Goal: Task Accomplishment & Management: Manage account settings

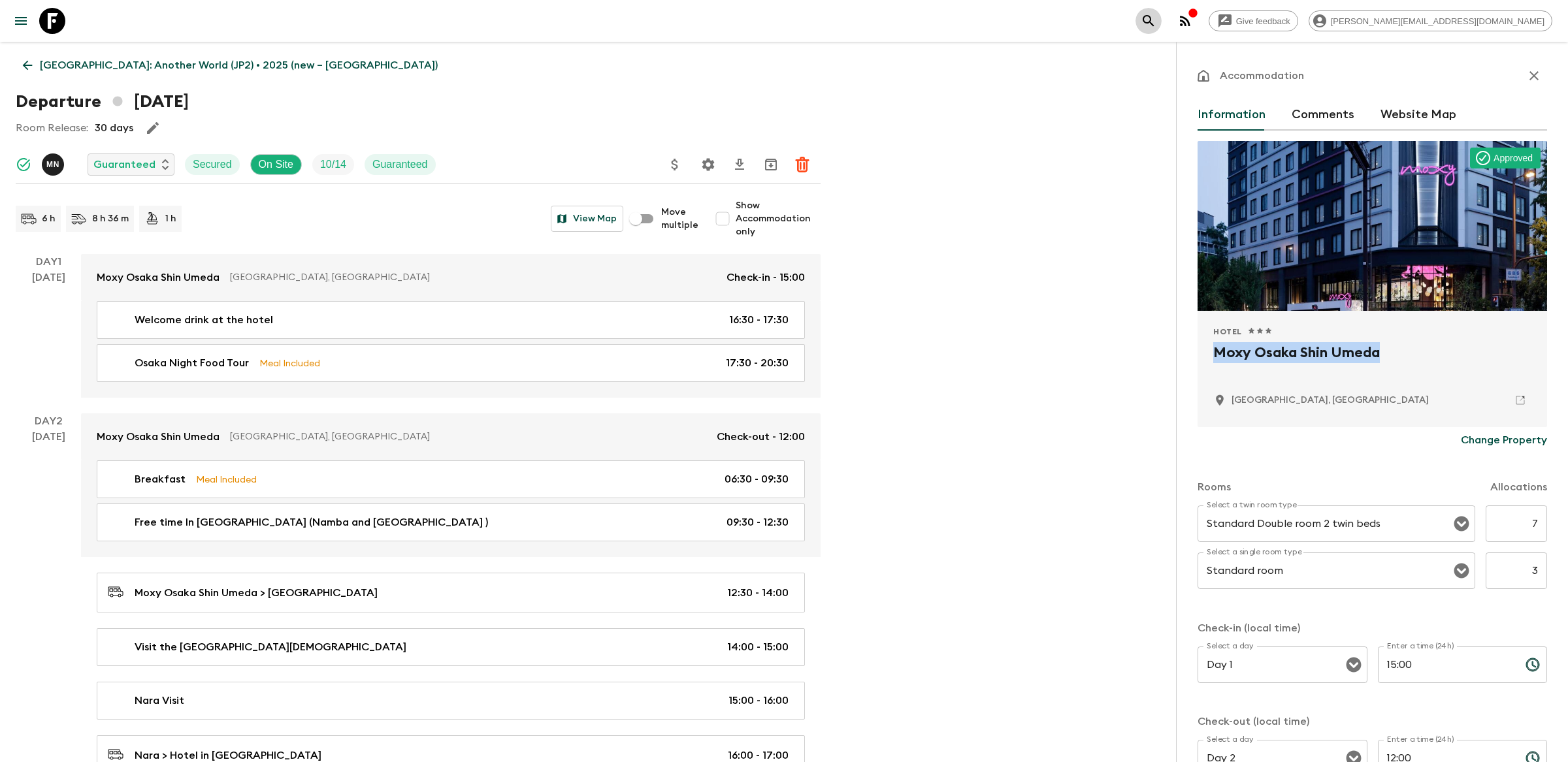
click at [1157, 20] on icon "search adventures" at bounding box center [1148, 21] width 15 height 15
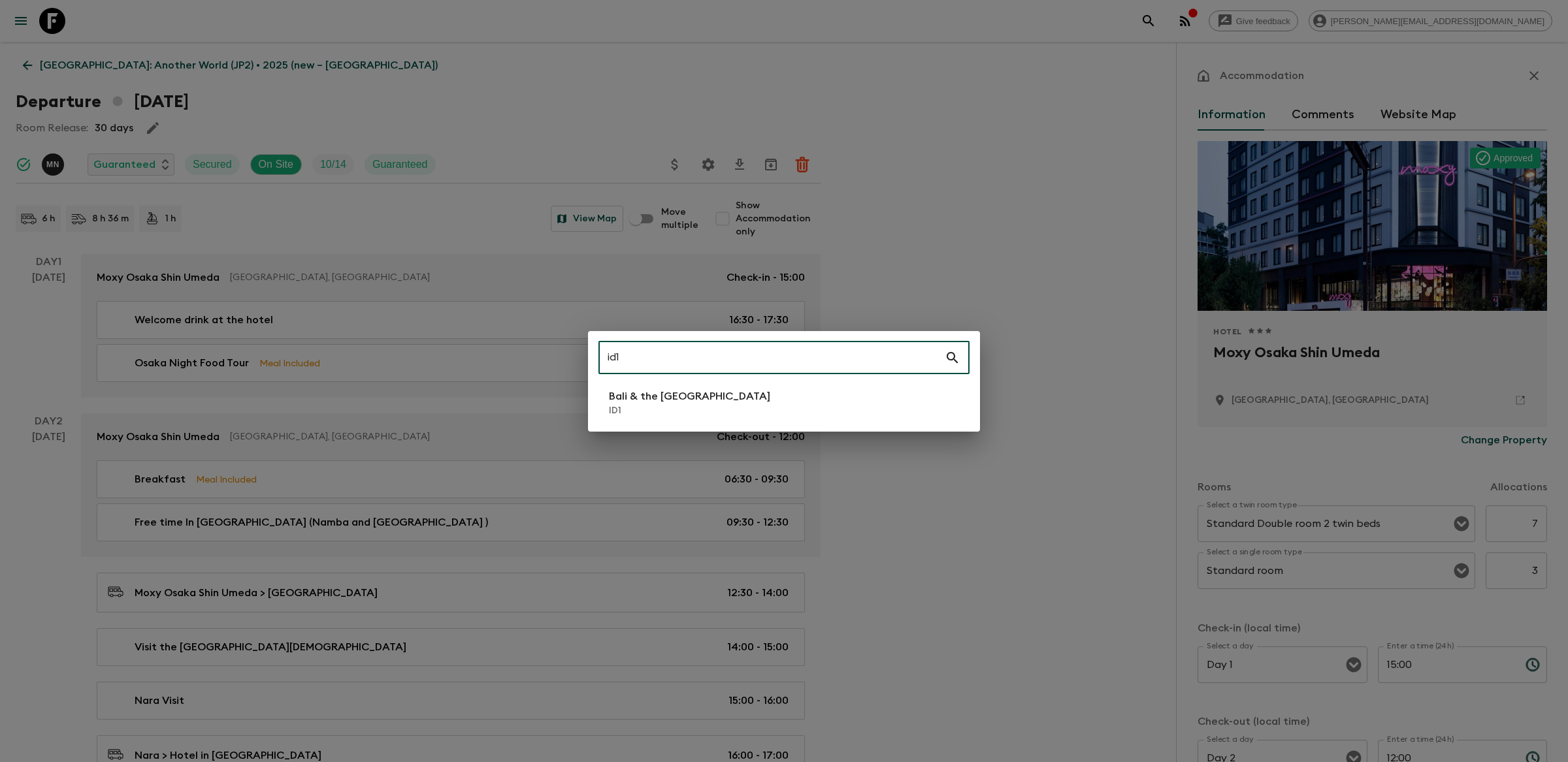
type input "id1"
click at [625, 410] on p "ID1" at bounding box center [689, 411] width 161 height 13
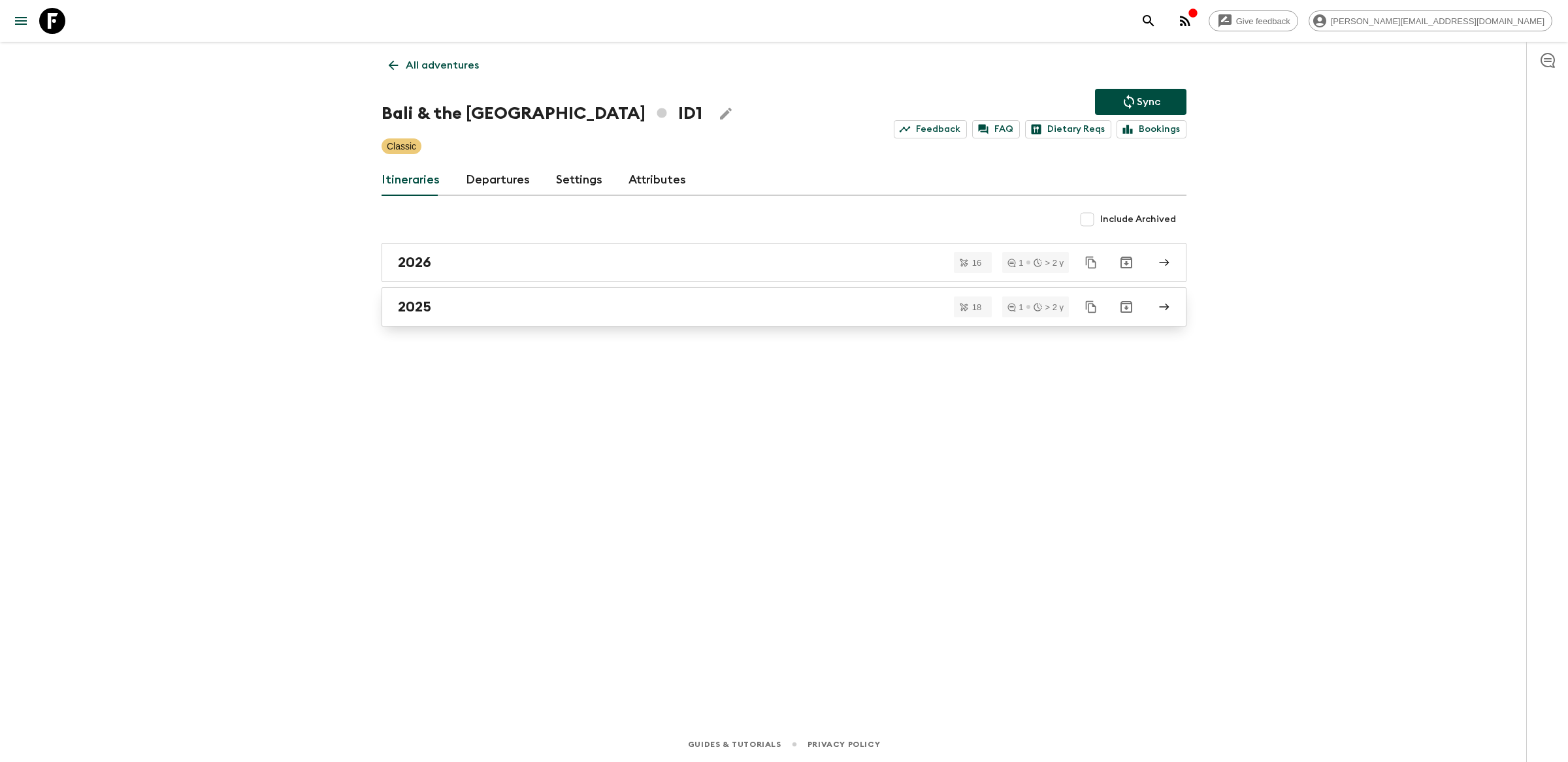
click at [444, 307] on div "2025" at bounding box center [772, 307] width 748 height 17
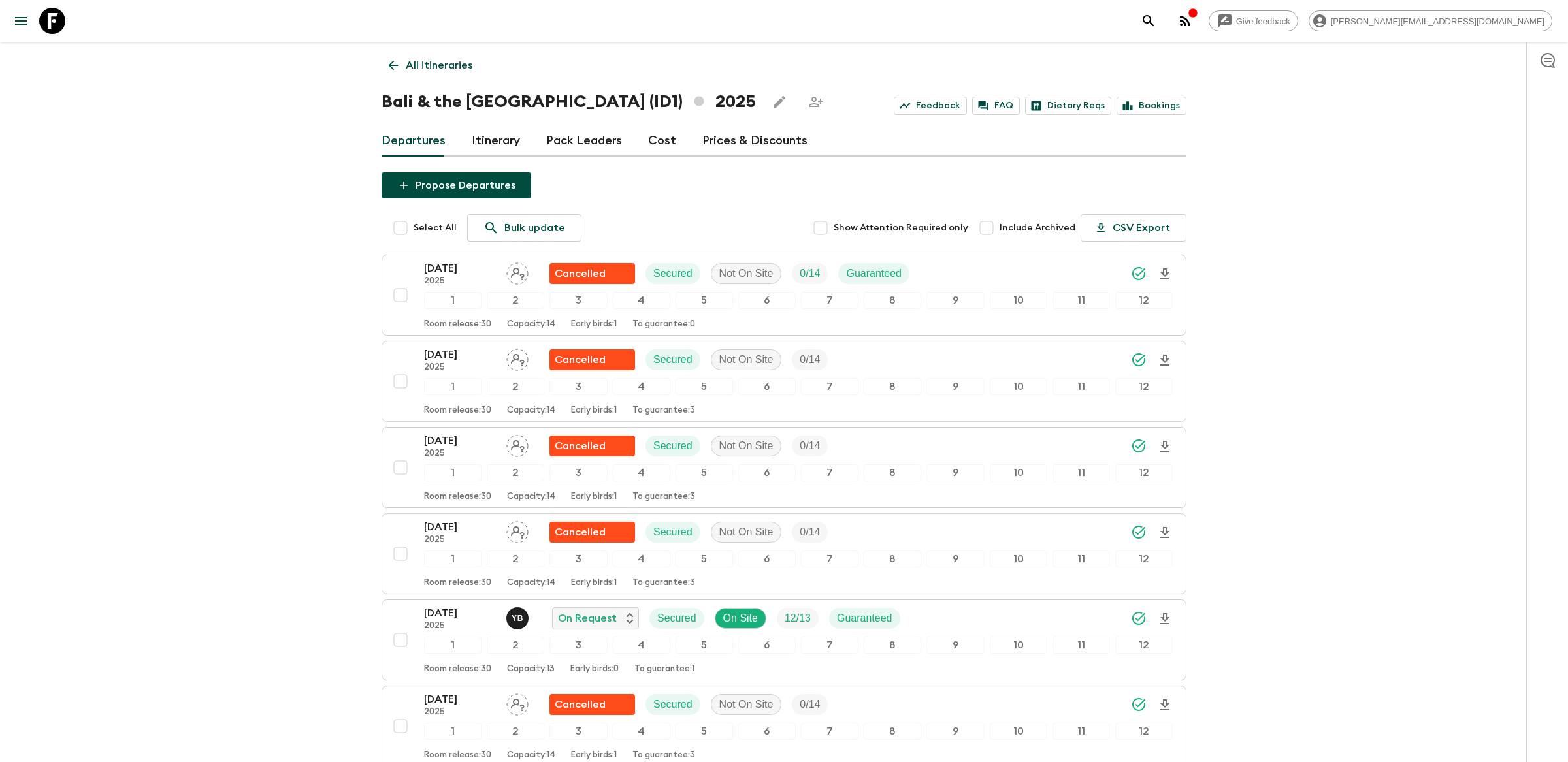
click at [438, 68] on p "All itineraries" at bounding box center [439, 65] width 67 height 15
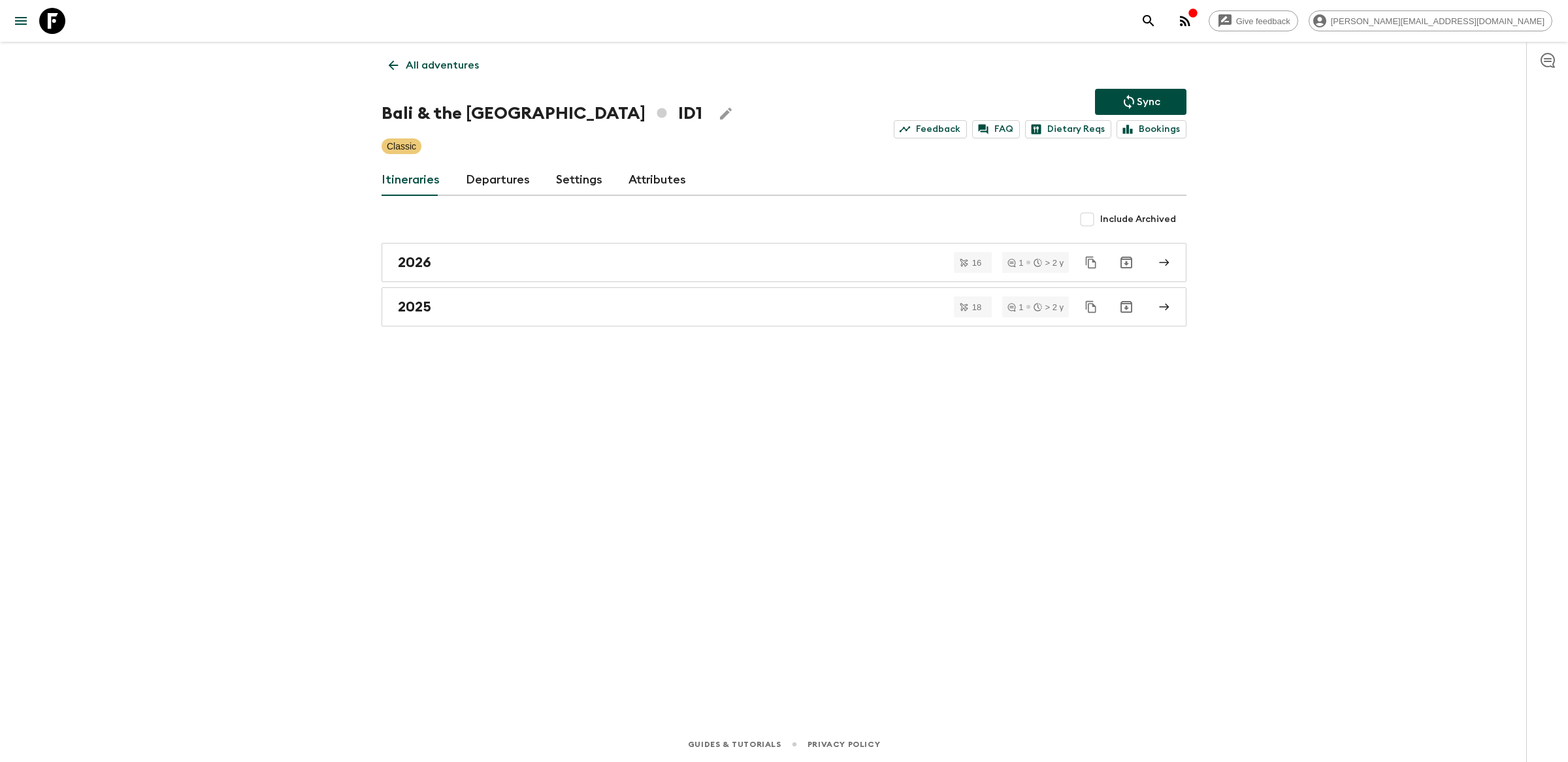
click at [501, 186] on link "Departures" at bounding box center [498, 180] width 64 height 31
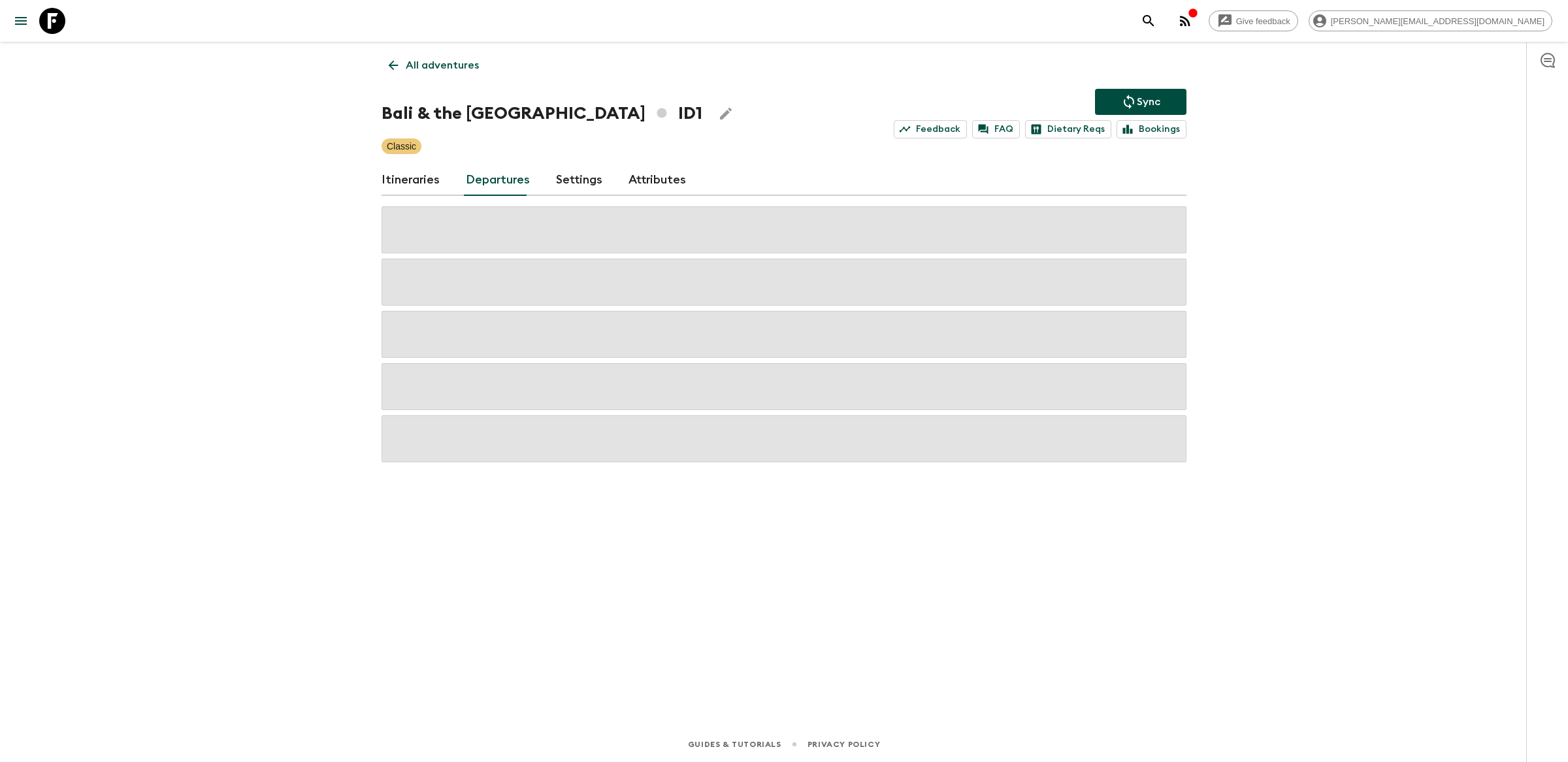
click at [1267, 8] on div "Give feedback [PERSON_NAME][EMAIL_ADDRESS][DOMAIN_NAME]" at bounding box center [1343, 21] width 417 height 26
click at [1157, 25] on icon "search adventures" at bounding box center [1148, 21] width 15 height 15
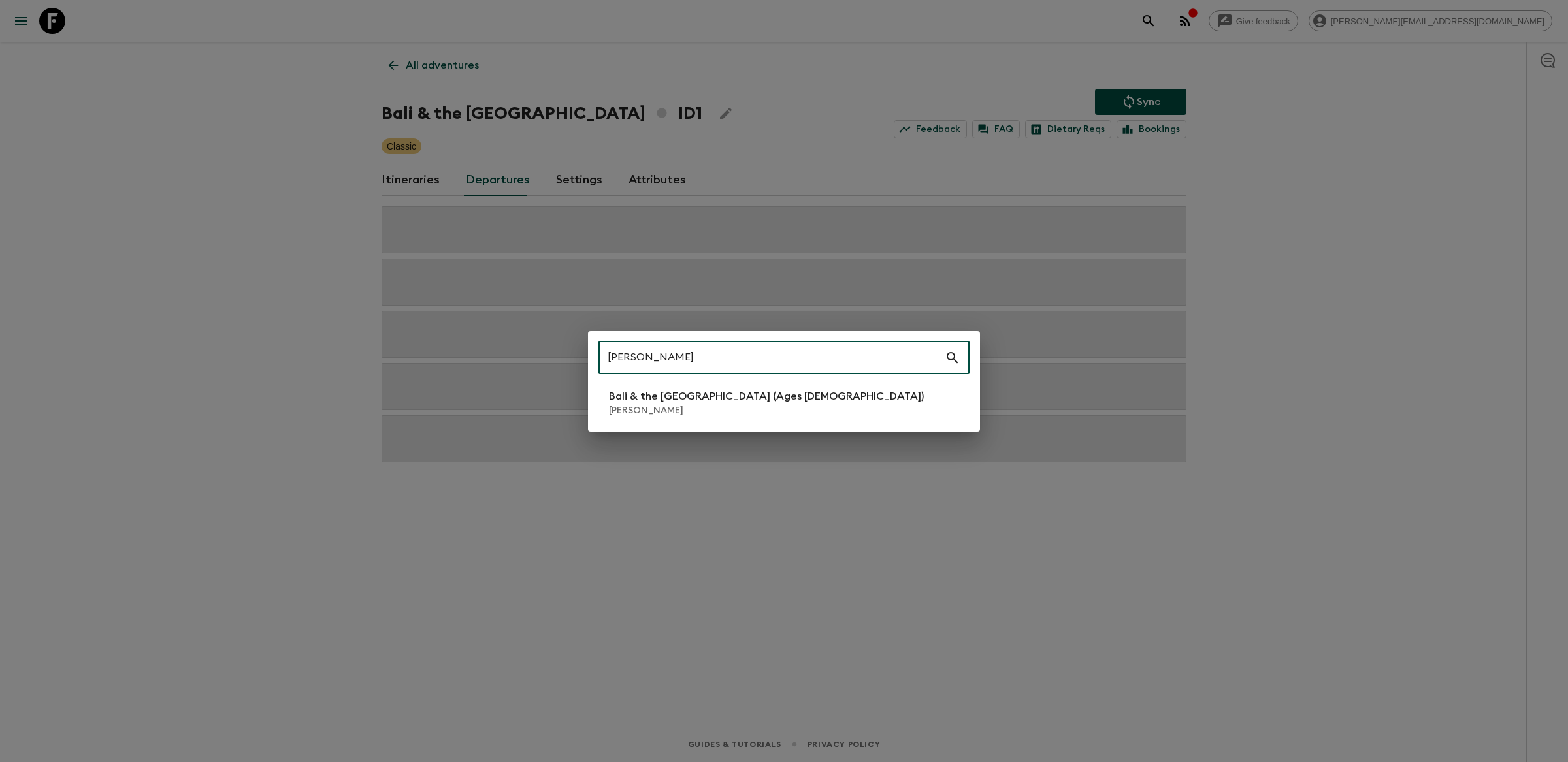
type input "ida"
click at [756, 413] on p "[PERSON_NAME]" at bounding box center [766, 411] width 315 height 13
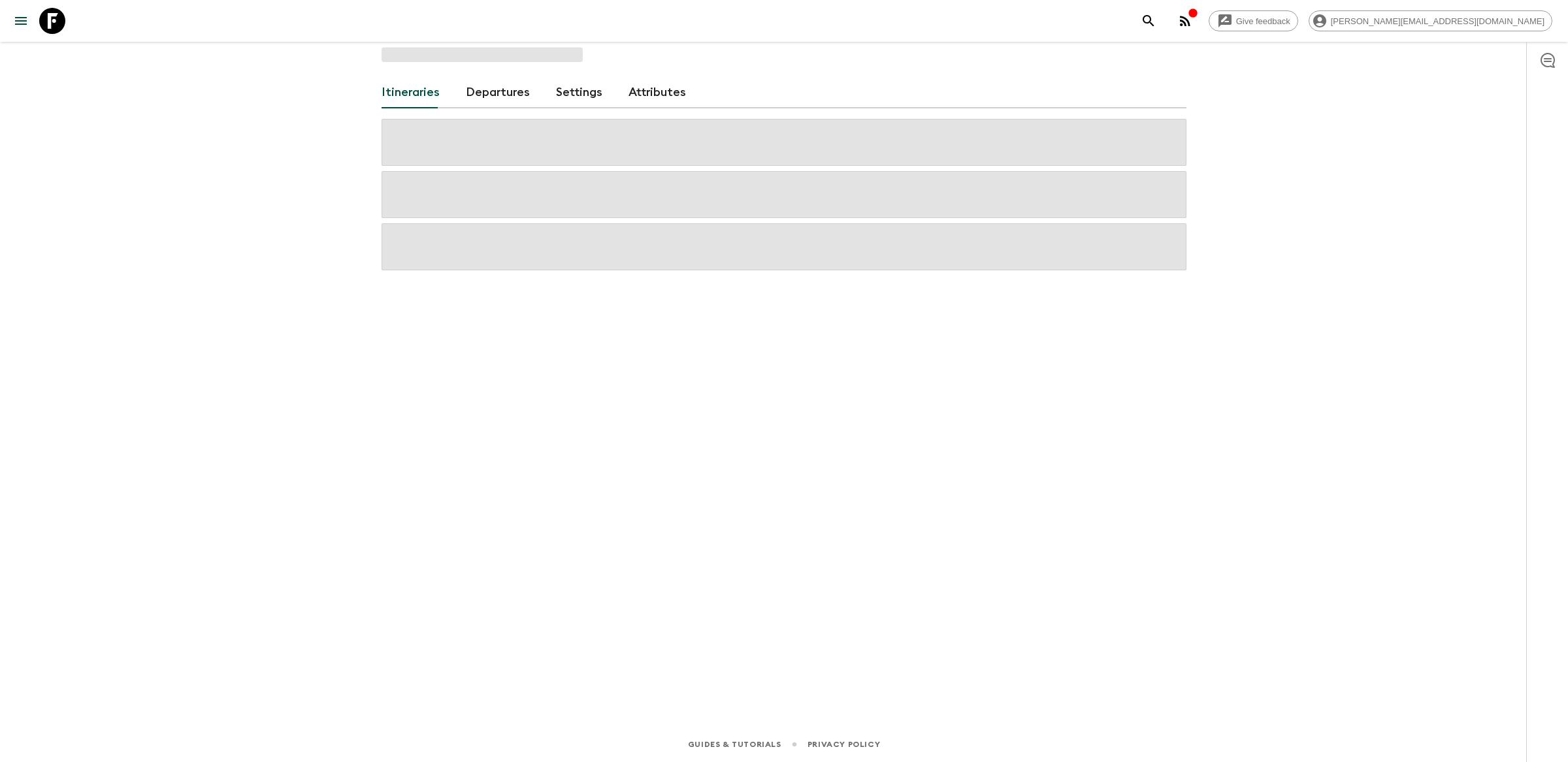
click at [478, 100] on link "Departures" at bounding box center [498, 92] width 64 height 31
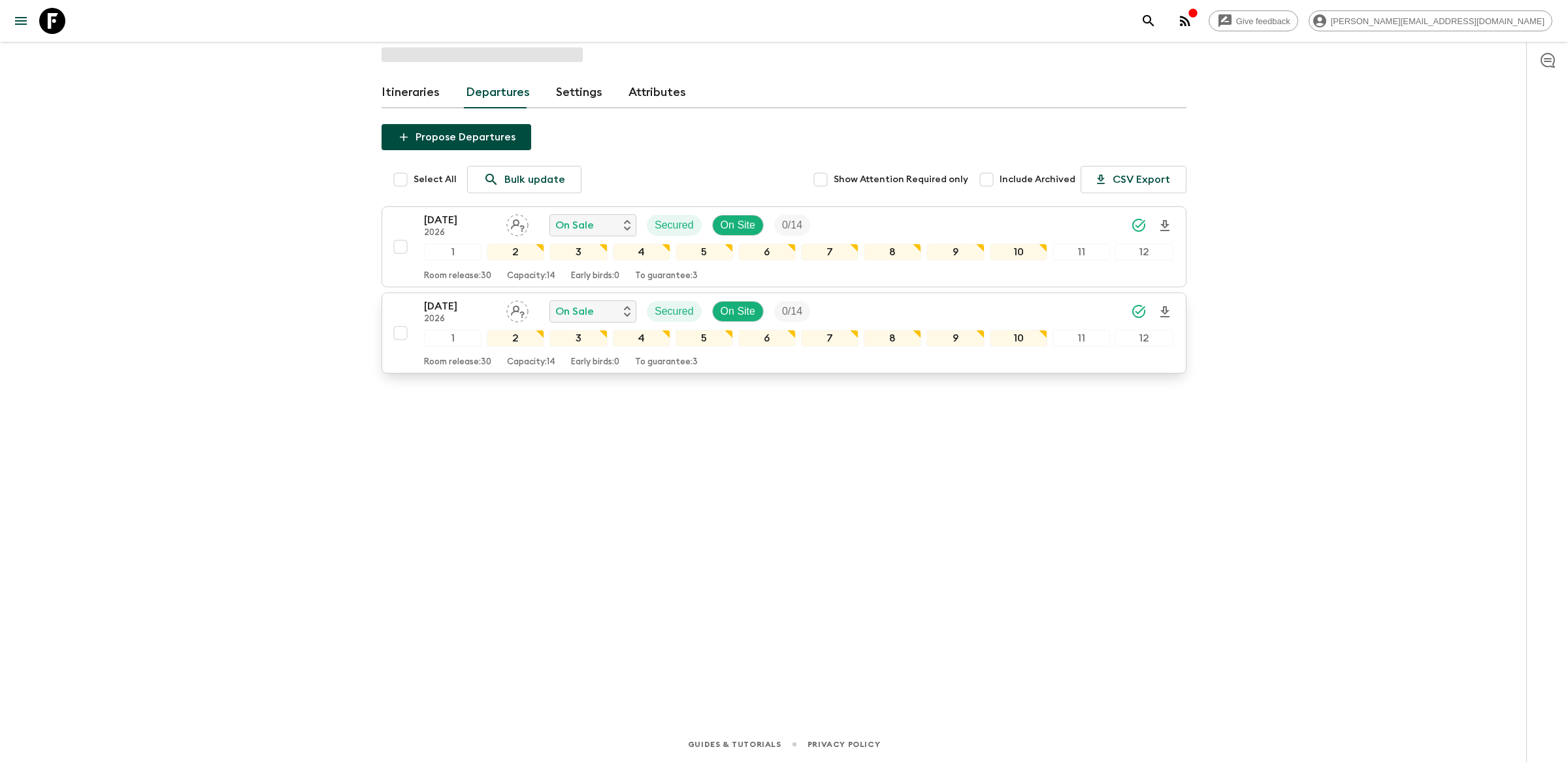
click at [915, 309] on div "26 Aug 2026 2026 On Sale Secured On Site 0 / 14" at bounding box center [798, 311] width 749 height 26
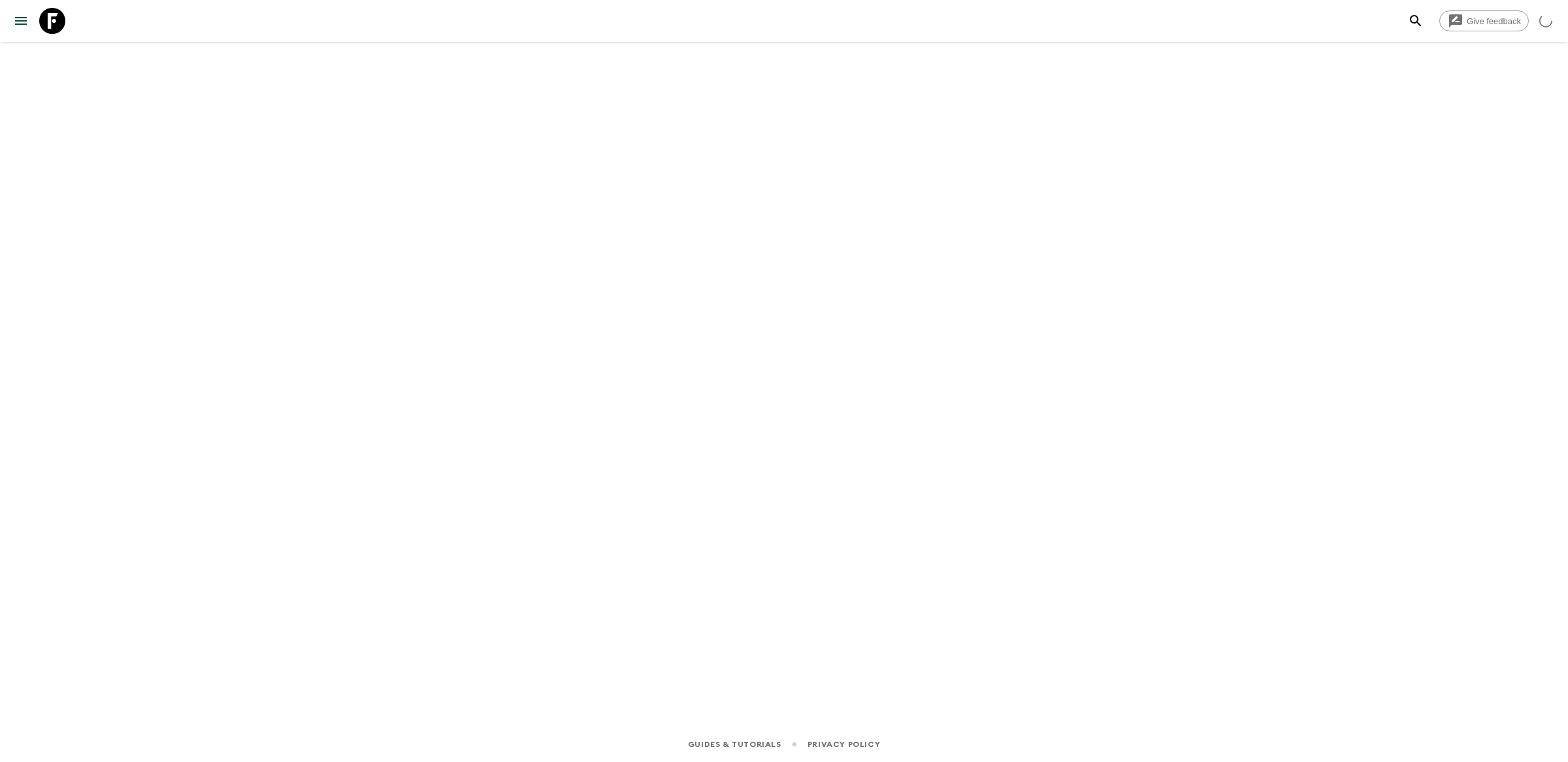
click at [1415, 22] on icon "search adventures" at bounding box center [1416, 20] width 11 height 11
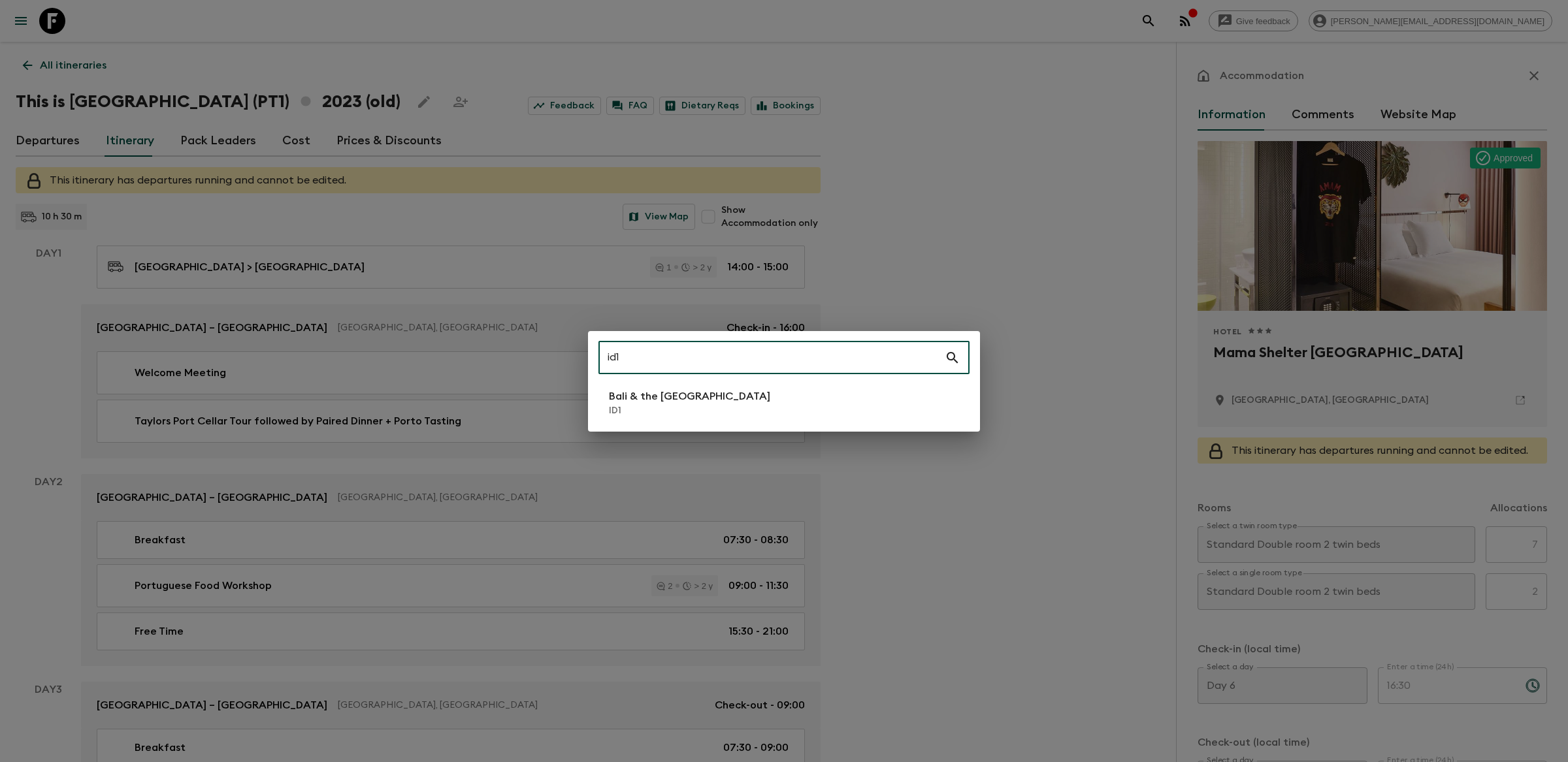
type input "id1"
click at [641, 405] on p "ID1" at bounding box center [689, 411] width 161 height 13
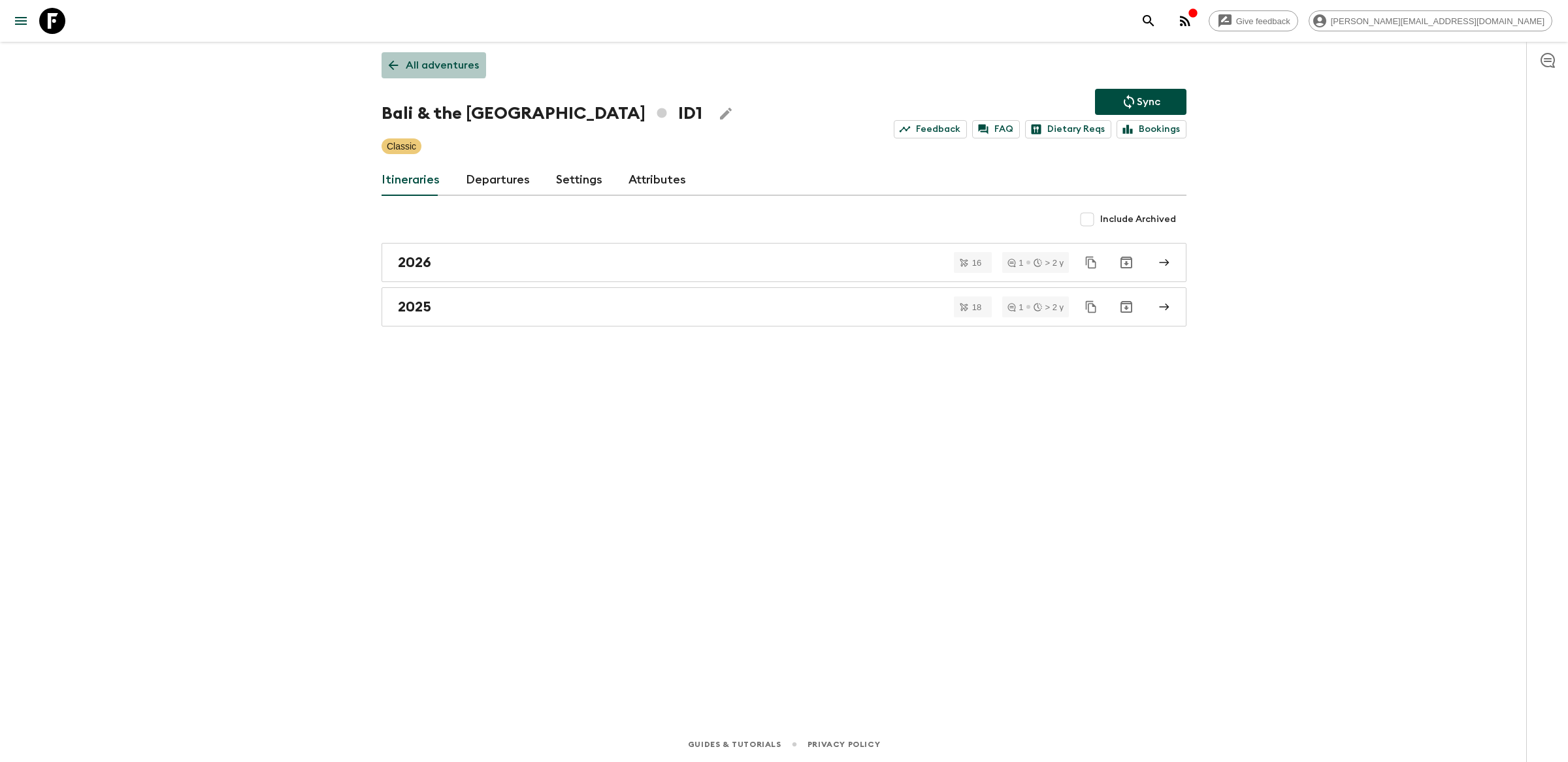
click at [428, 61] on p "All adventures" at bounding box center [442, 65] width 73 height 15
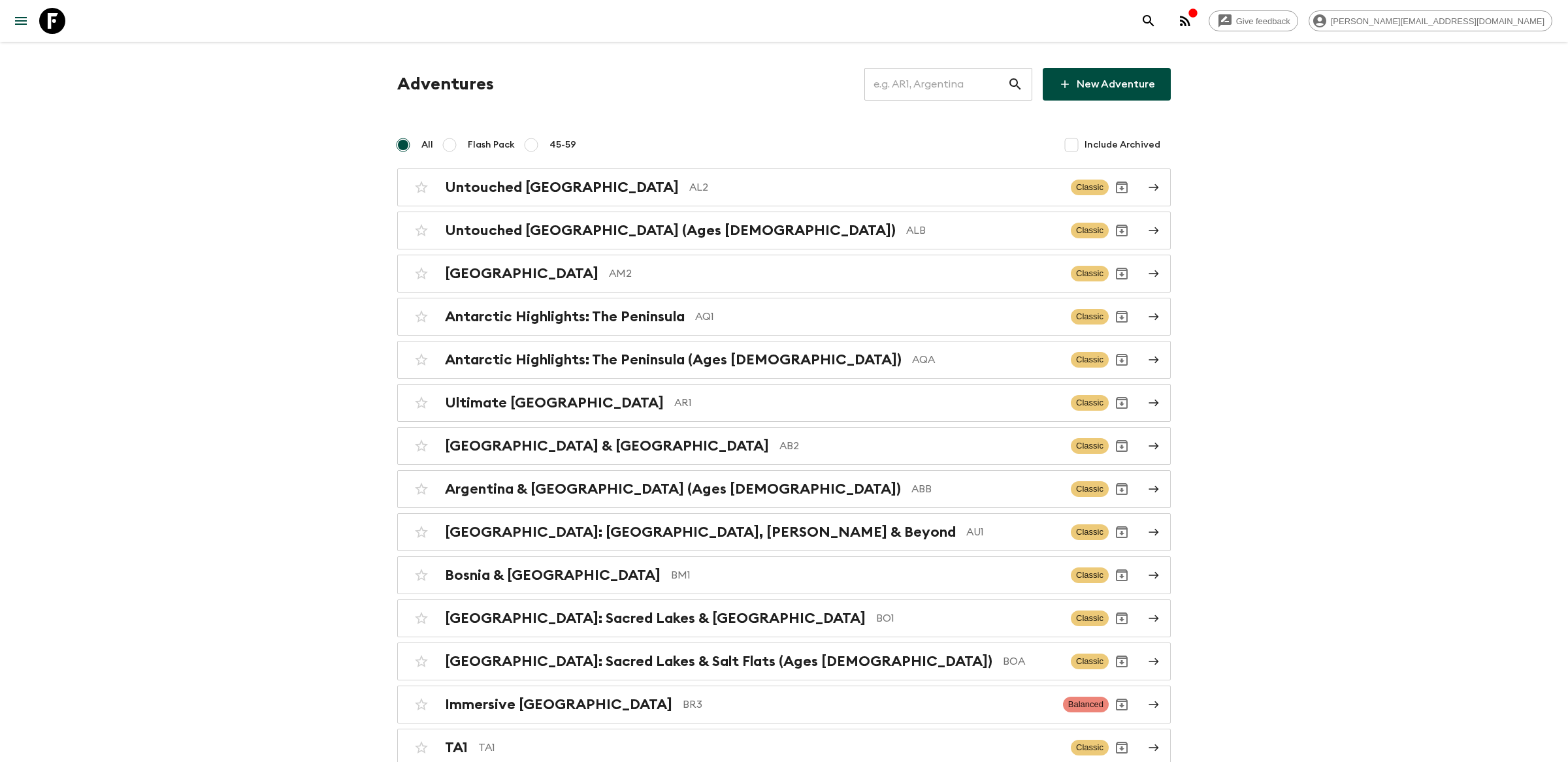
click at [986, 93] on input "text" at bounding box center [936, 84] width 143 height 37
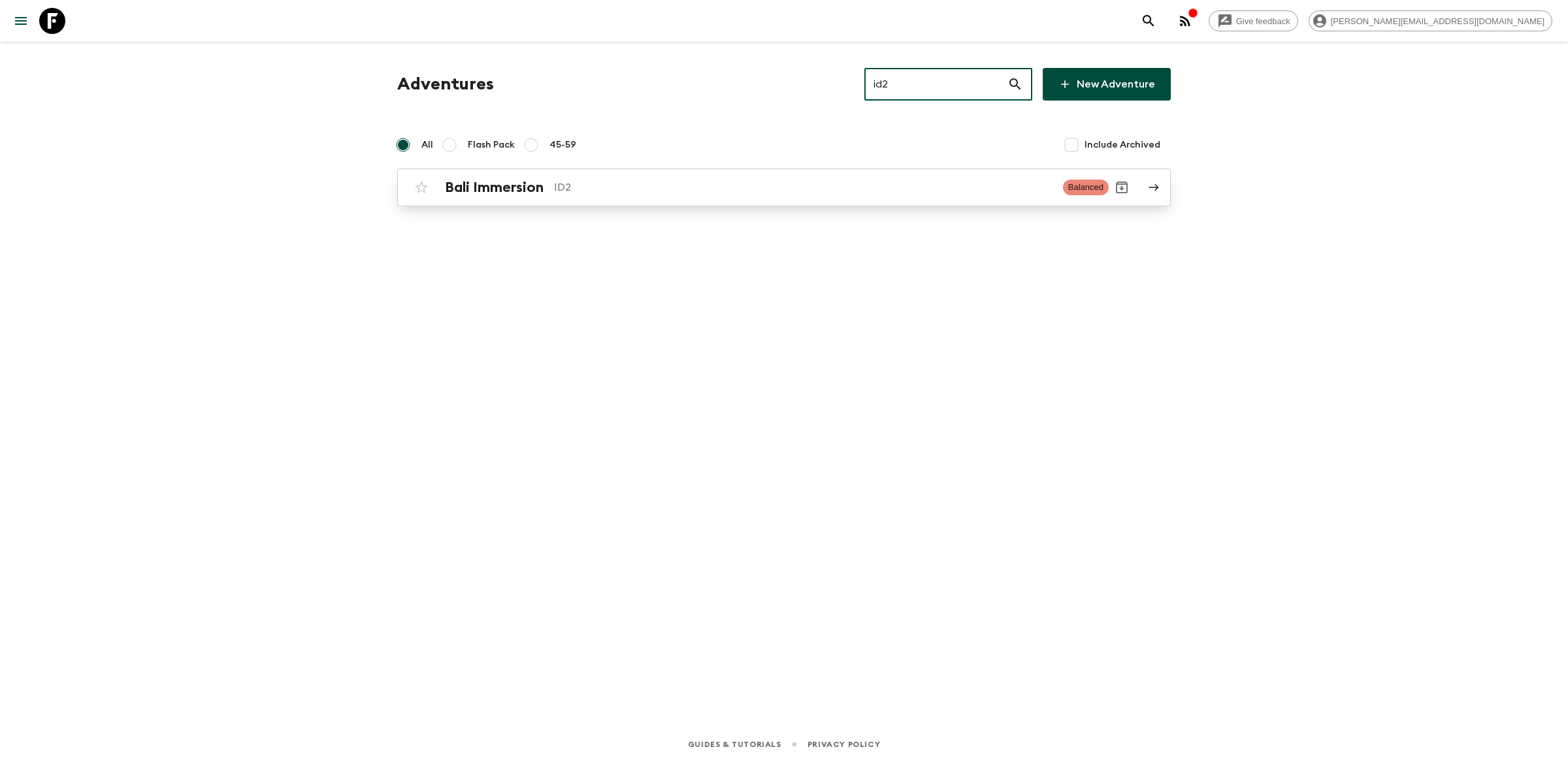
type input "id2"
click at [754, 188] on p "ID2" at bounding box center [804, 187] width 499 height 15
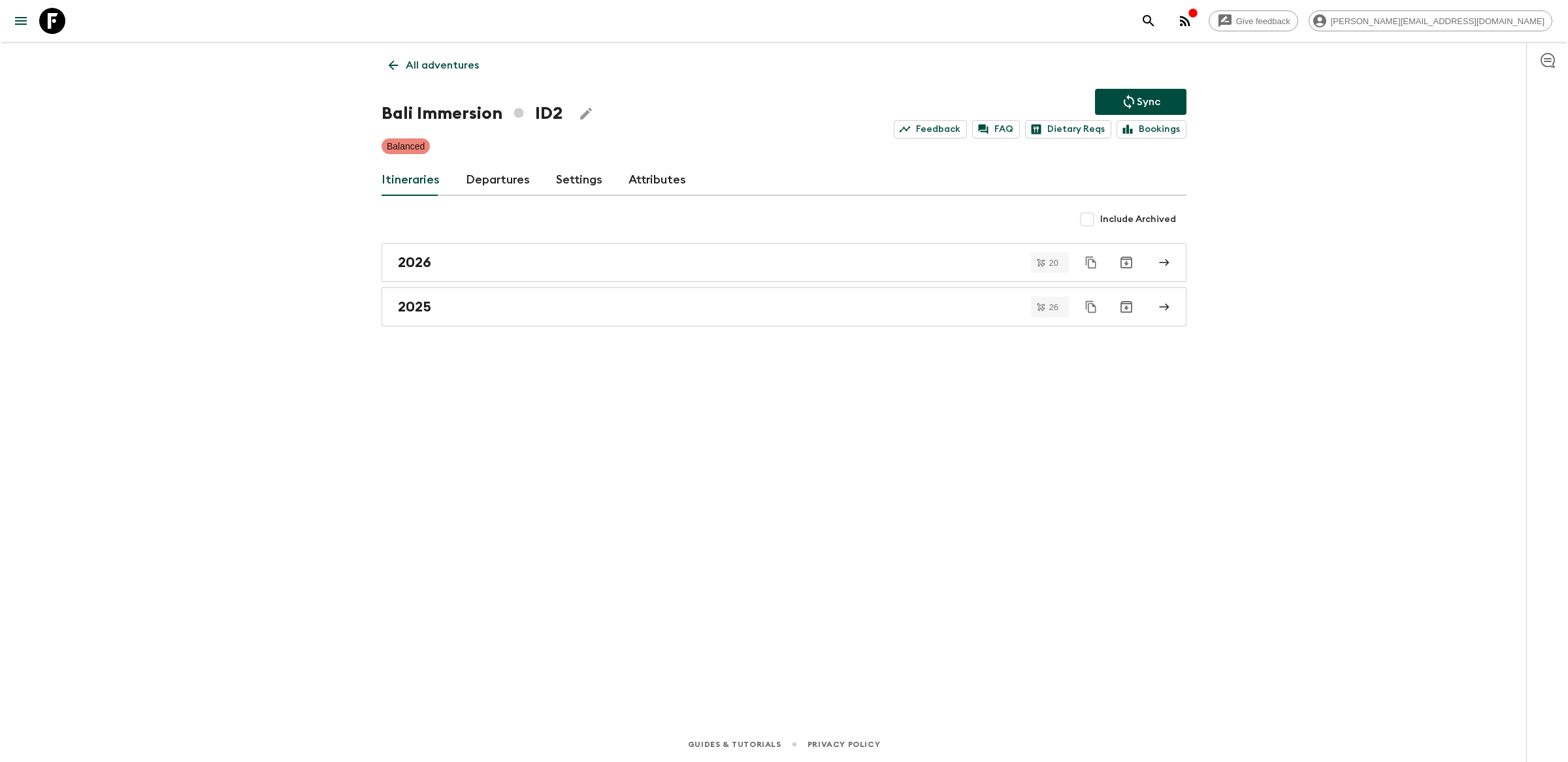
click at [493, 177] on link "Departures" at bounding box center [498, 180] width 64 height 31
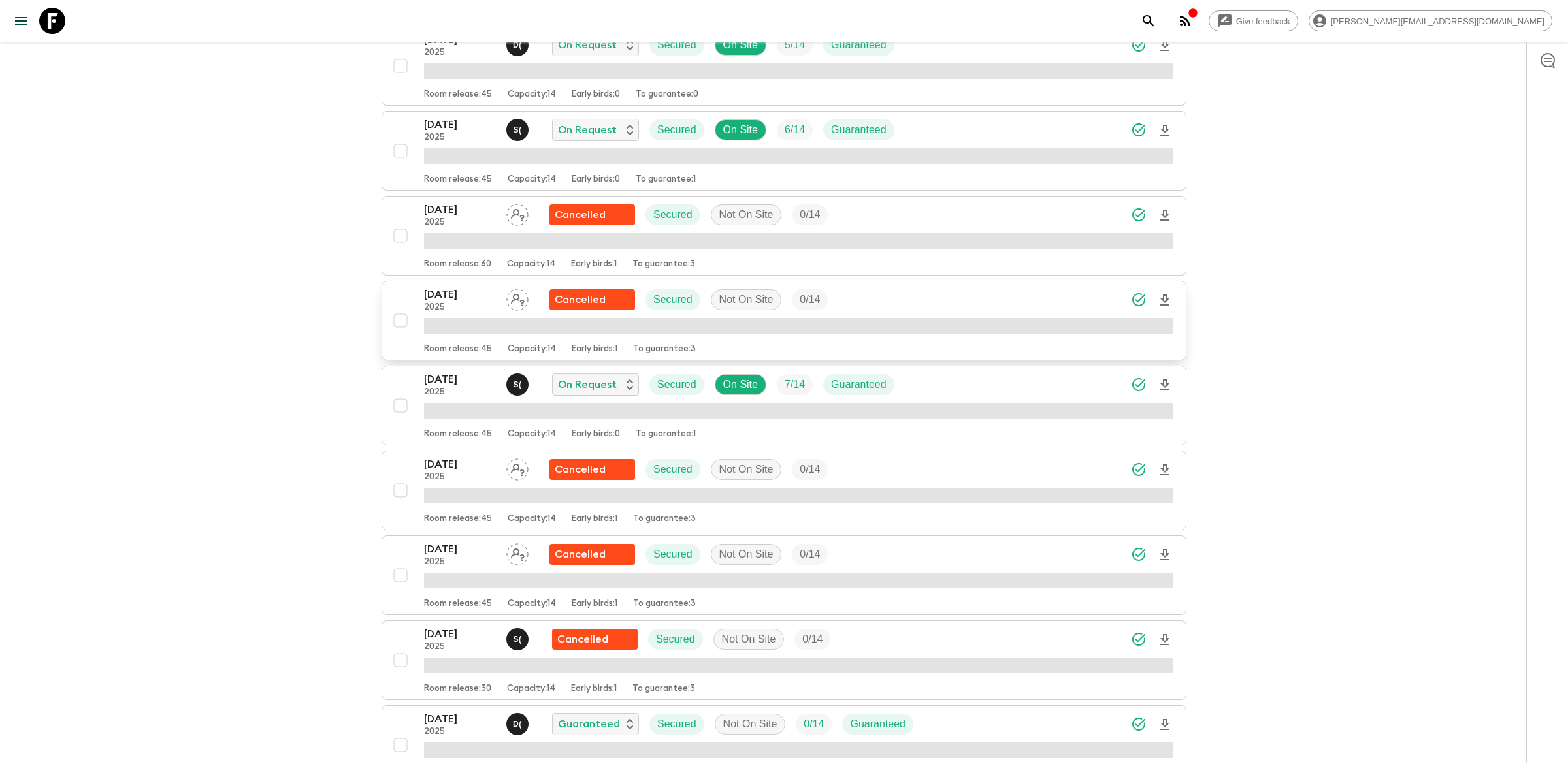
scroll to position [3362, 0]
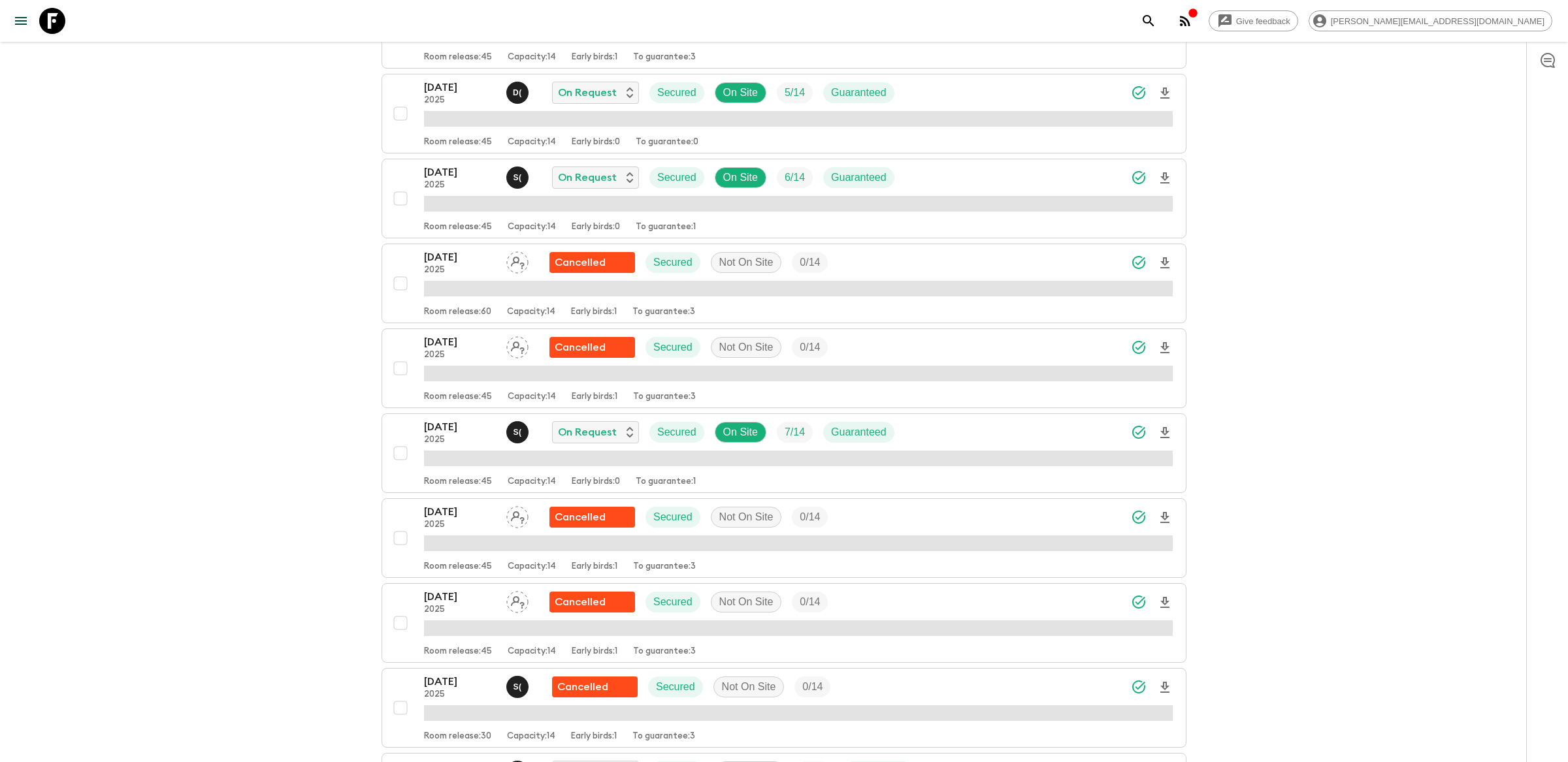
click at [921, 189] on div "[DATE] 2025 S ( On Request Secured On Site 6 / 14 Guaranteed" at bounding box center [798, 177] width 749 height 26
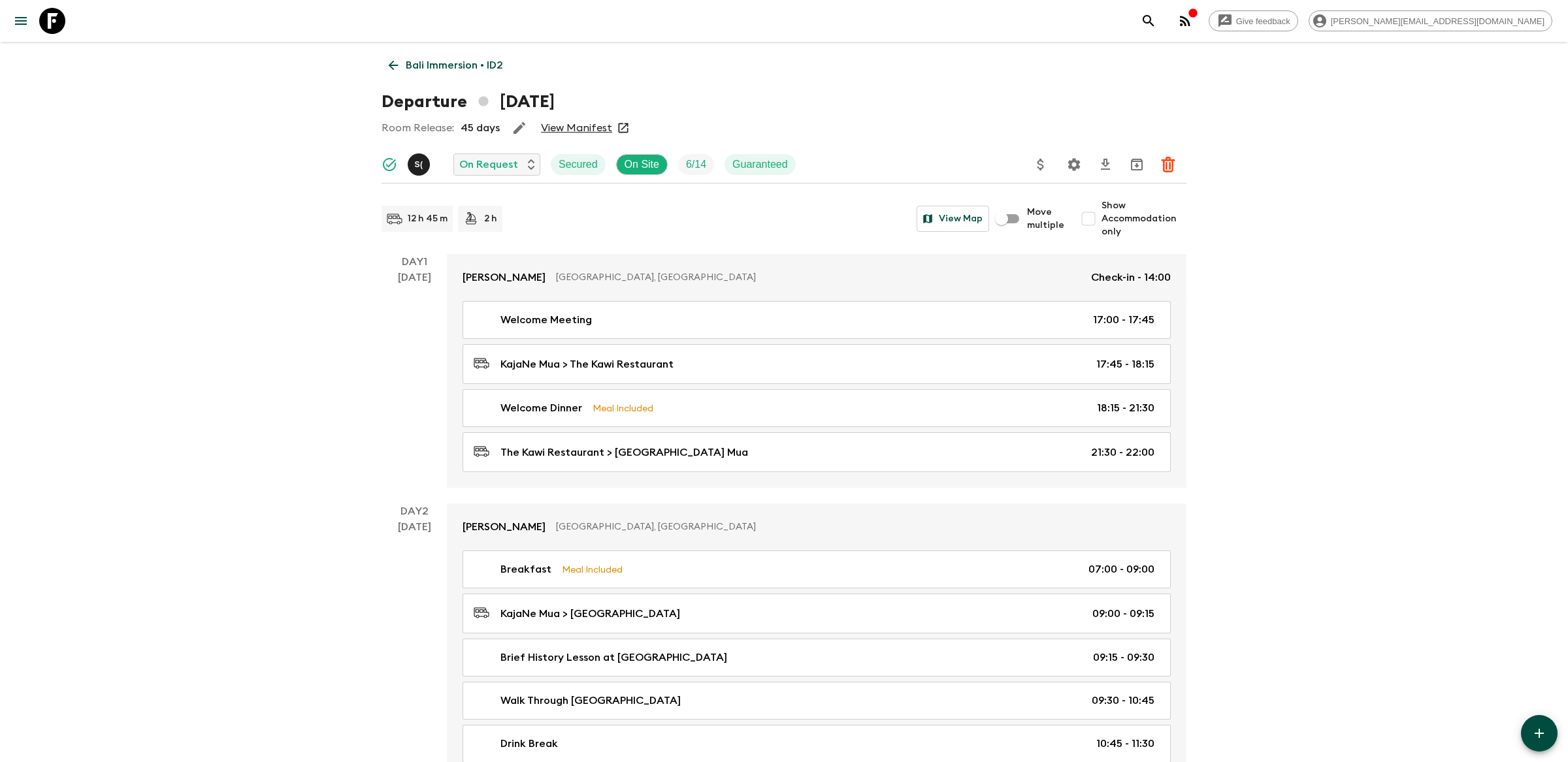
click at [1075, 155] on button "Settings" at bounding box center [1074, 164] width 26 height 26
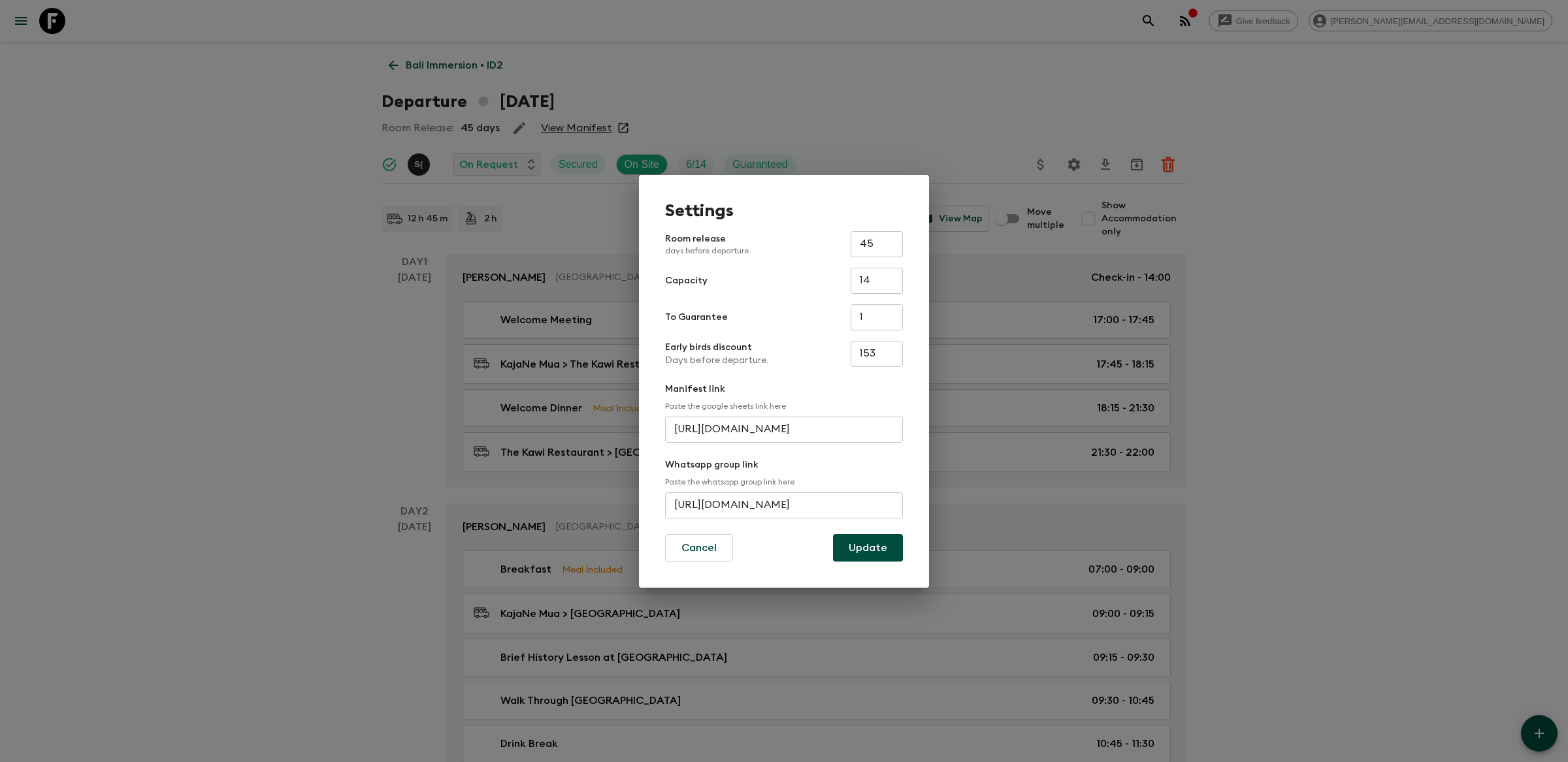
click at [789, 498] on input "[URL][DOMAIN_NAME]" at bounding box center [784, 505] width 238 height 26
paste input "HNer9y5Zn77Fm3bO28J9S"
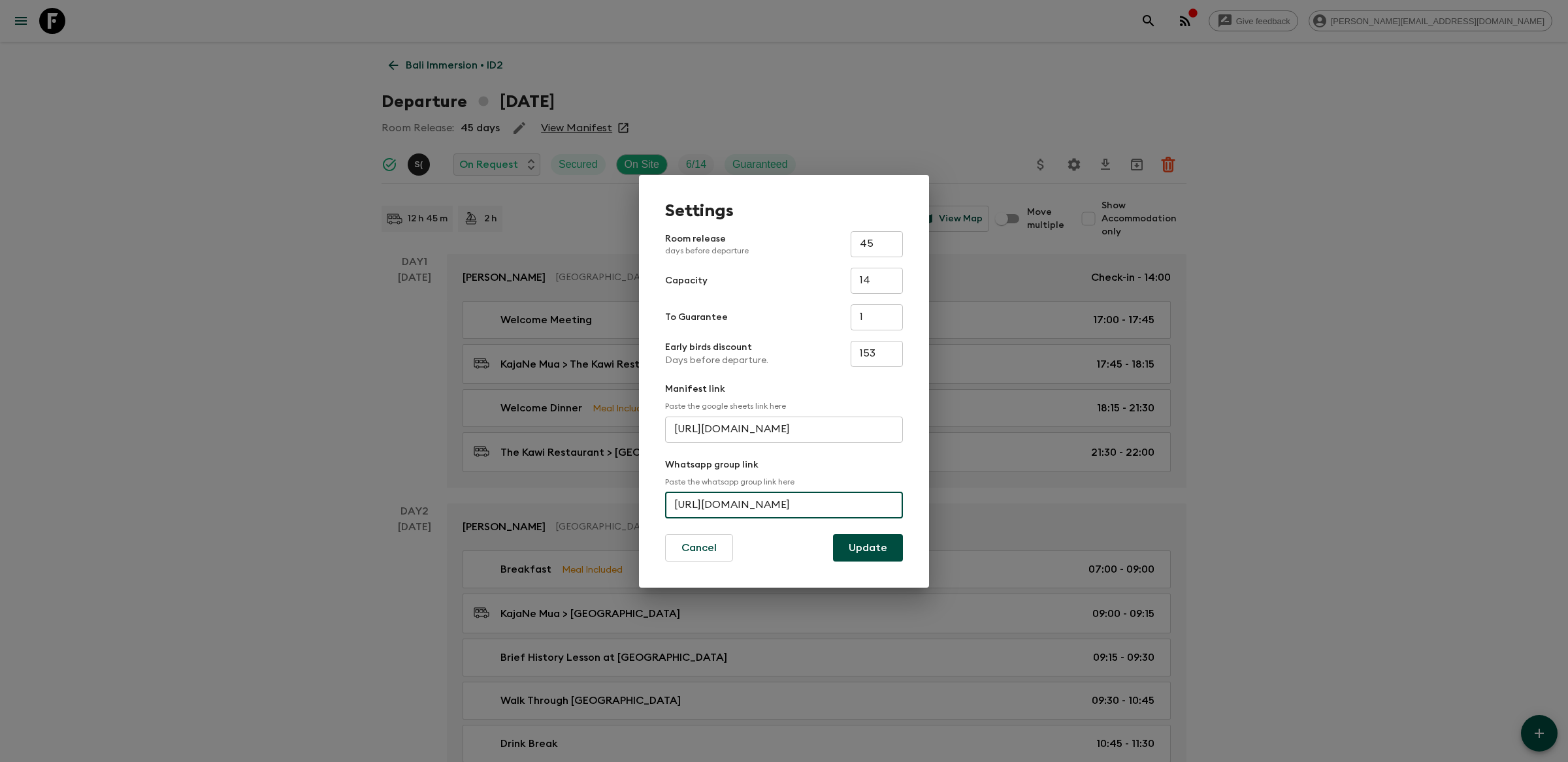
type input "[URL][DOMAIN_NAME]"
click at [865, 551] on button "Update" at bounding box center [868, 547] width 70 height 27
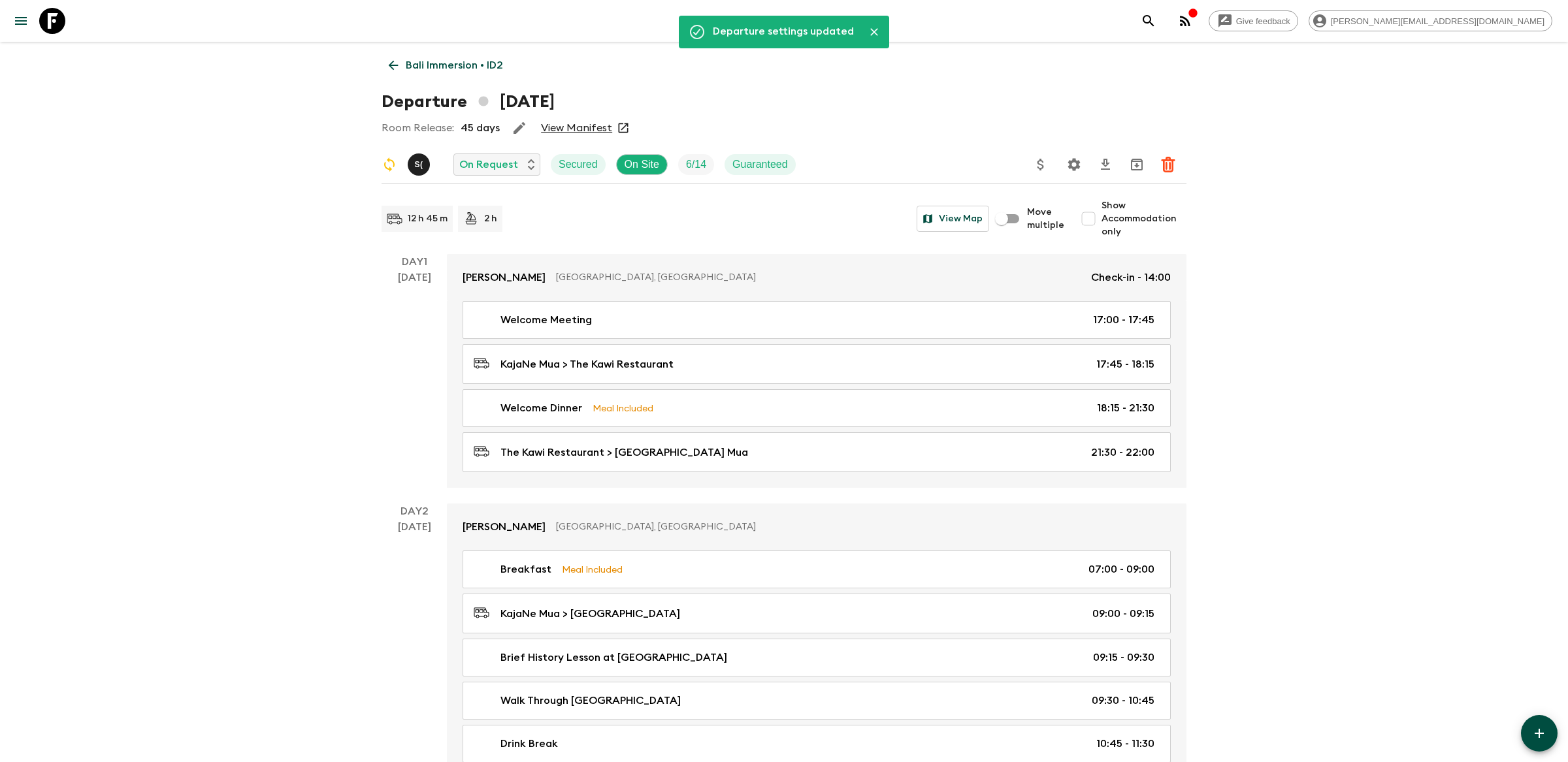
click at [1154, 21] on icon "search adventures" at bounding box center [1148, 20] width 11 height 11
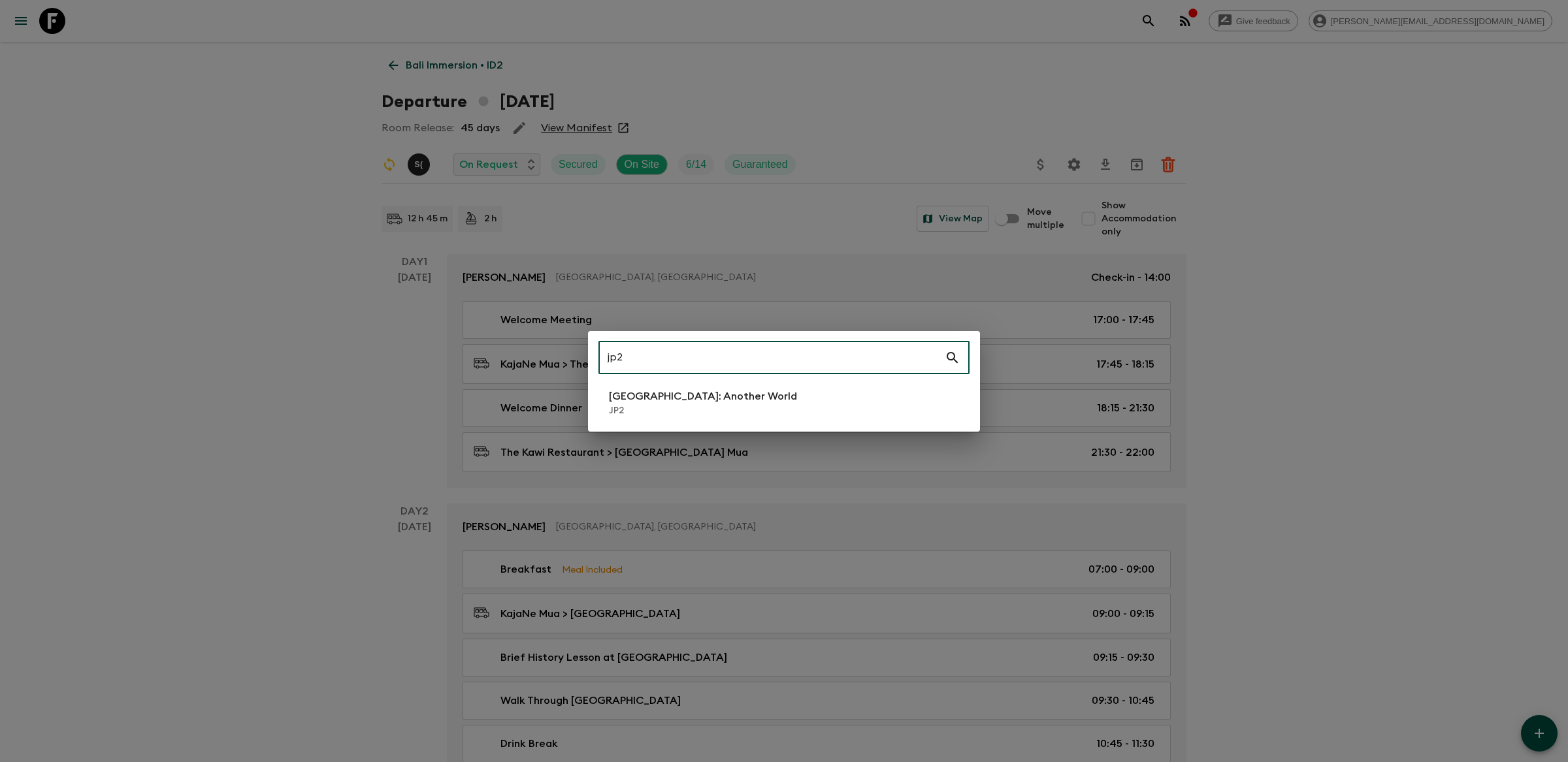
type input "jp2"
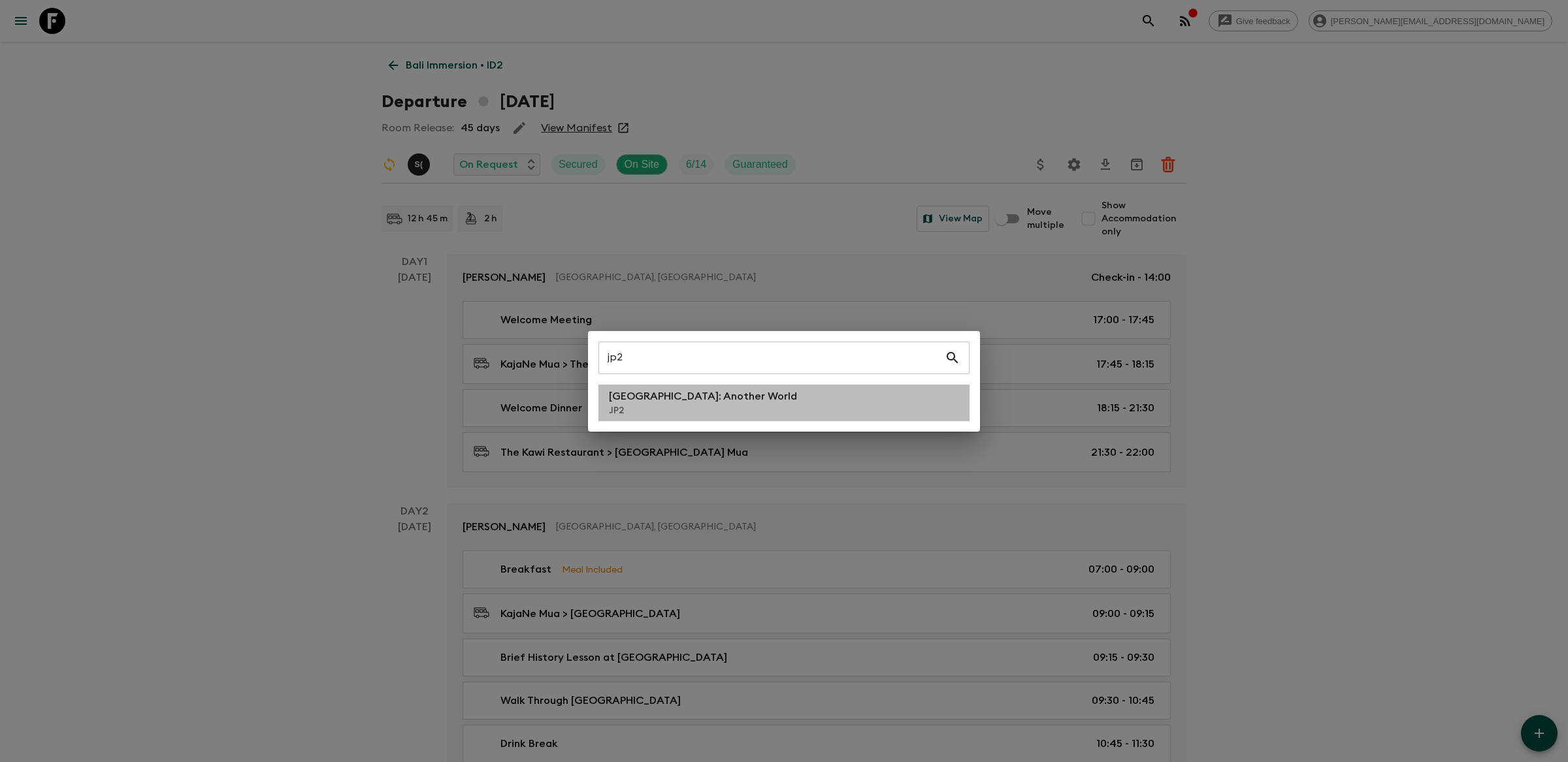
click at [773, 418] on li "[GEOGRAPHIC_DATA]: Another World JP2" at bounding box center [784, 403] width 371 height 37
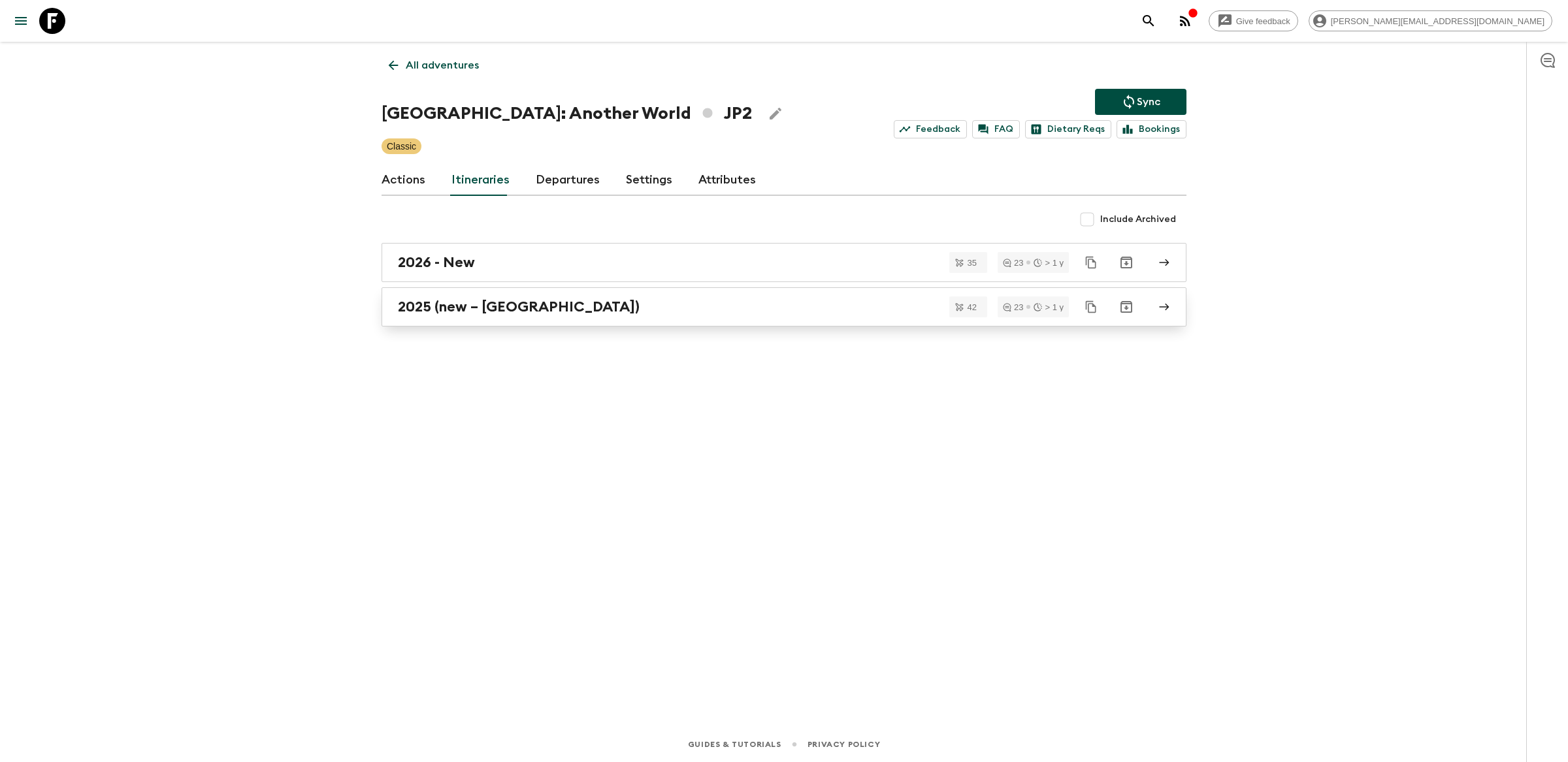
click at [738, 307] on div "2025 (new – [GEOGRAPHIC_DATA])" at bounding box center [772, 307] width 748 height 17
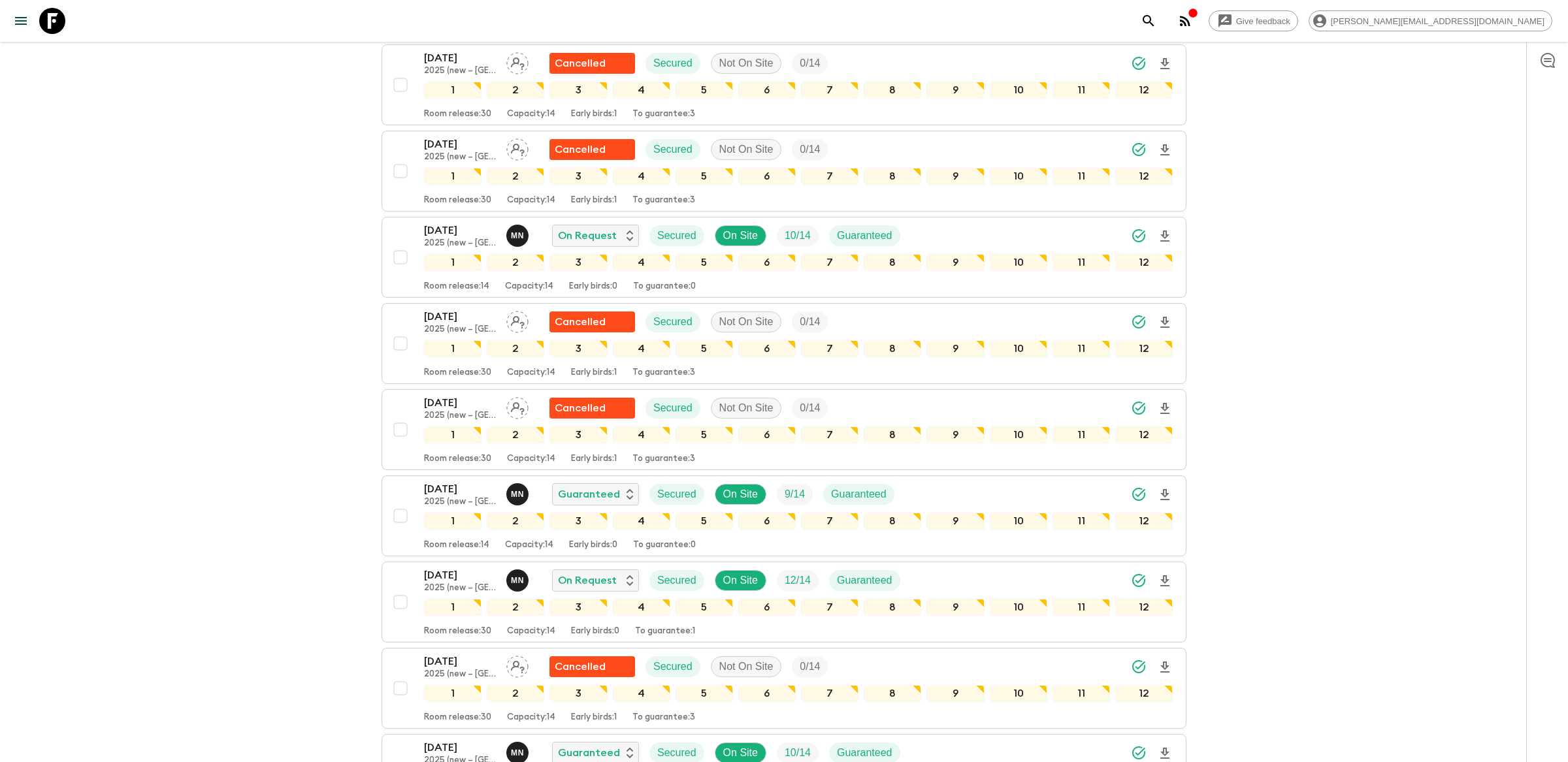
scroll to position [2281, 0]
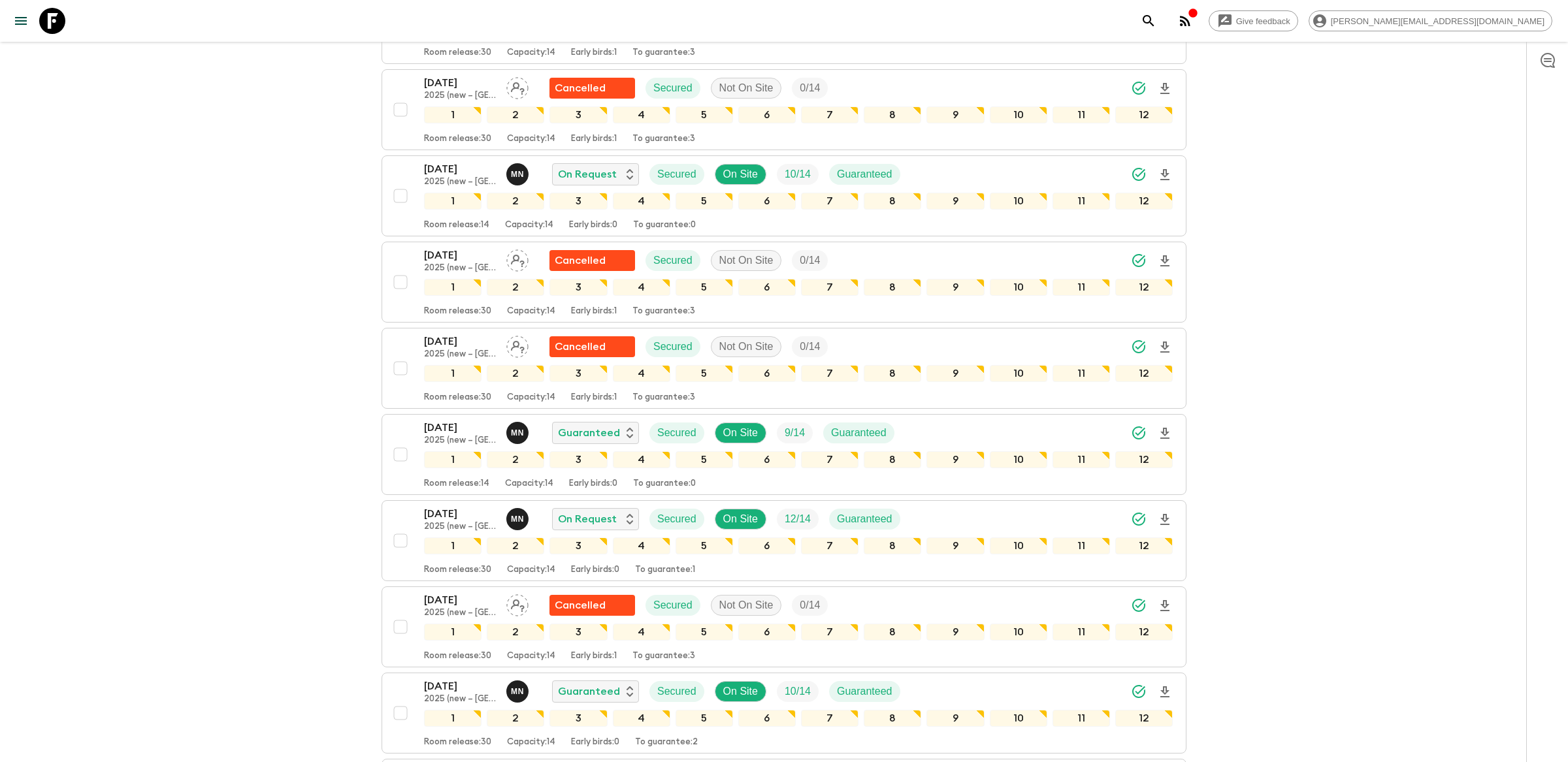
click at [1157, 25] on icon "search adventures" at bounding box center [1148, 21] width 15 height 15
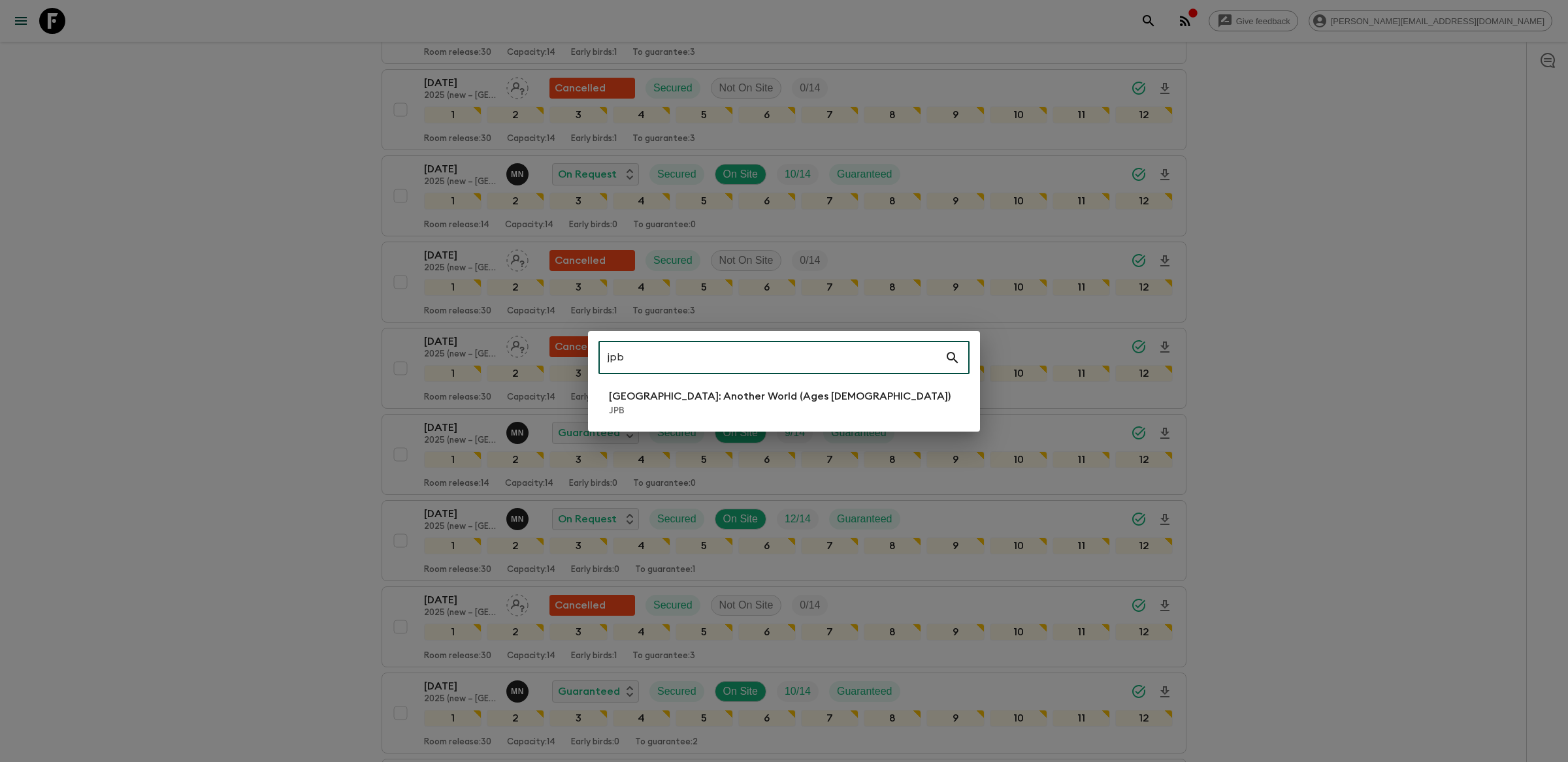
click at [794, 363] on input "jpb" at bounding box center [772, 358] width 346 height 37
type input "jpb"
click at [792, 403] on li "[GEOGRAPHIC_DATA]: Another World (Ages [DEMOGRAPHIC_DATA]) JPB" at bounding box center [784, 403] width 371 height 37
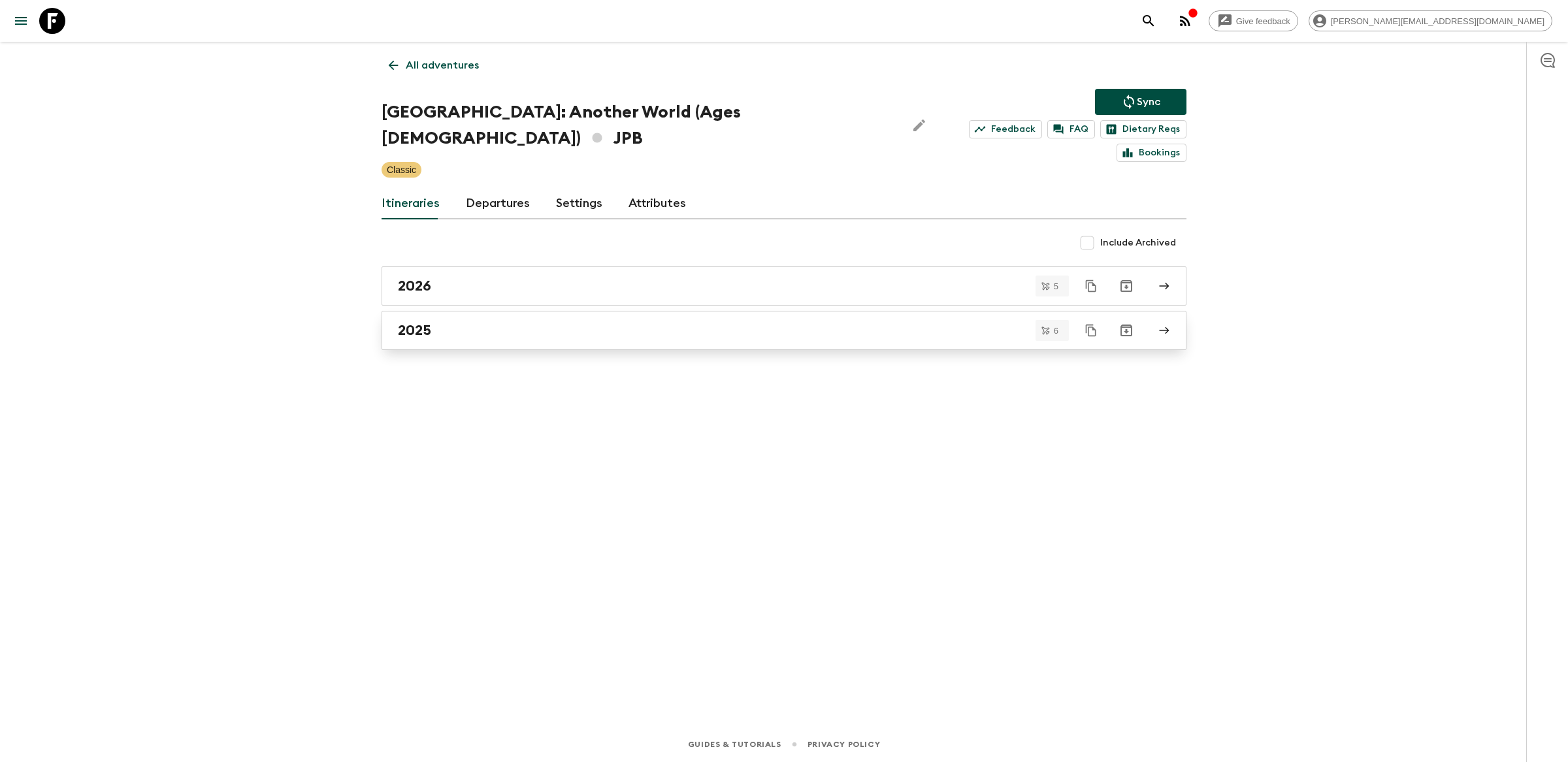
click at [472, 322] on div "2025" at bounding box center [772, 330] width 748 height 17
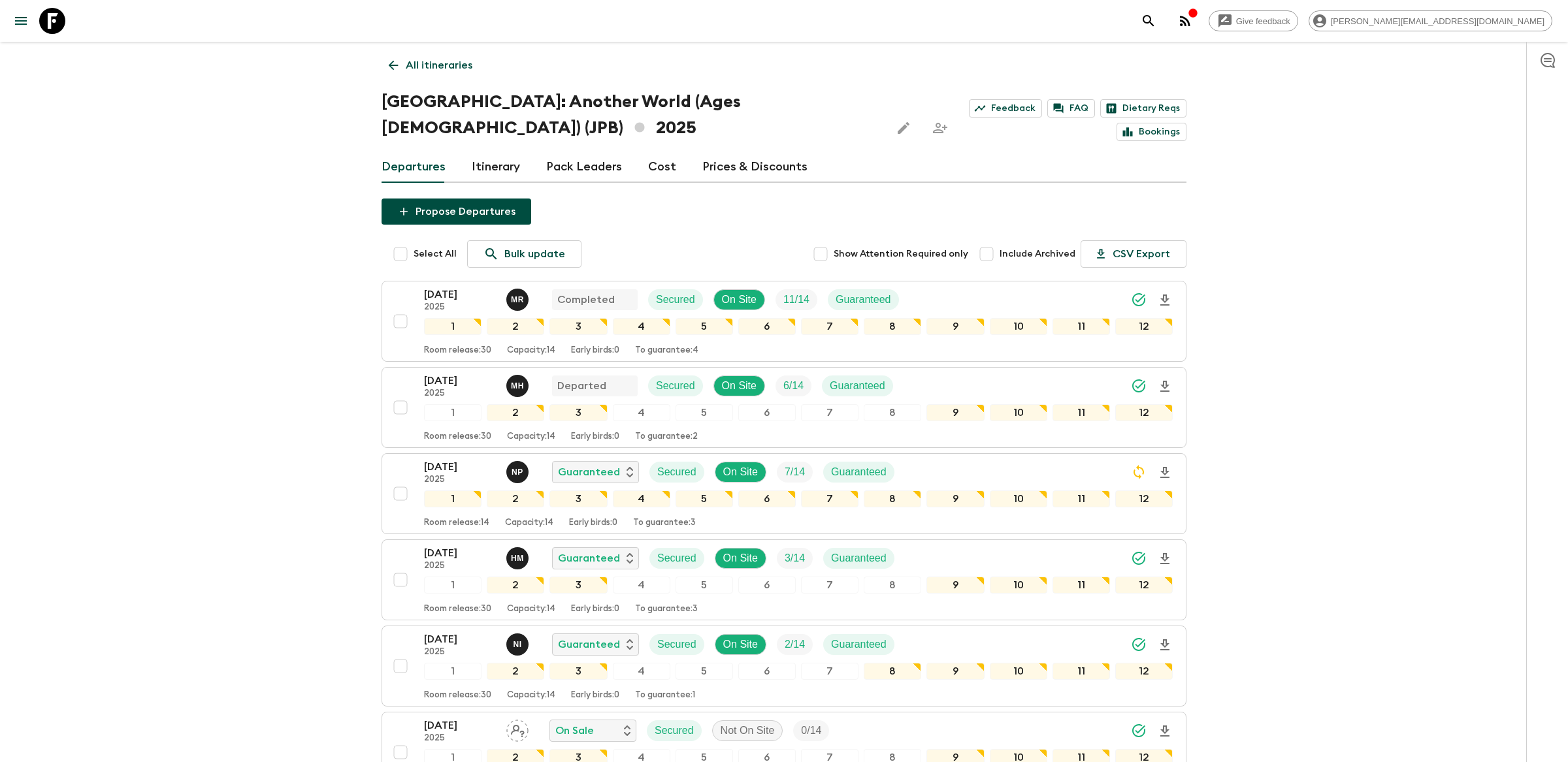
scroll to position [128, 0]
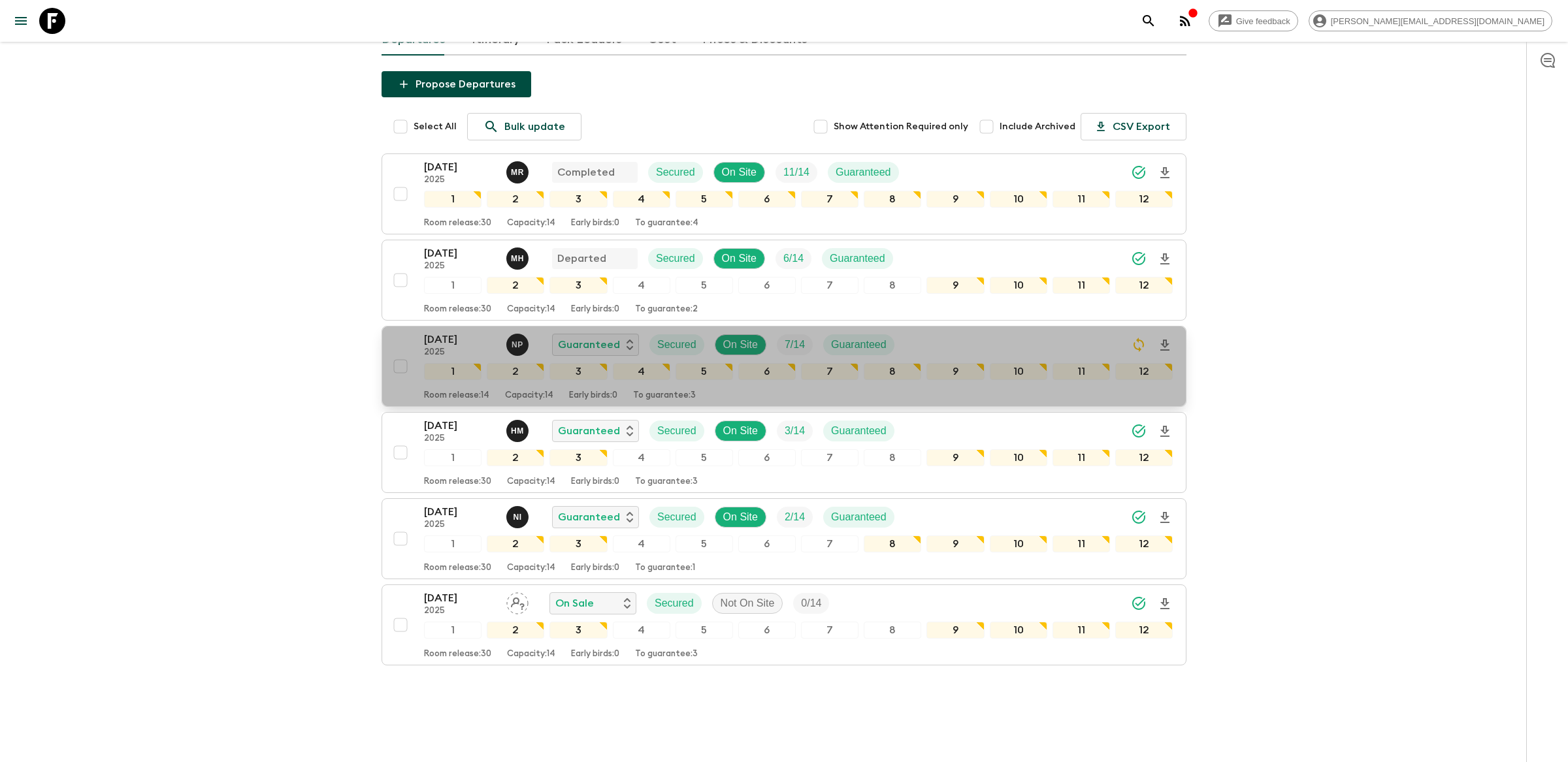
click at [931, 332] on div "[DATE] 2025 N P Guaranteed Secured On Site 7 / 14 Guaranteed" at bounding box center [798, 344] width 749 height 26
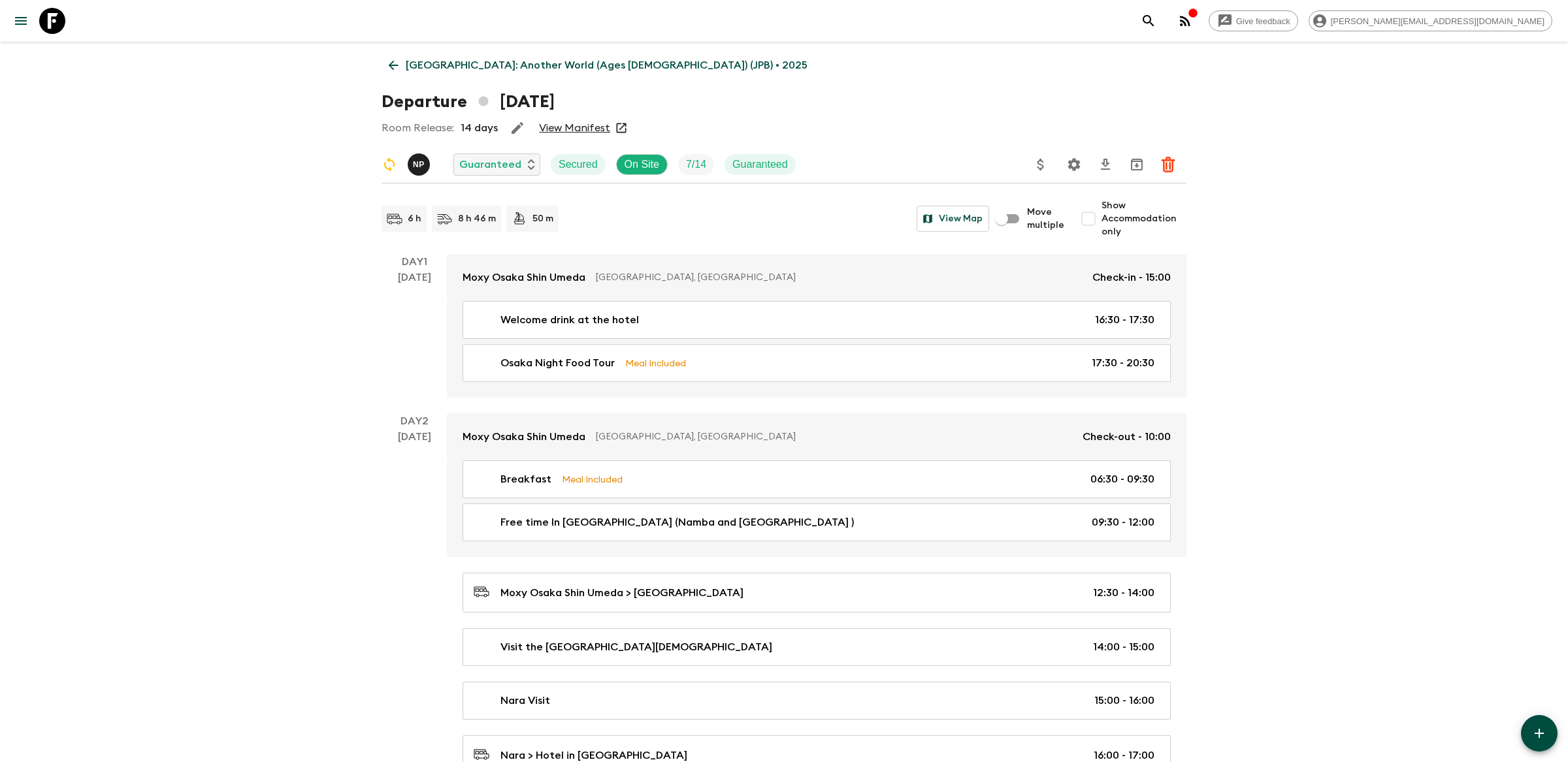
click at [1075, 161] on icon "Settings" at bounding box center [1075, 164] width 13 height 13
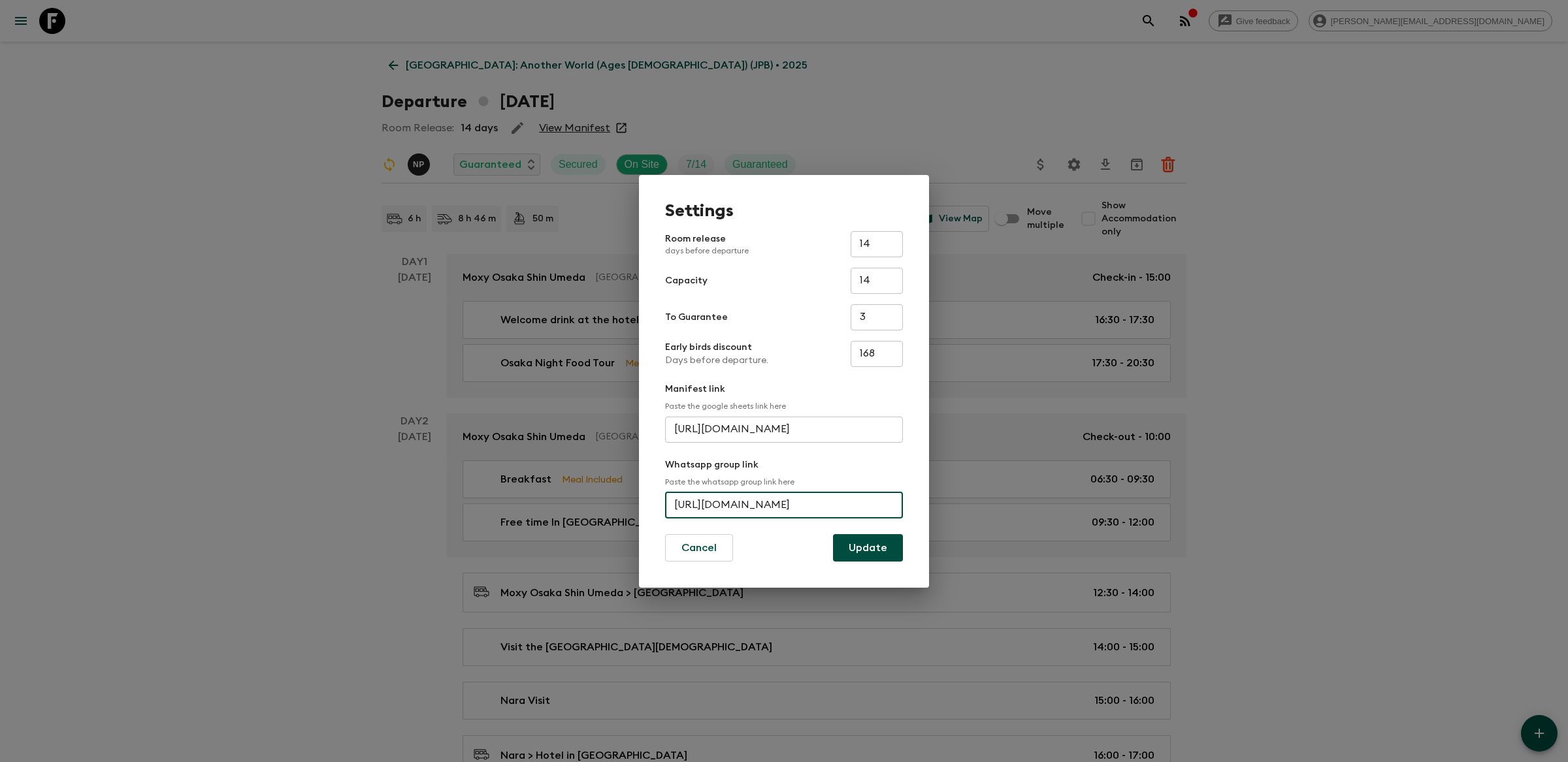
click at [772, 503] on input "[URL][DOMAIN_NAME]" at bounding box center [784, 505] width 238 height 26
paste input "oCdFnI22fhaXyefZFD"
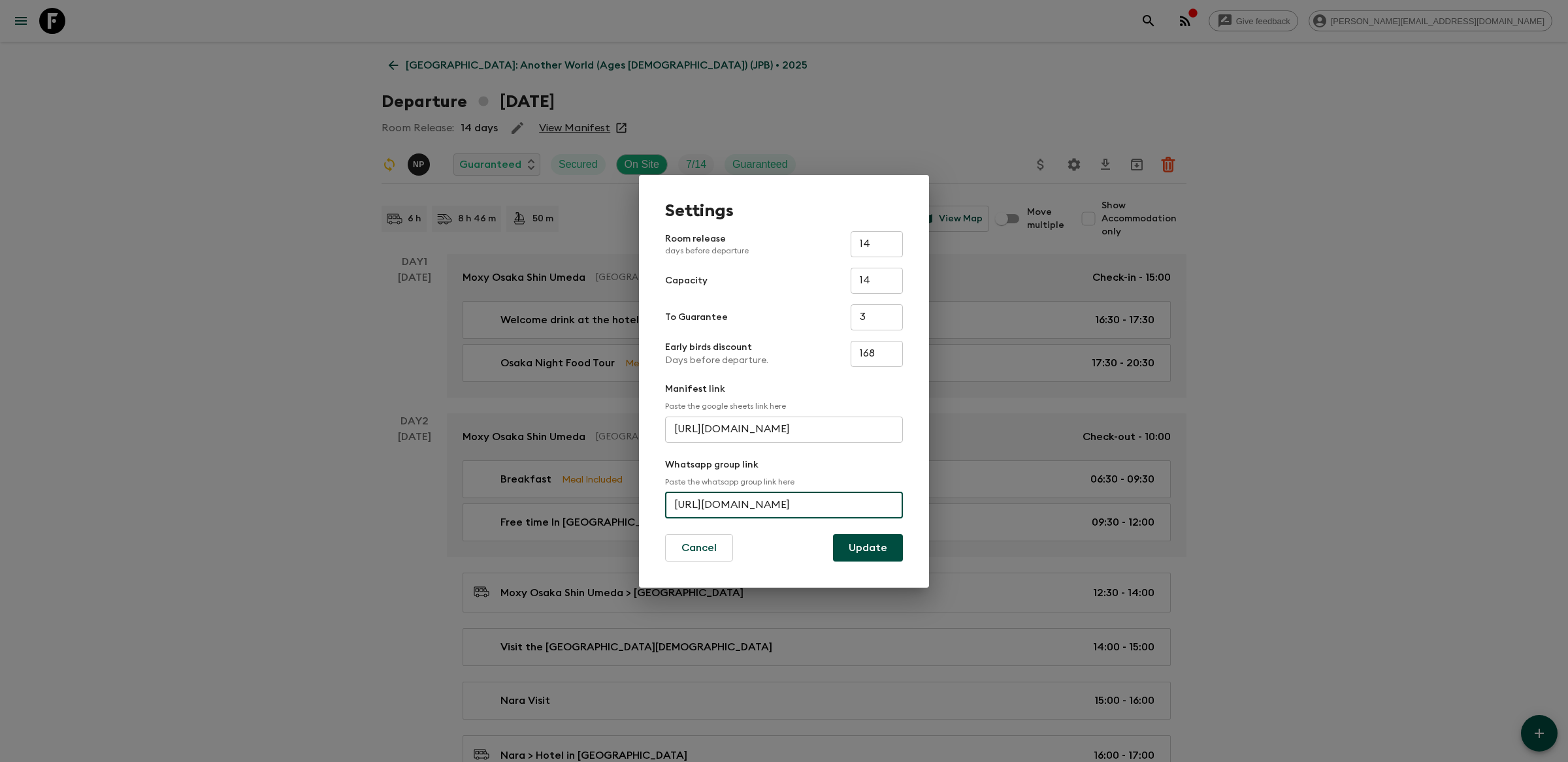
type input "[URL][DOMAIN_NAME]"
click at [877, 546] on button "Update" at bounding box center [868, 547] width 70 height 27
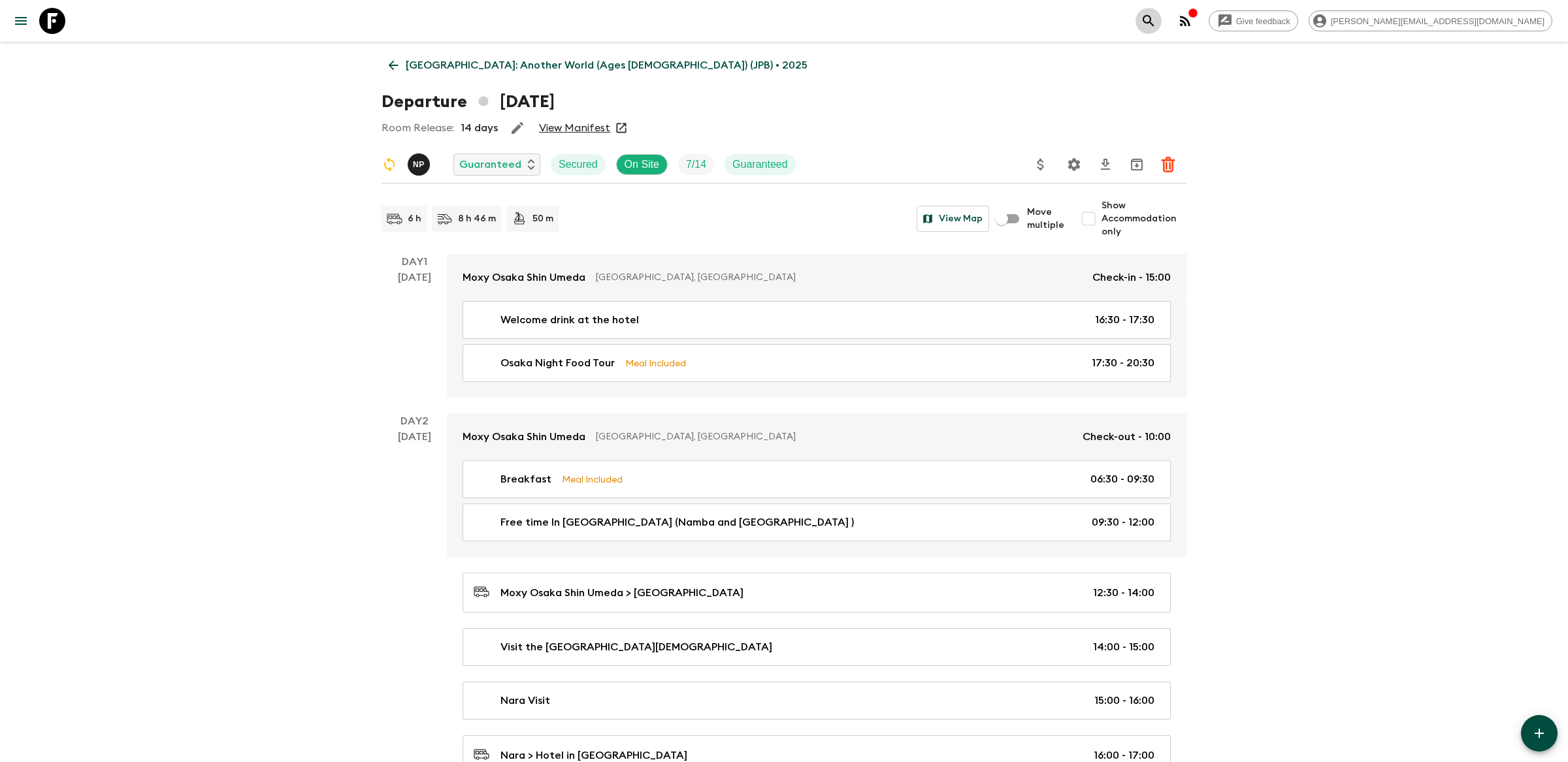
click at [1157, 23] on icon "search adventures" at bounding box center [1148, 21] width 15 height 15
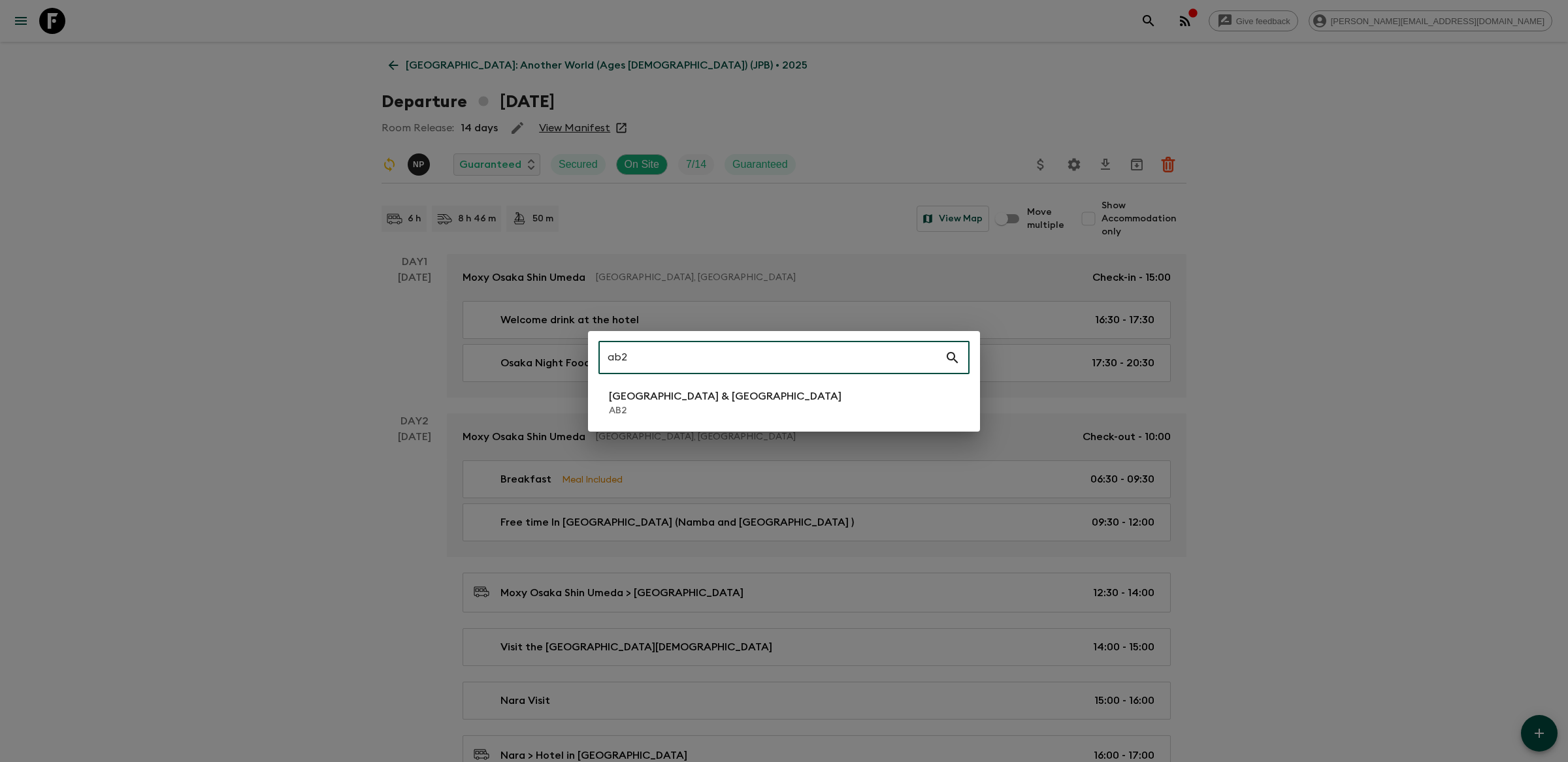
type input "ab2"
click at [877, 390] on li "Argentina & [GEOGRAPHIC_DATA] AB2" at bounding box center [784, 403] width 371 height 37
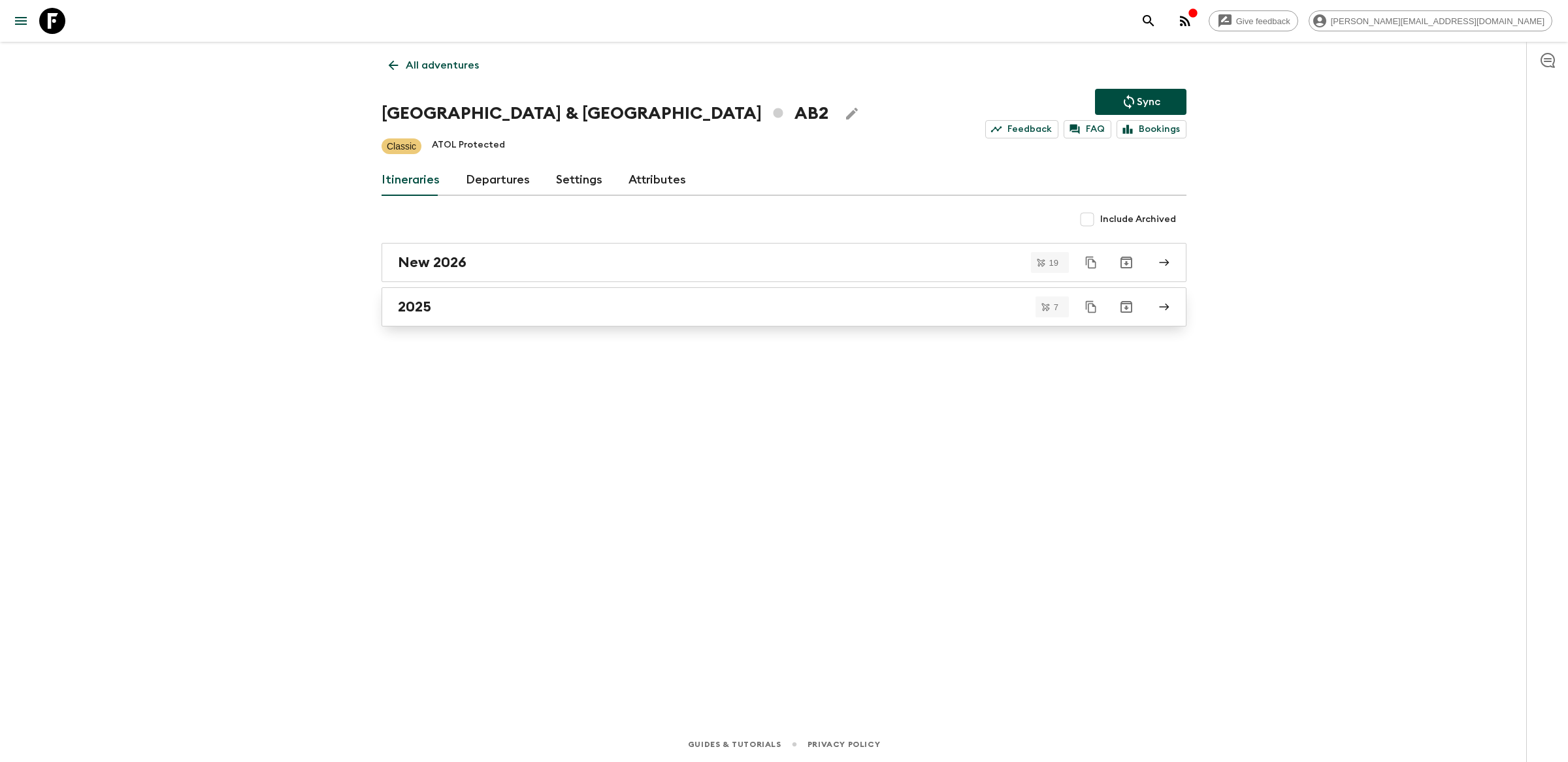
click at [512, 315] on div "2025" at bounding box center [772, 307] width 748 height 17
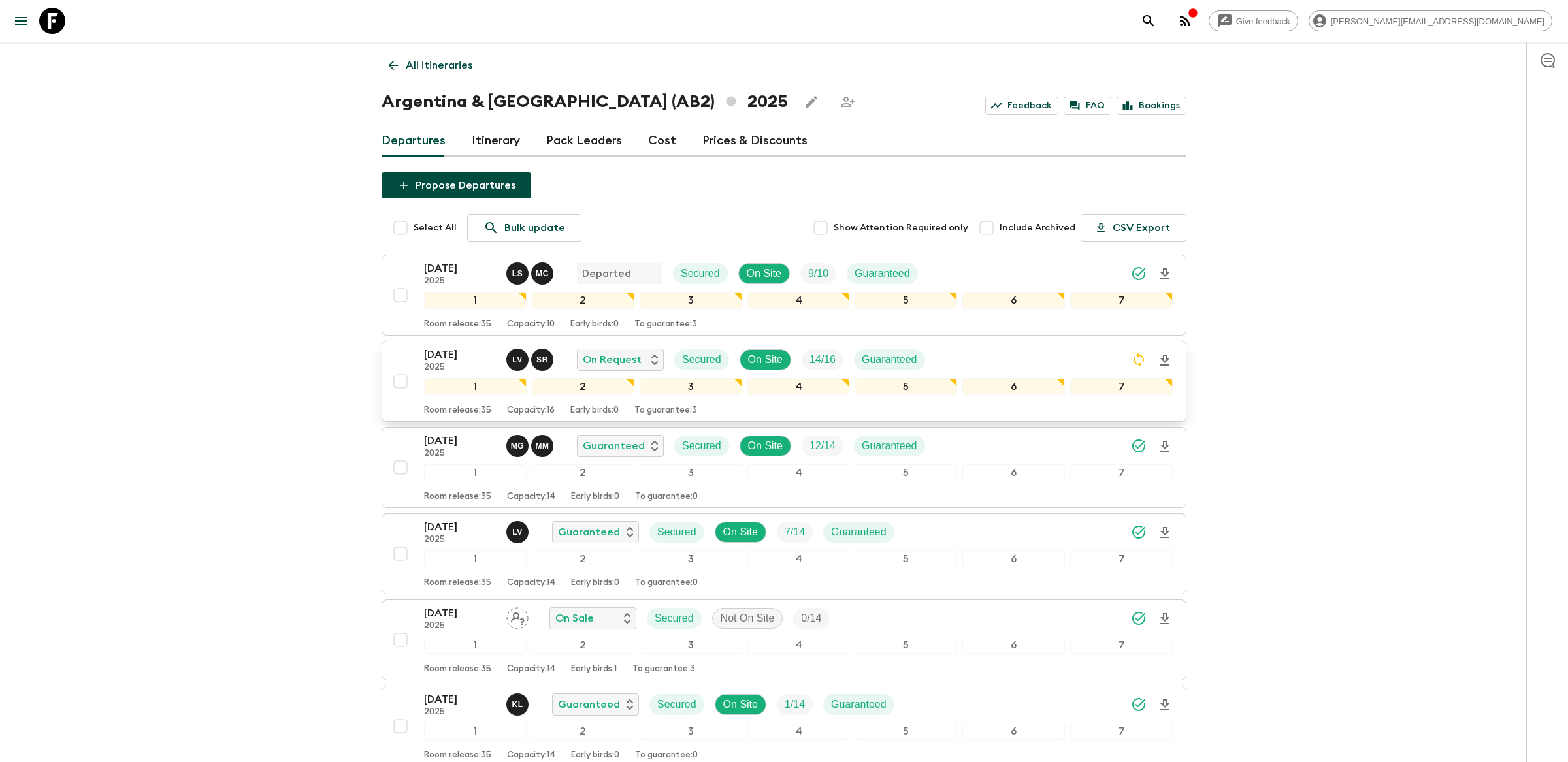
click at [1026, 368] on div "[DATE] 2025 L V S R On Request Secured On Site 14 / 16 Guaranteed" at bounding box center [798, 360] width 749 height 26
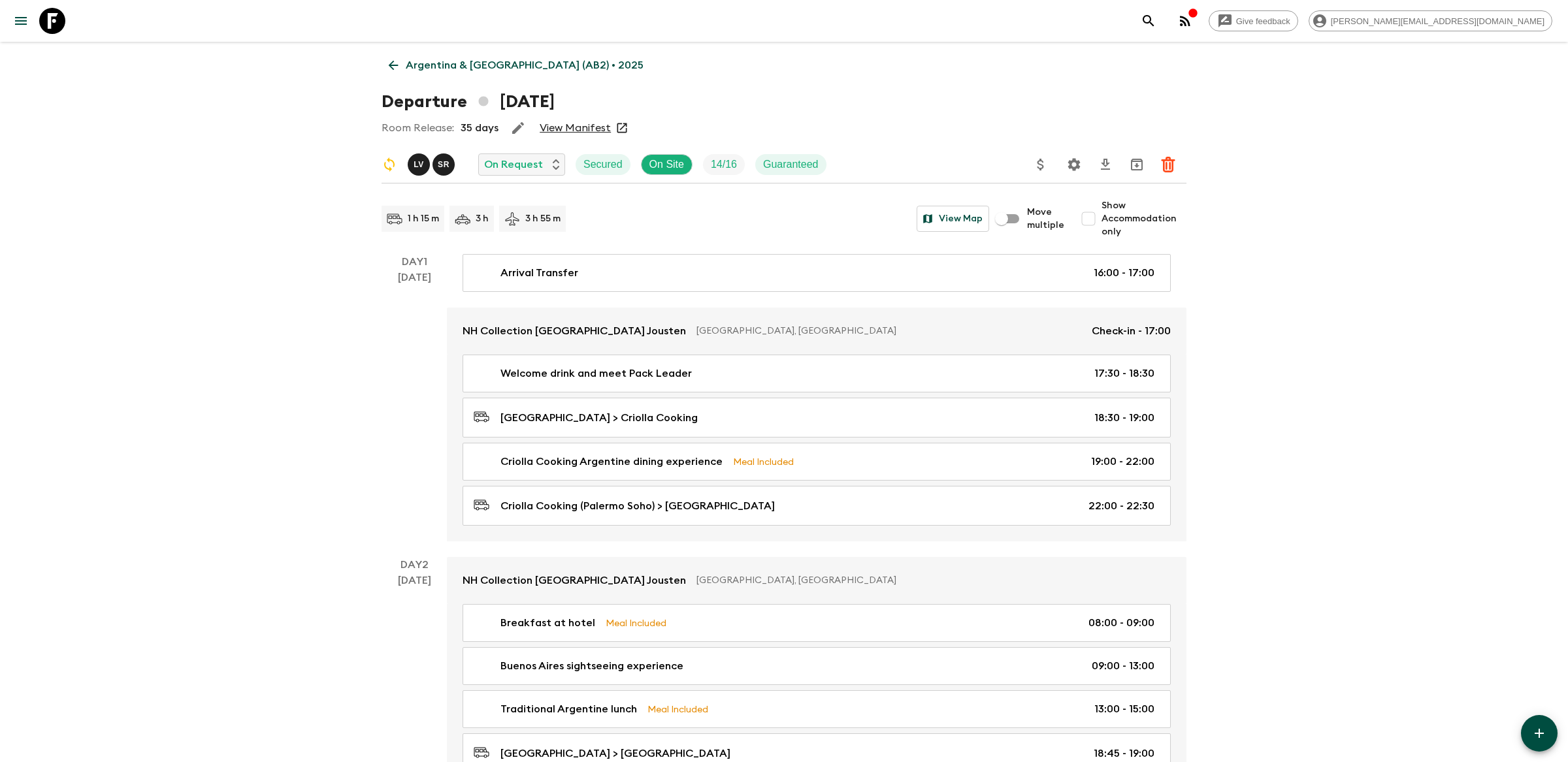
click at [1073, 174] on button "Settings" at bounding box center [1074, 164] width 26 height 26
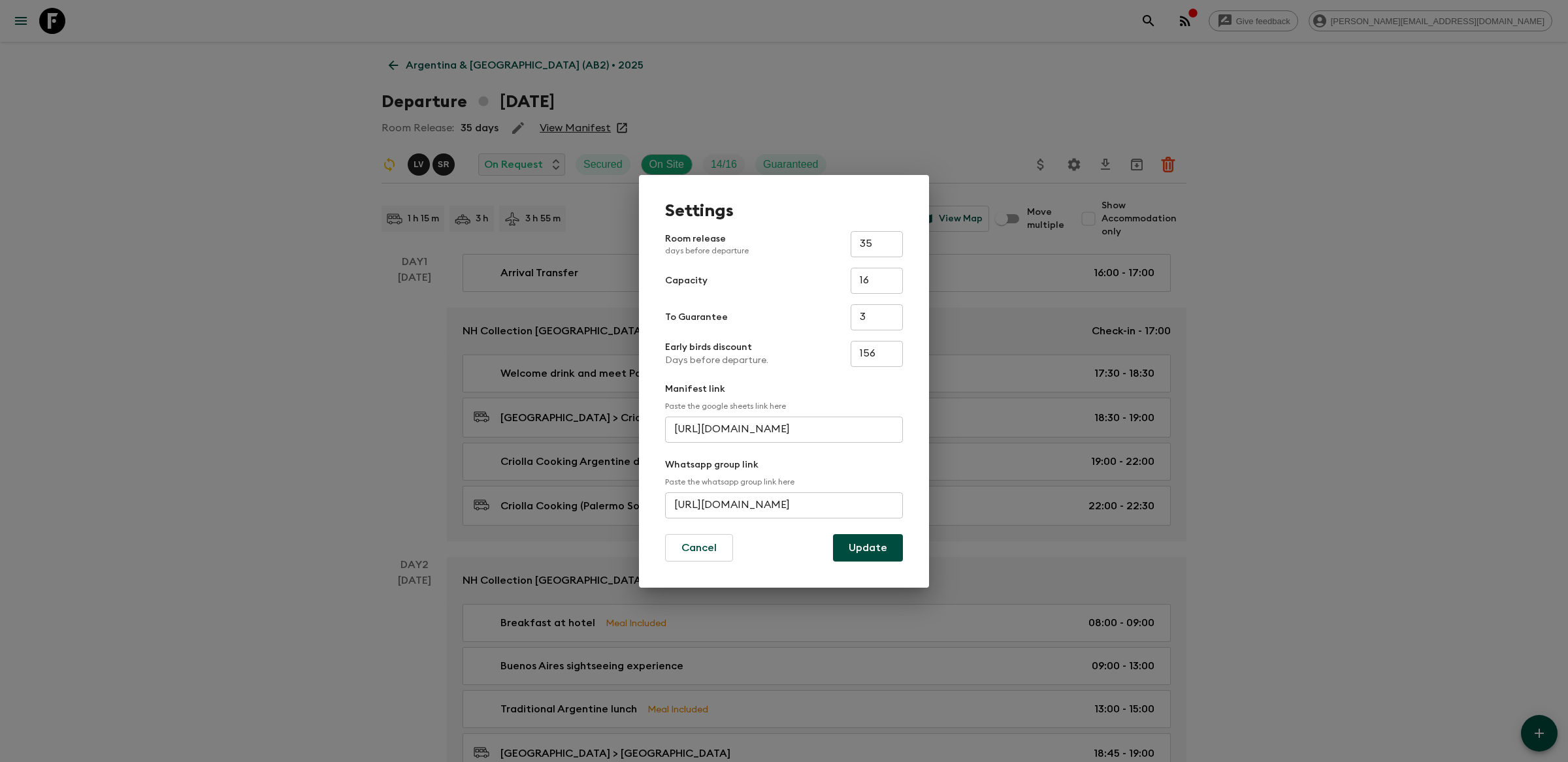
click at [812, 496] on input "[URL][DOMAIN_NAME]" at bounding box center [784, 505] width 238 height 26
paste input "rFkw006GtJR"
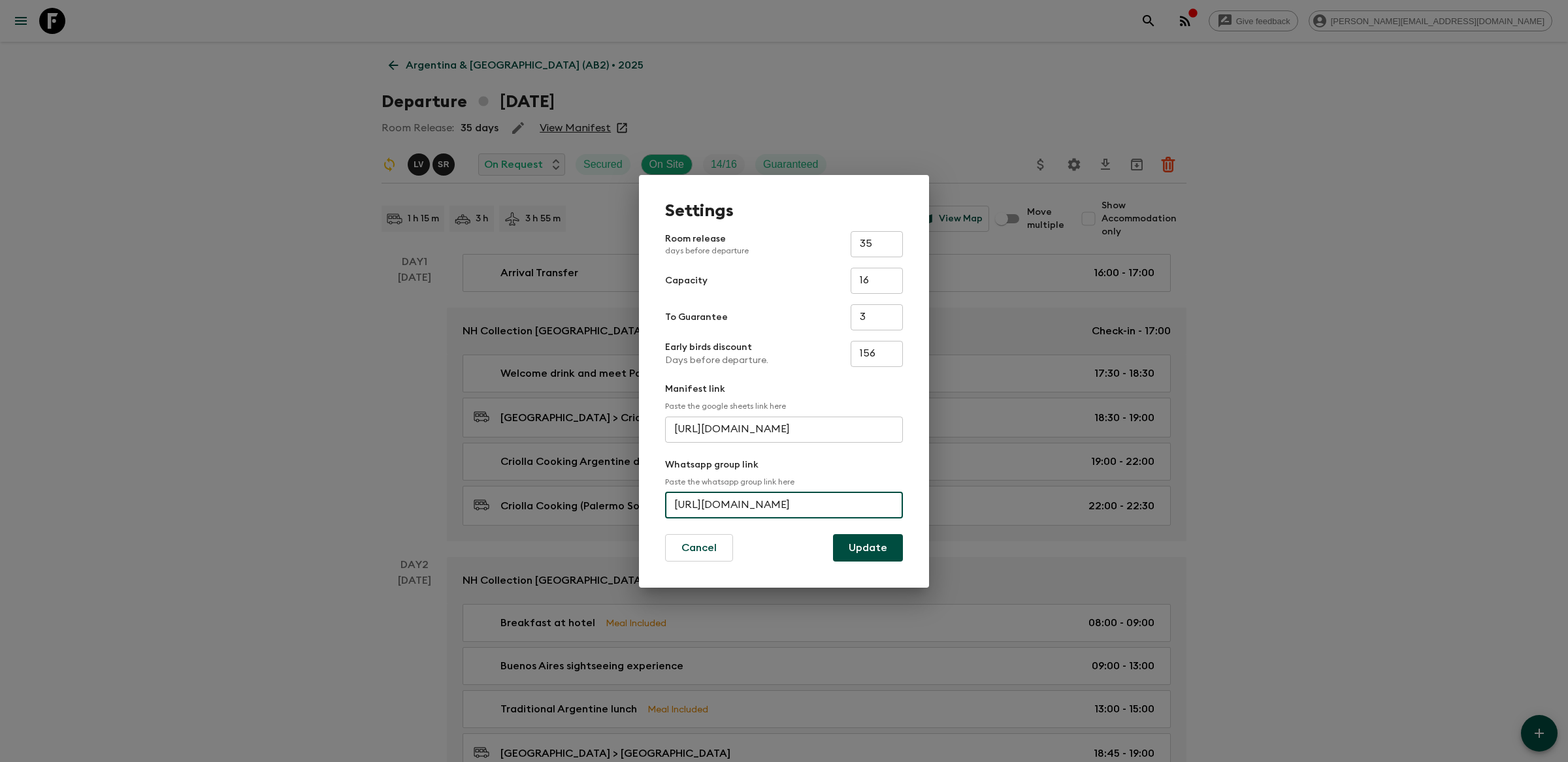
type input "[URL][DOMAIN_NAME]"
click at [857, 546] on button "Update" at bounding box center [868, 547] width 70 height 27
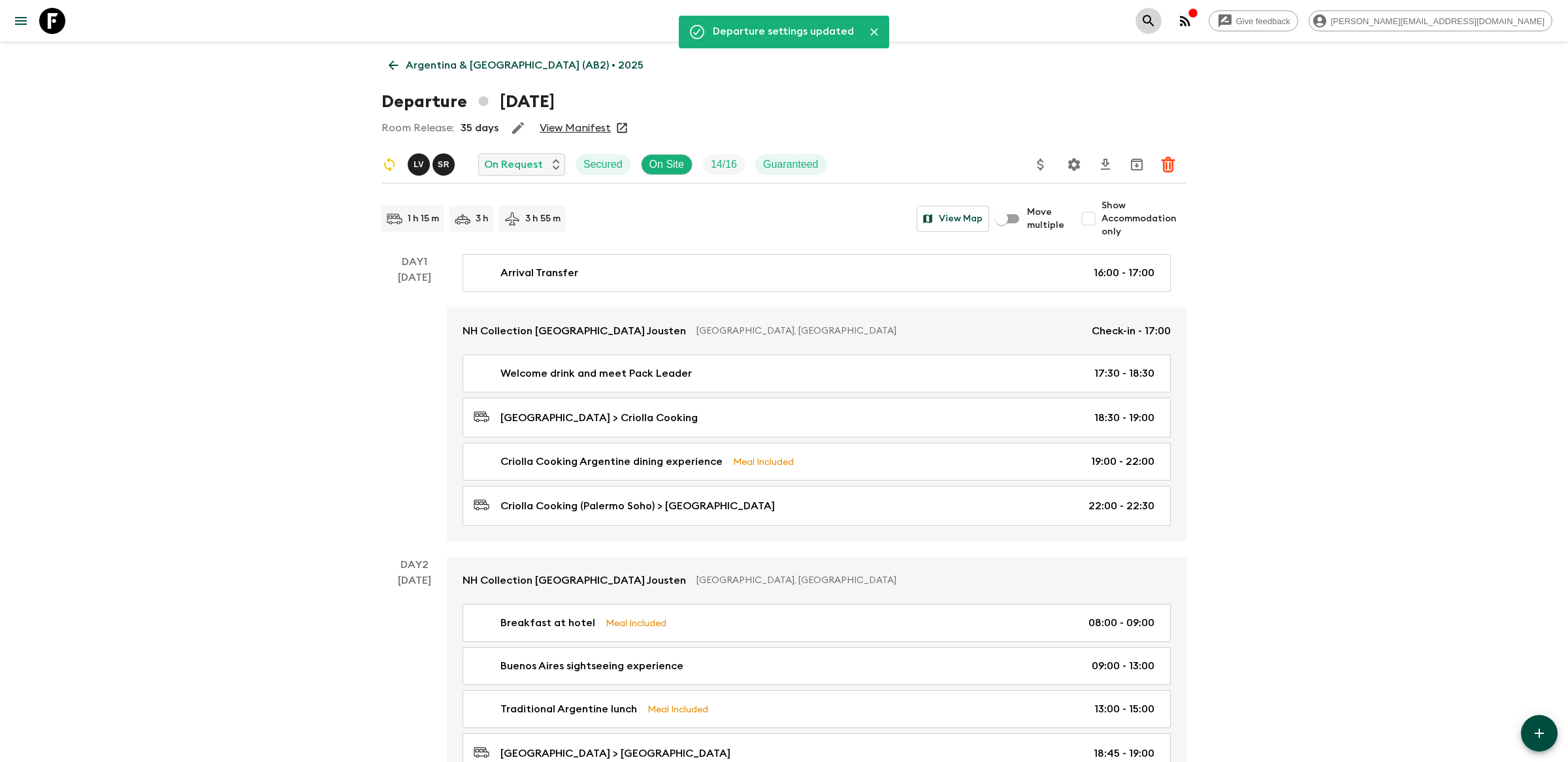
click at [1157, 19] on icon "search adventures" at bounding box center [1148, 21] width 15 height 15
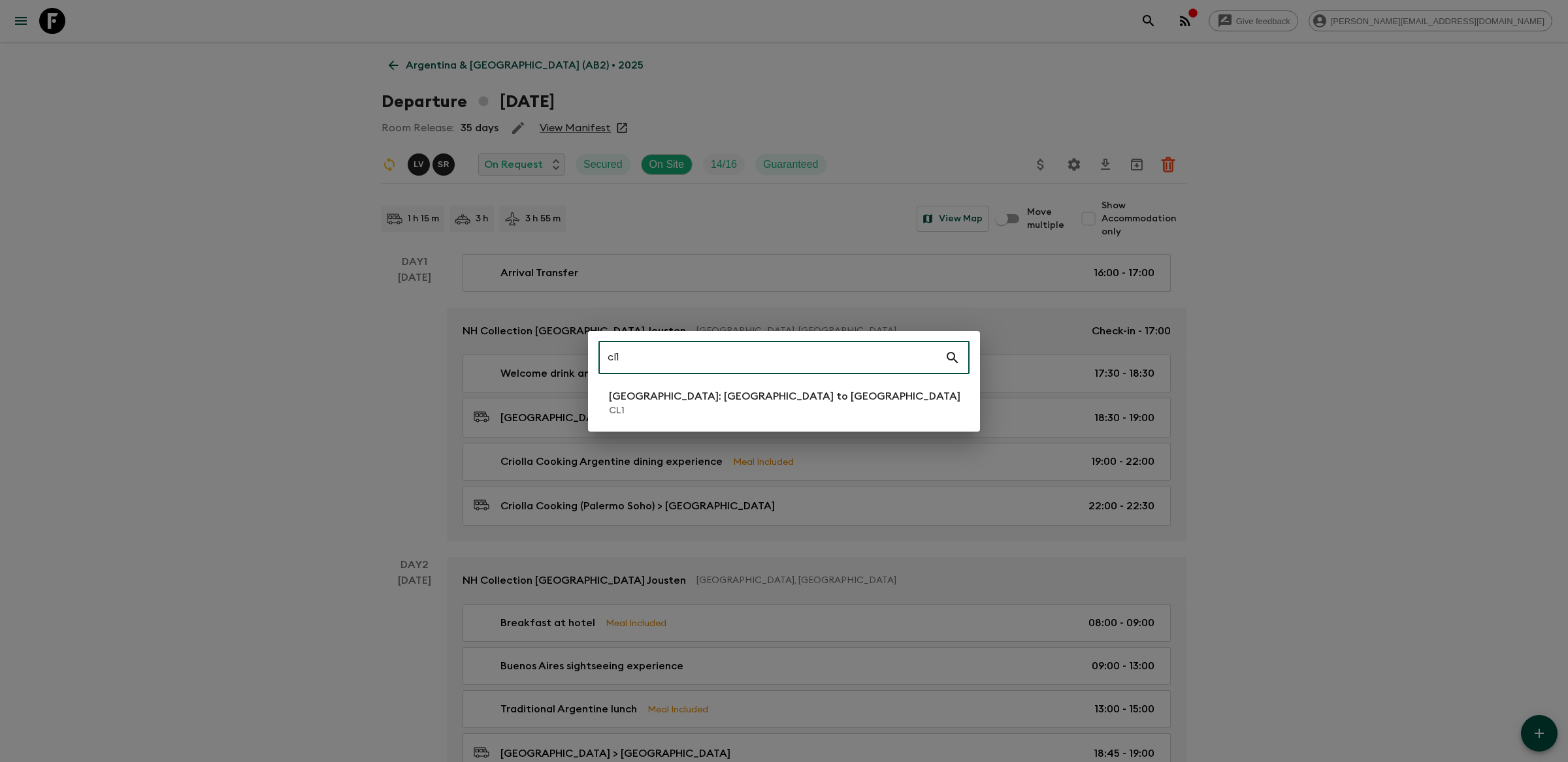
type input "cl1"
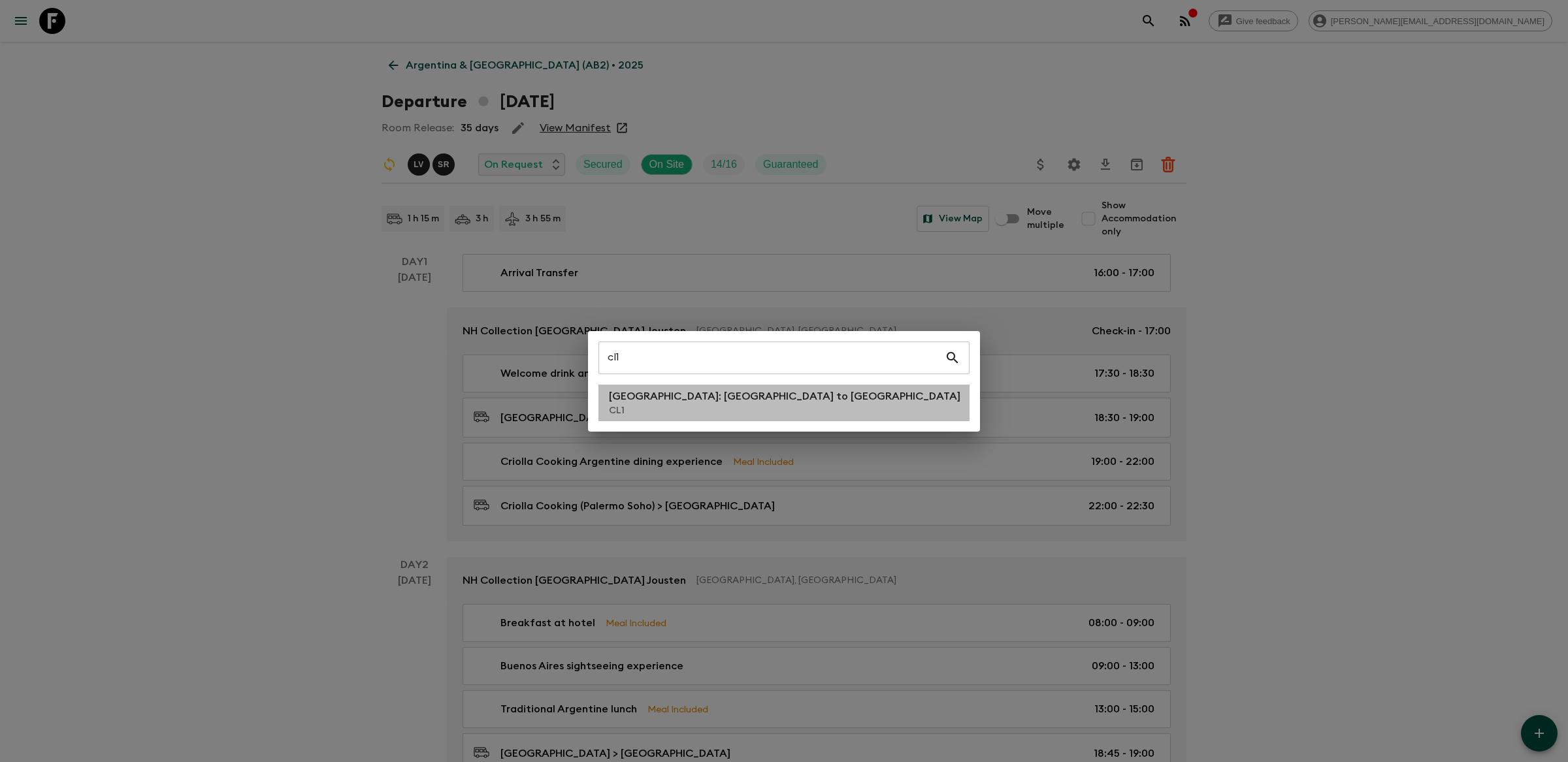
click at [922, 388] on li "[GEOGRAPHIC_DATA]: [GEOGRAPHIC_DATA] to [GEOGRAPHIC_DATA] CL1" at bounding box center [784, 403] width 371 height 37
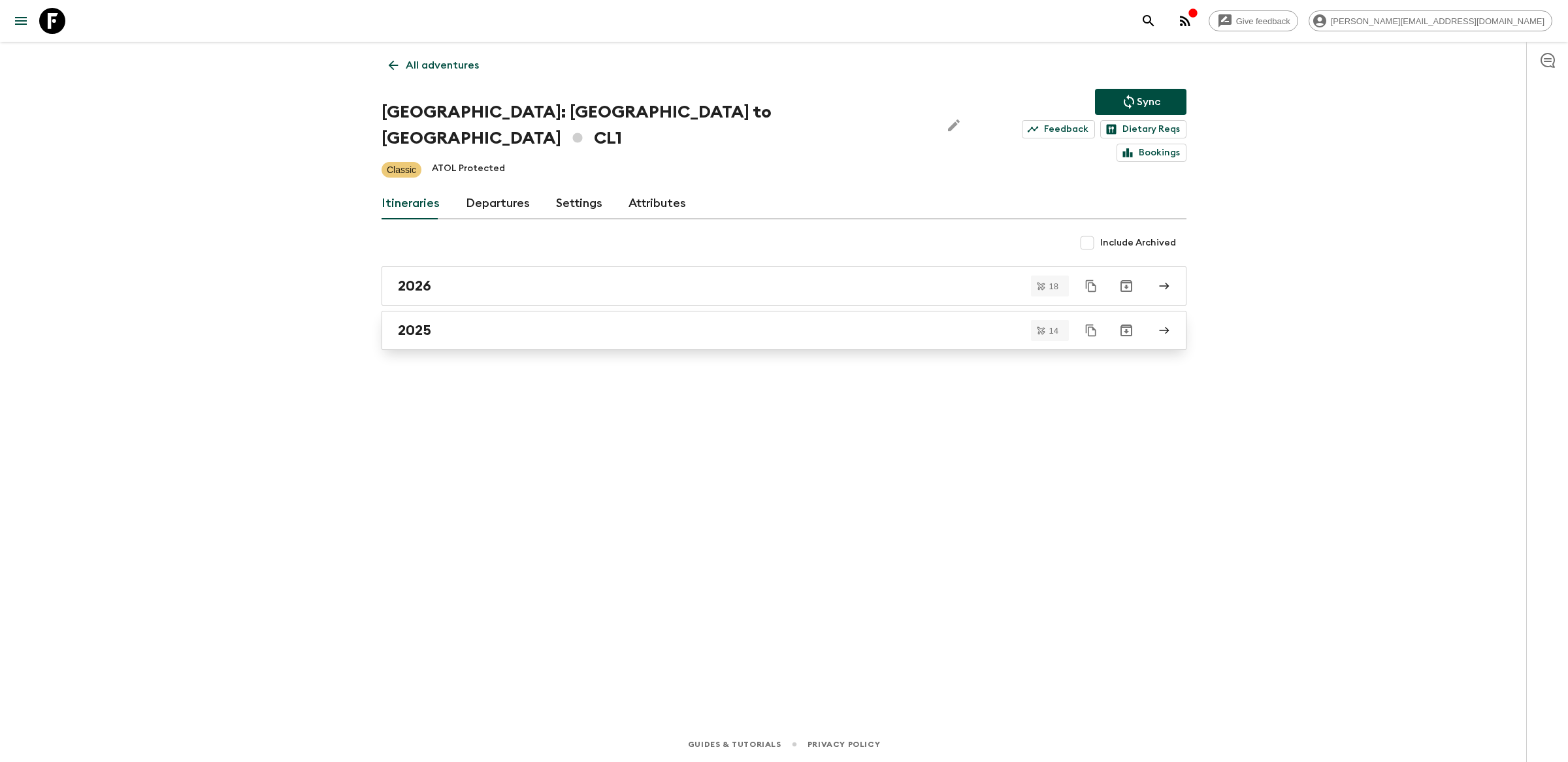
click at [676, 322] on div "2025" at bounding box center [772, 330] width 748 height 17
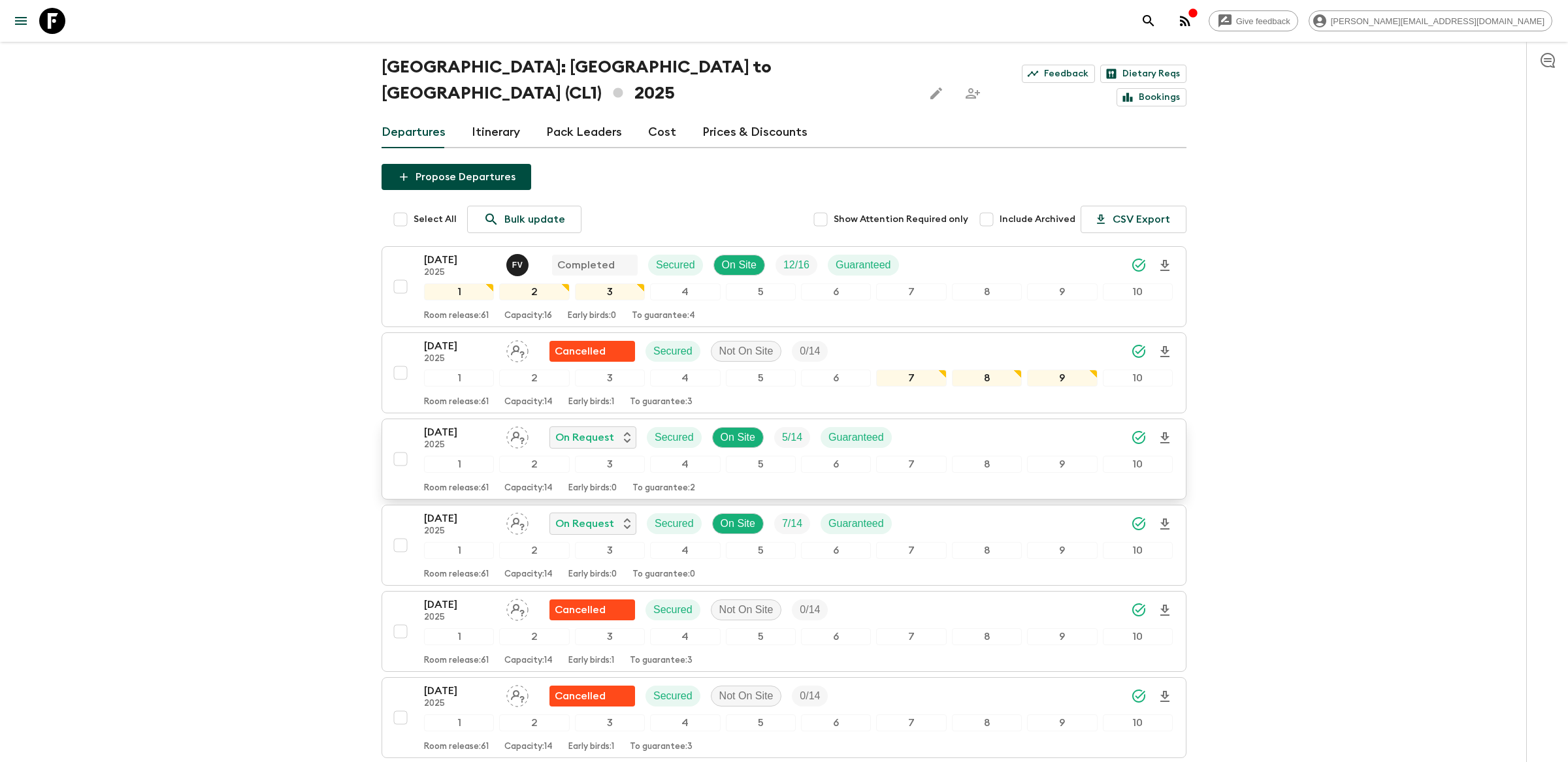
scroll to position [37, 0]
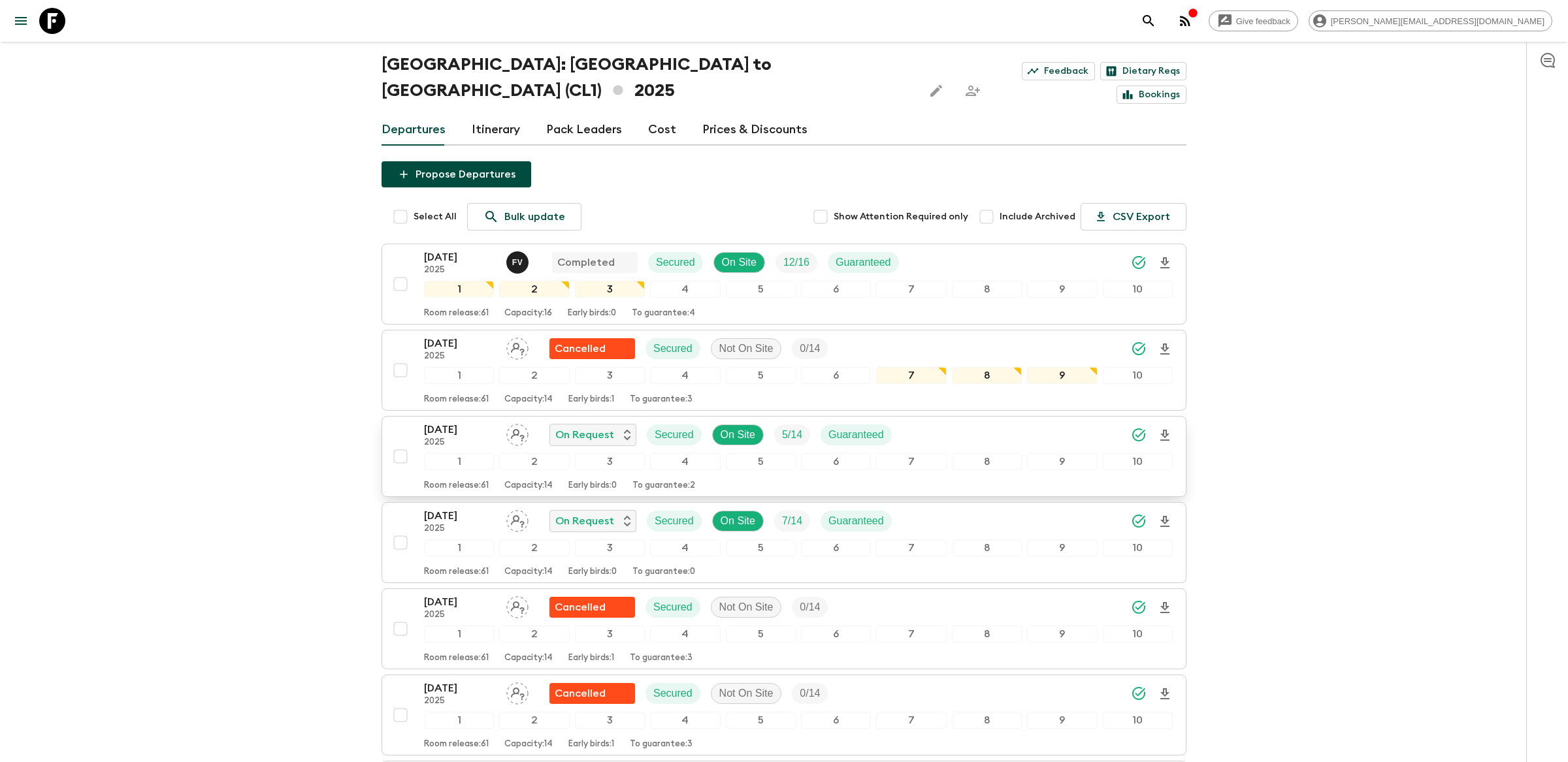
click at [1097, 422] on div "[DATE] 2025 On Request Secured On Site 5 / 14 Guaranteed" at bounding box center [798, 434] width 749 height 26
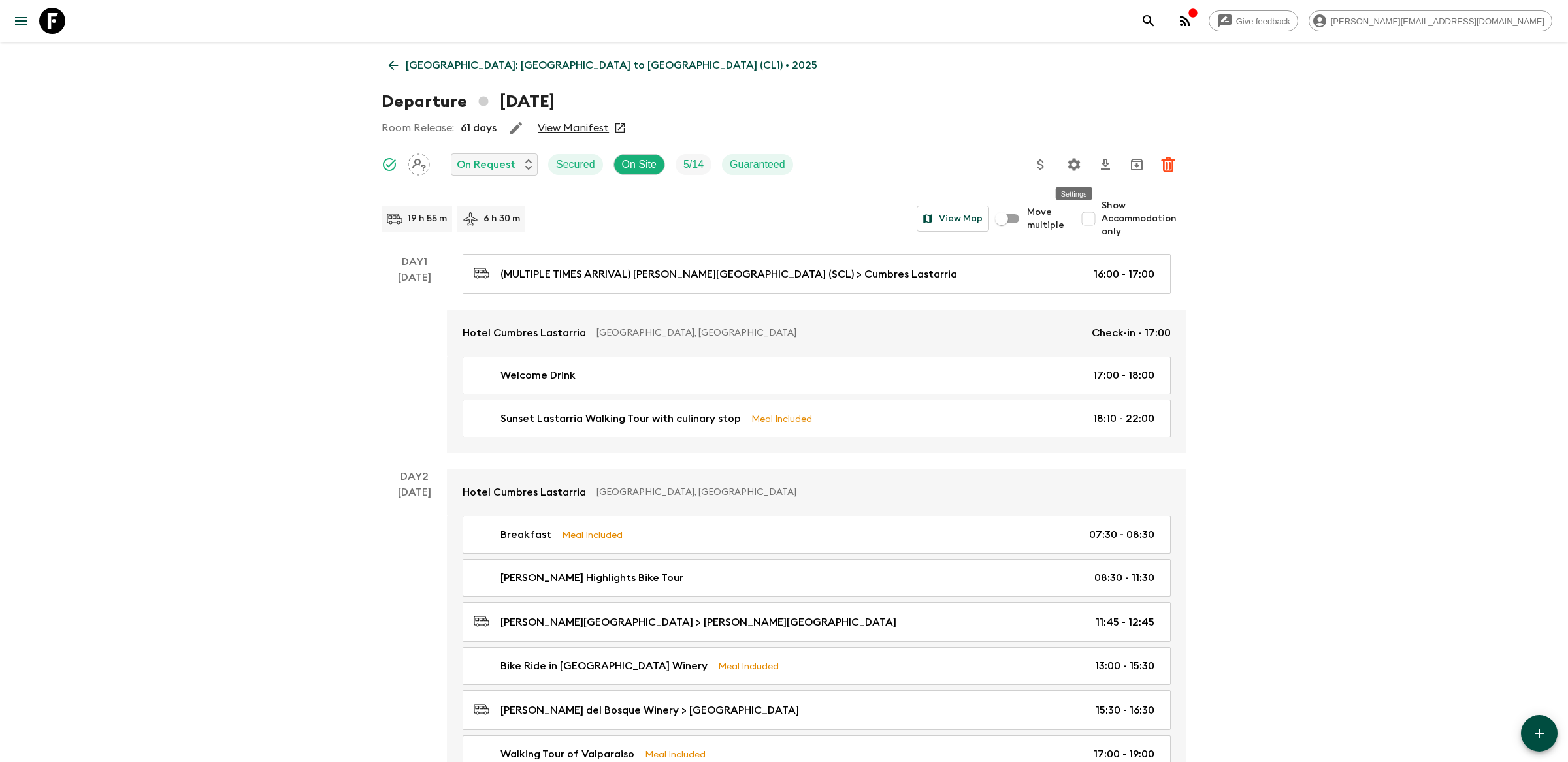
click at [1081, 163] on icon "Settings" at bounding box center [1074, 164] width 15 height 15
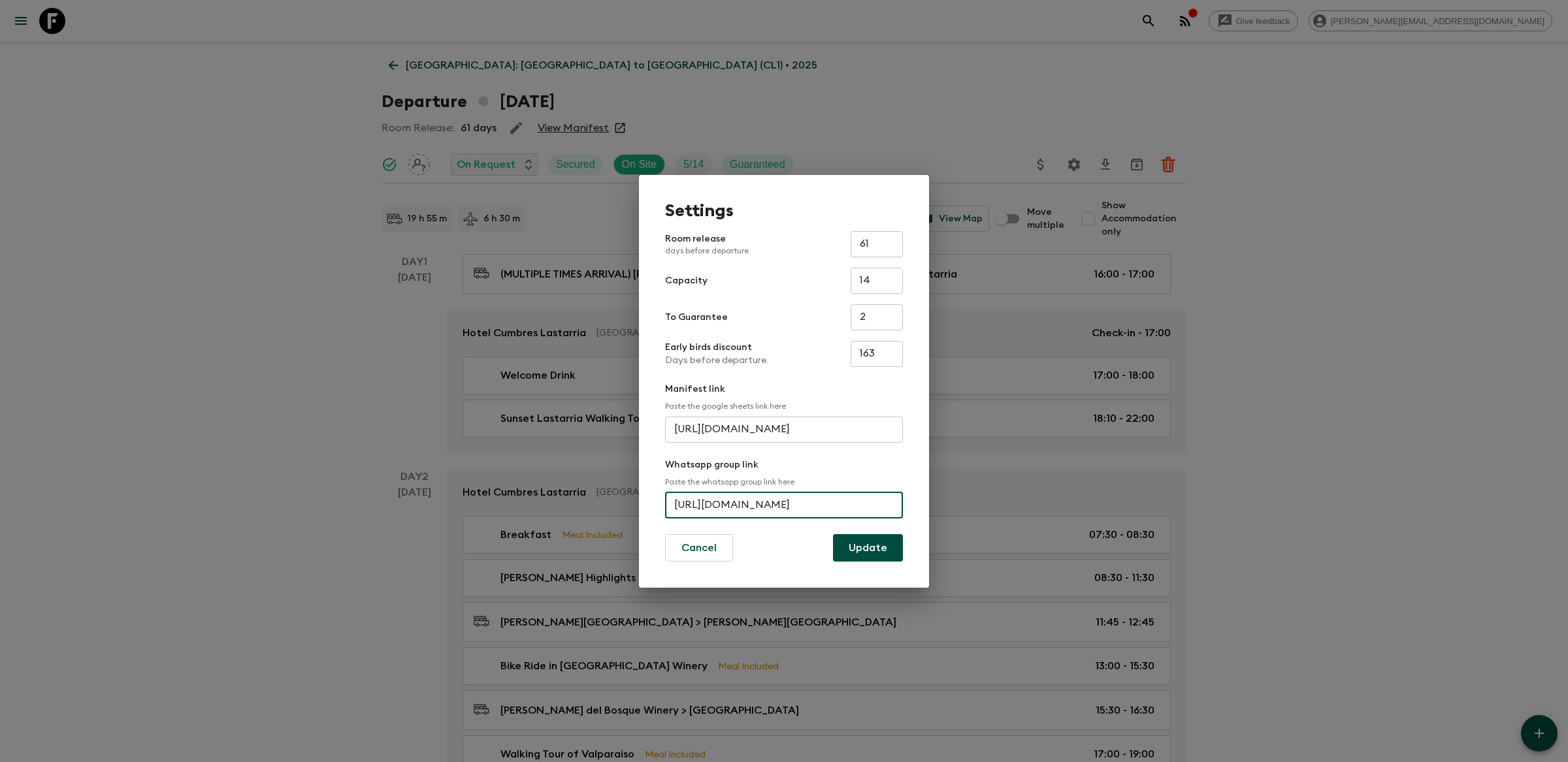
click at [793, 495] on input "[URL][DOMAIN_NAME]" at bounding box center [784, 505] width 238 height 26
click at [796, 505] on input "[URL][DOMAIN_NAME]" at bounding box center [784, 505] width 238 height 26
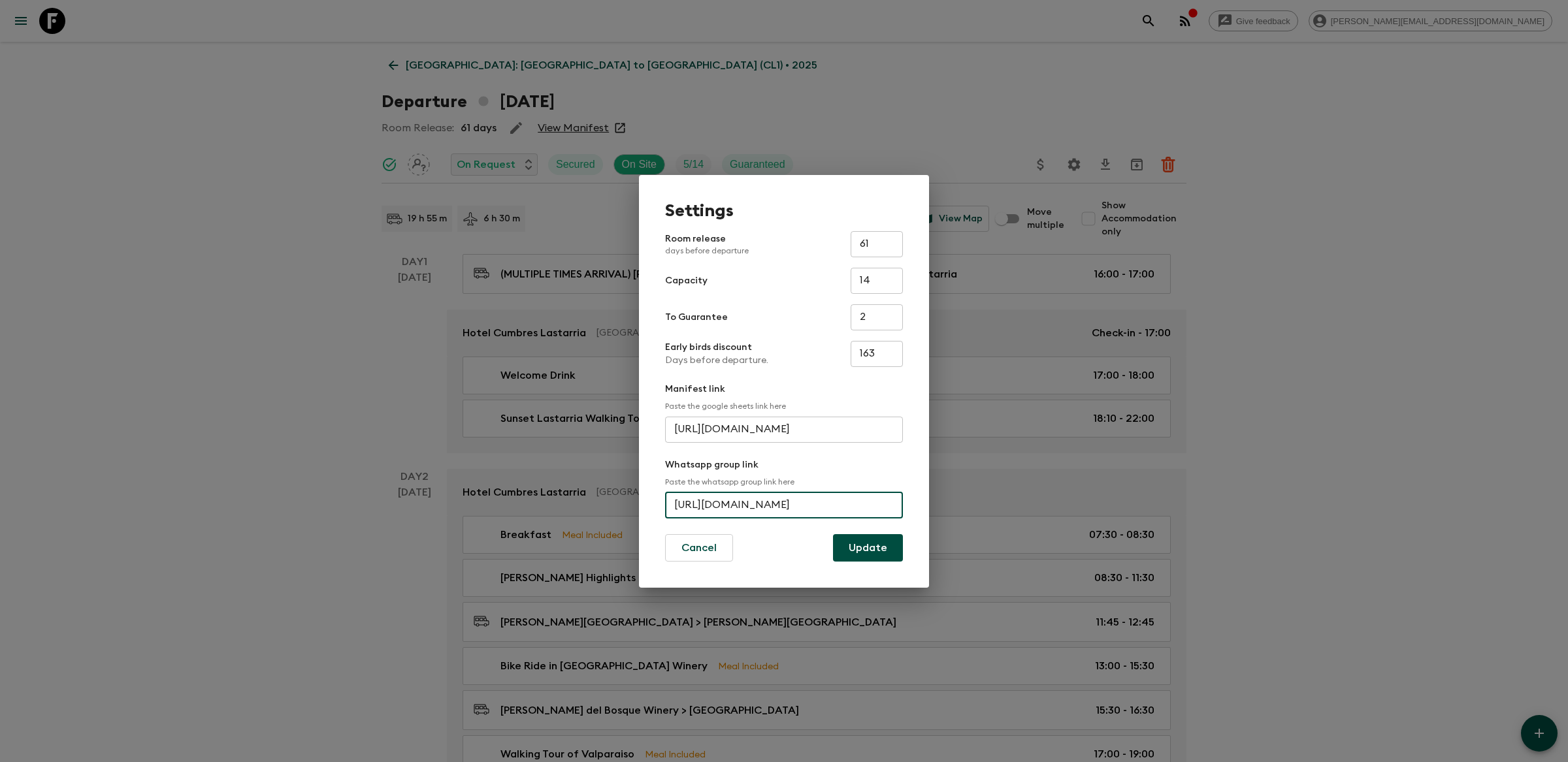
click at [857, 543] on button "Update" at bounding box center [868, 547] width 70 height 27
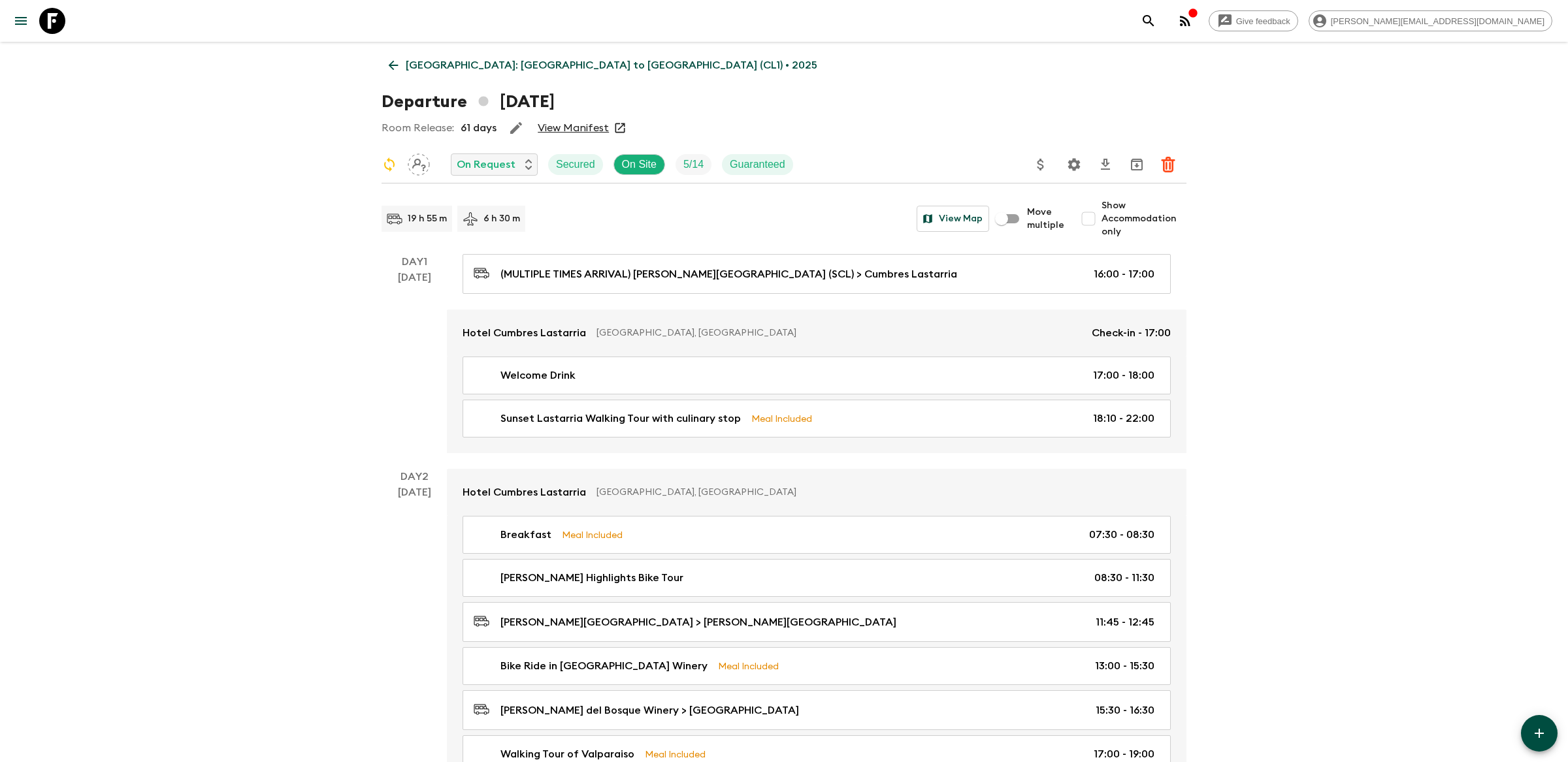
click at [1157, 19] on icon "search adventures" at bounding box center [1148, 21] width 15 height 15
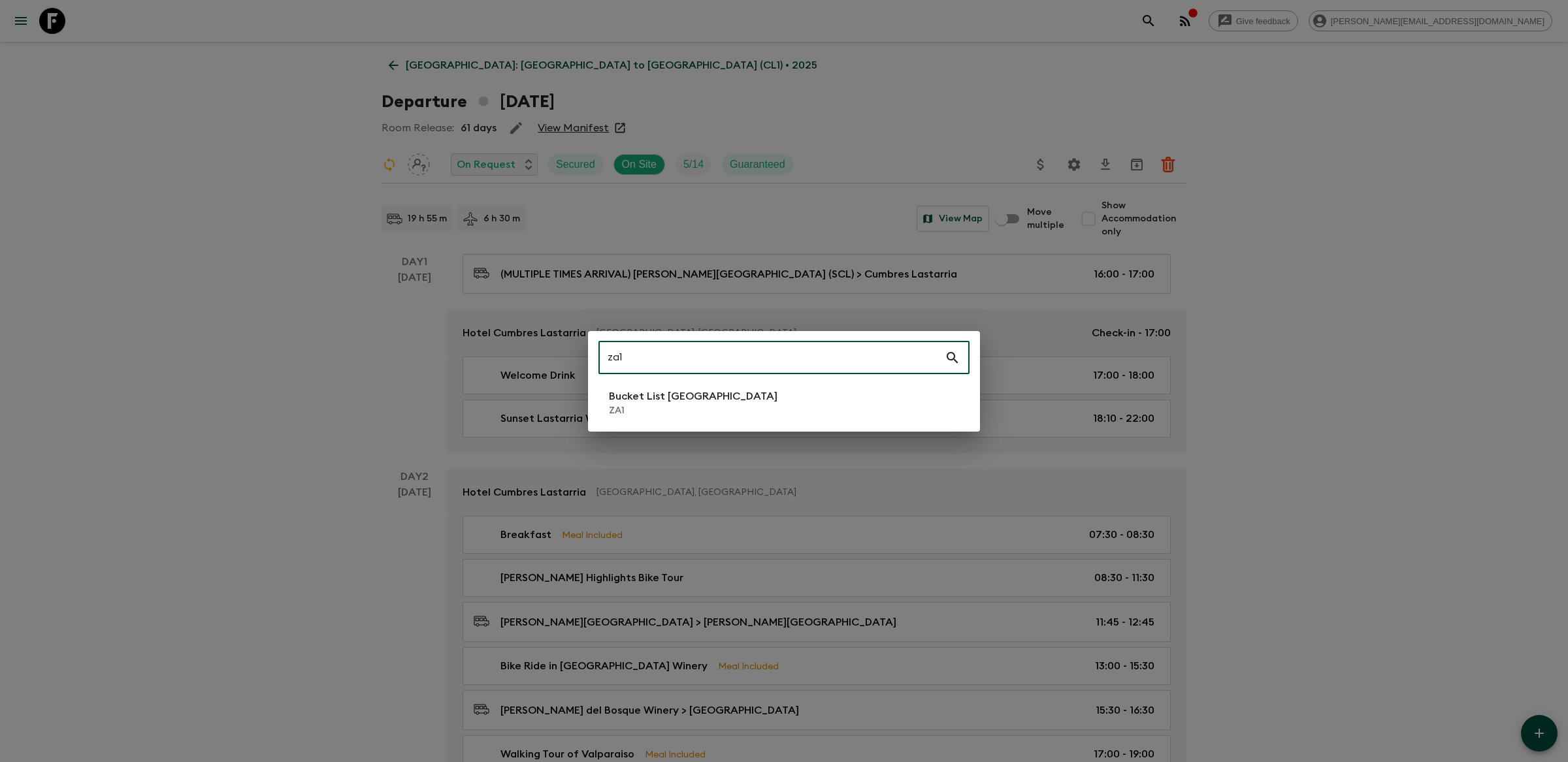
type input "za1"
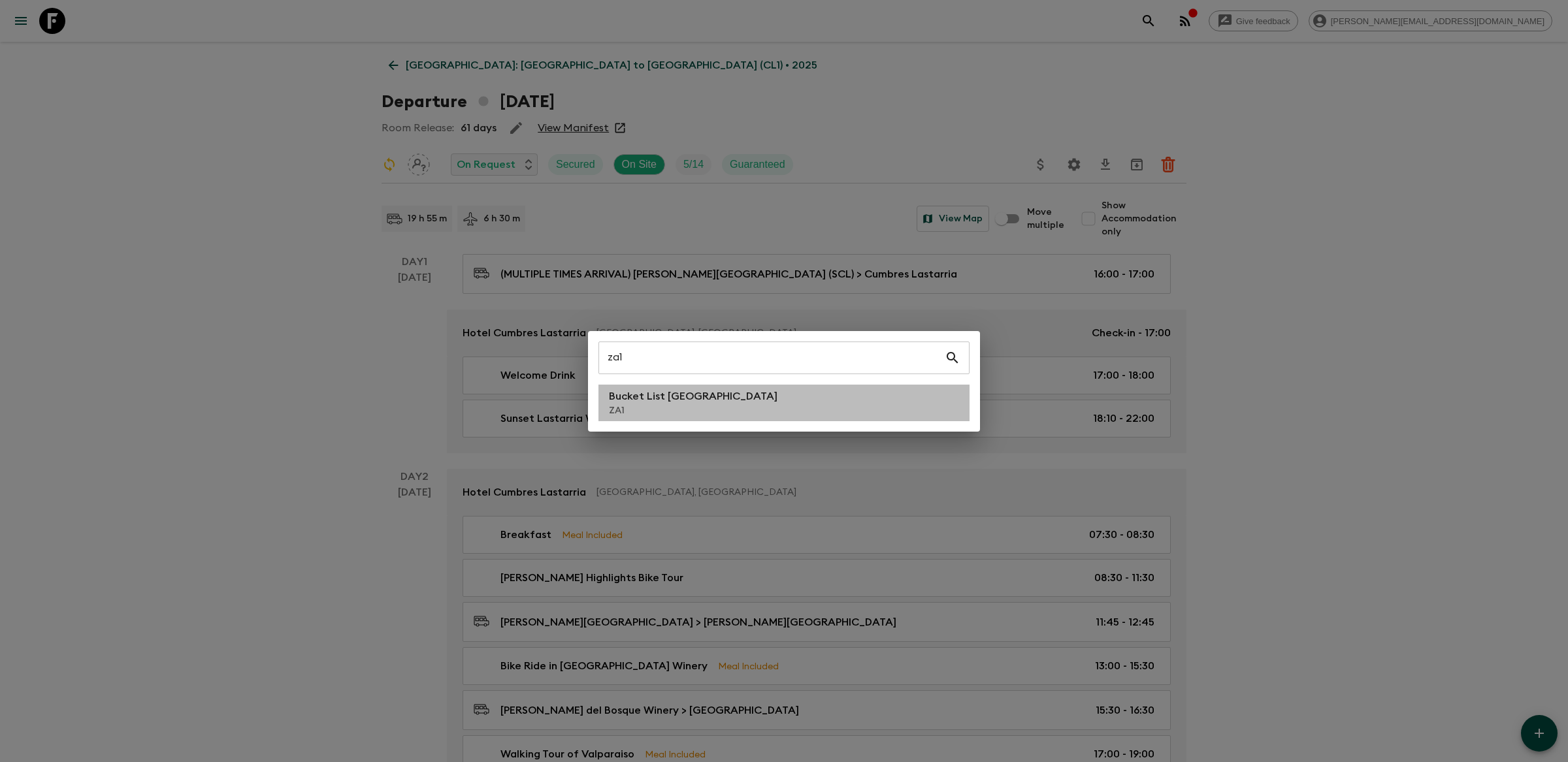
click at [708, 399] on p "Bucket List [GEOGRAPHIC_DATA]" at bounding box center [693, 396] width 169 height 15
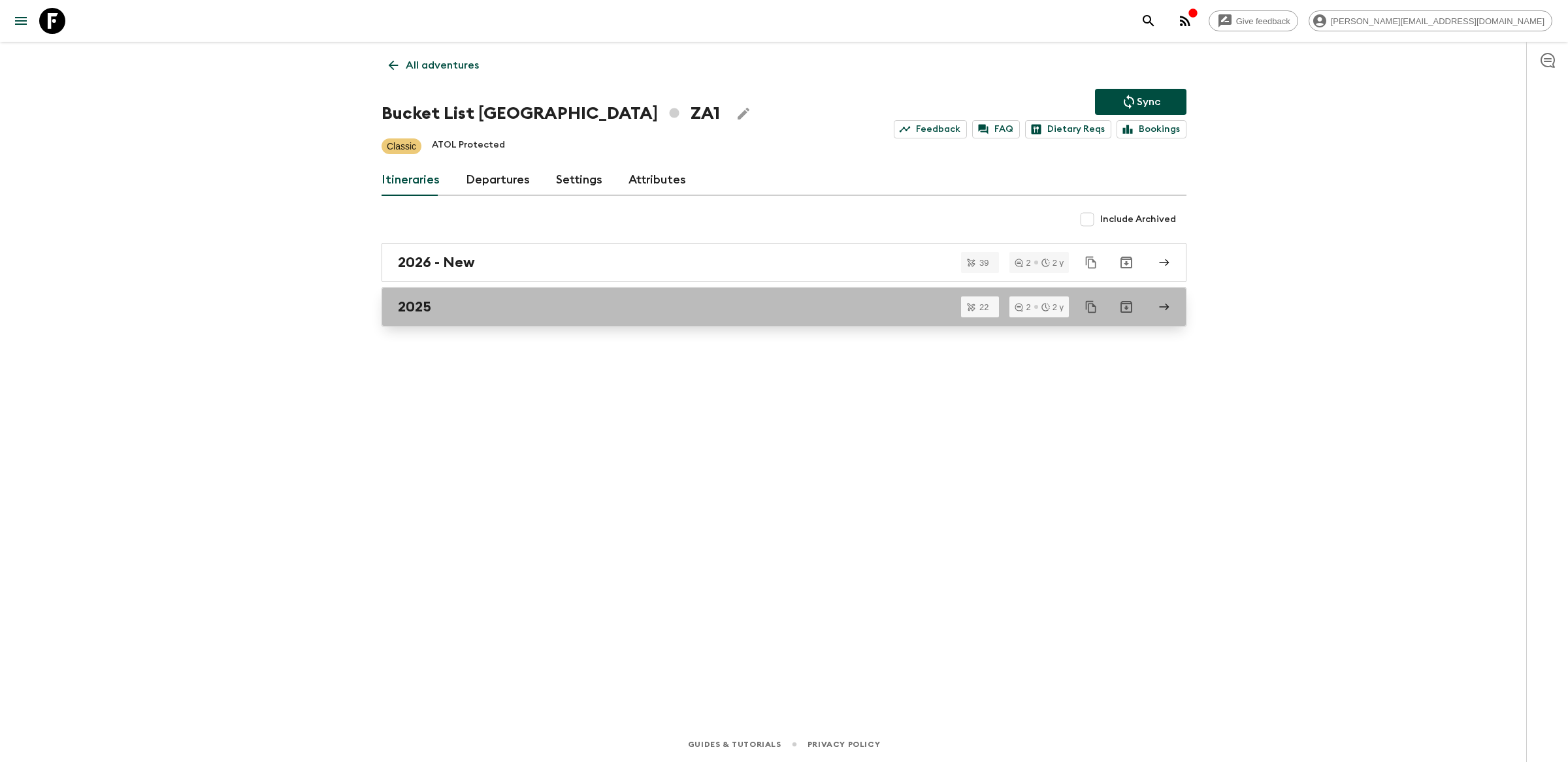
click at [515, 301] on div "2025" at bounding box center [772, 307] width 748 height 17
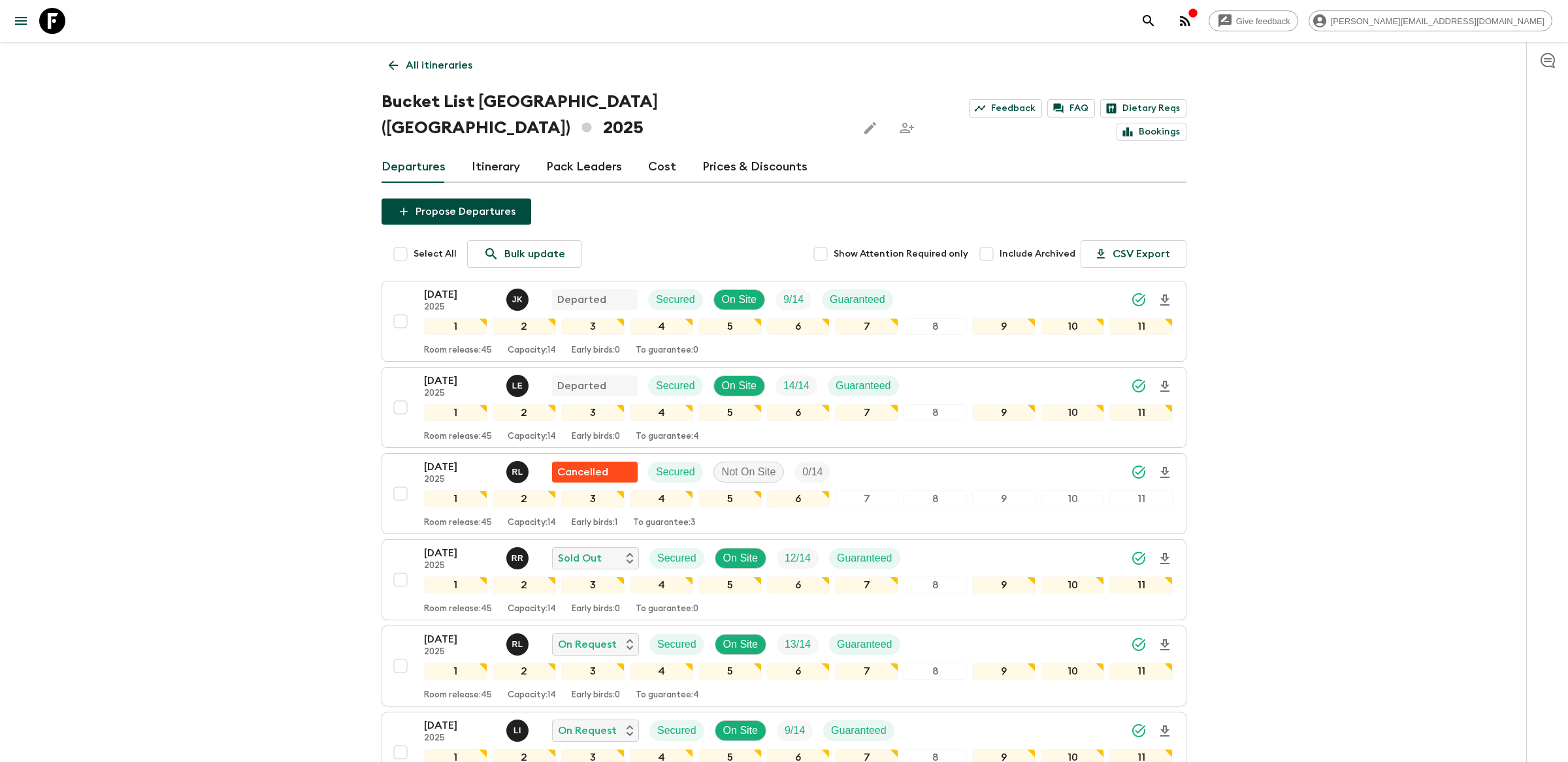
scroll to position [408, 0]
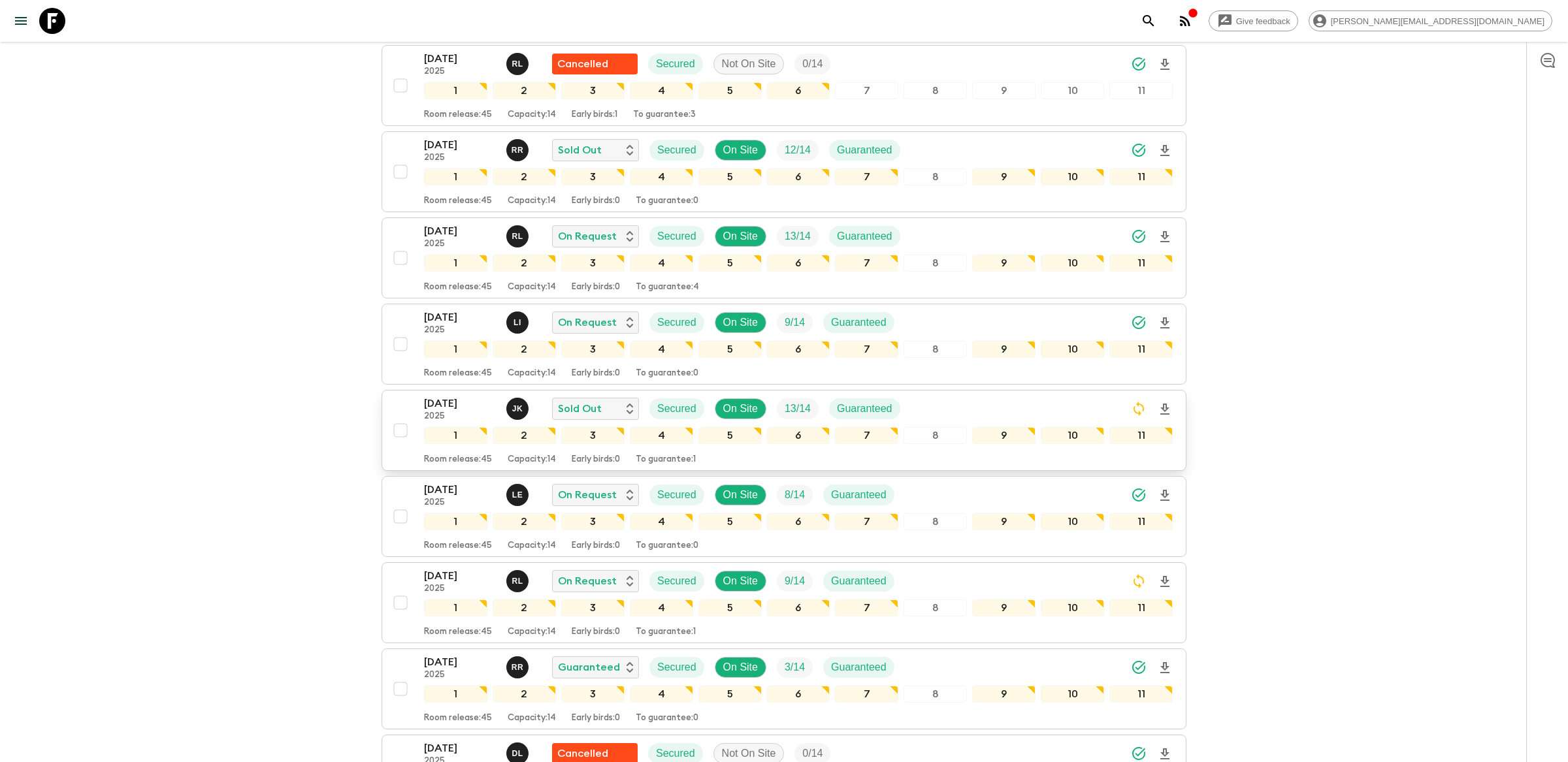
click at [945, 396] on div "[DATE] 2025 J K Sold Out Secured On Site 13 / 14 Guaranteed" at bounding box center [798, 408] width 749 height 26
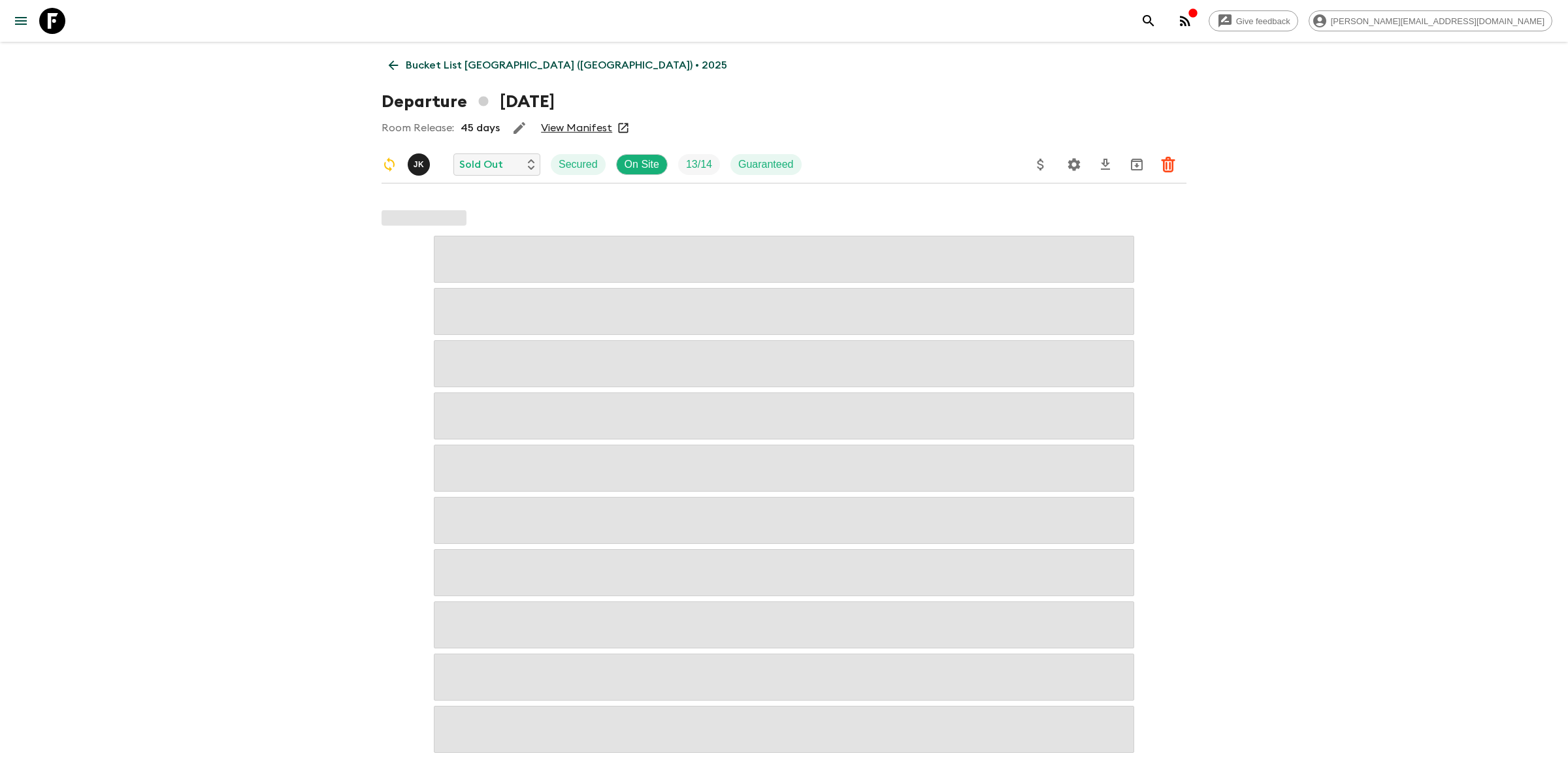
click at [1077, 169] on icon "Settings" at bounding box center [1074, 164] width 15 height 15
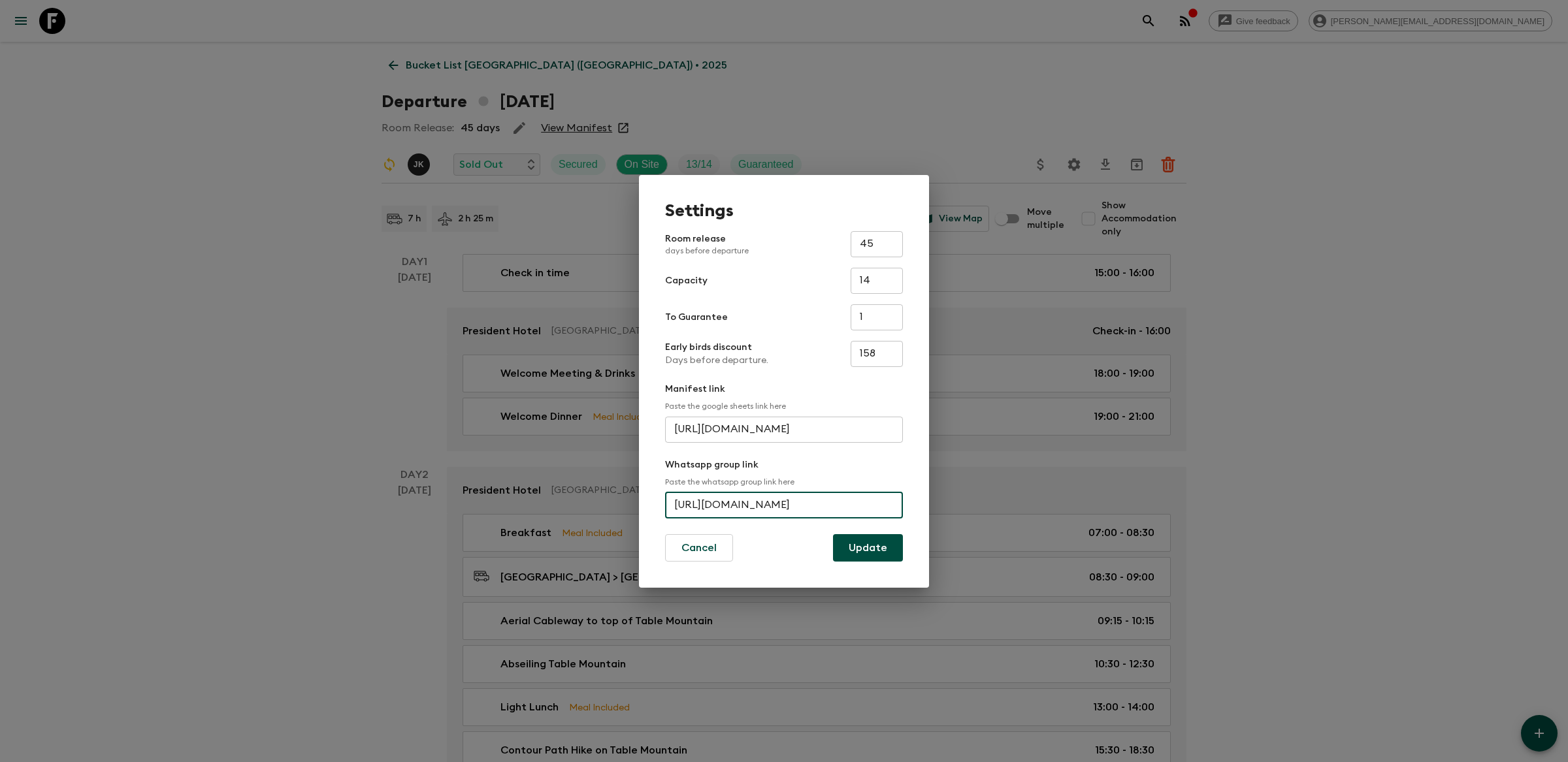
click at [738, 498] on input "[URL][DOMAIN_NAME]" at bounding box center [784, 505] width 238 height 26
paste input "KIrQ8Yt93h5JC3MorOZncv"
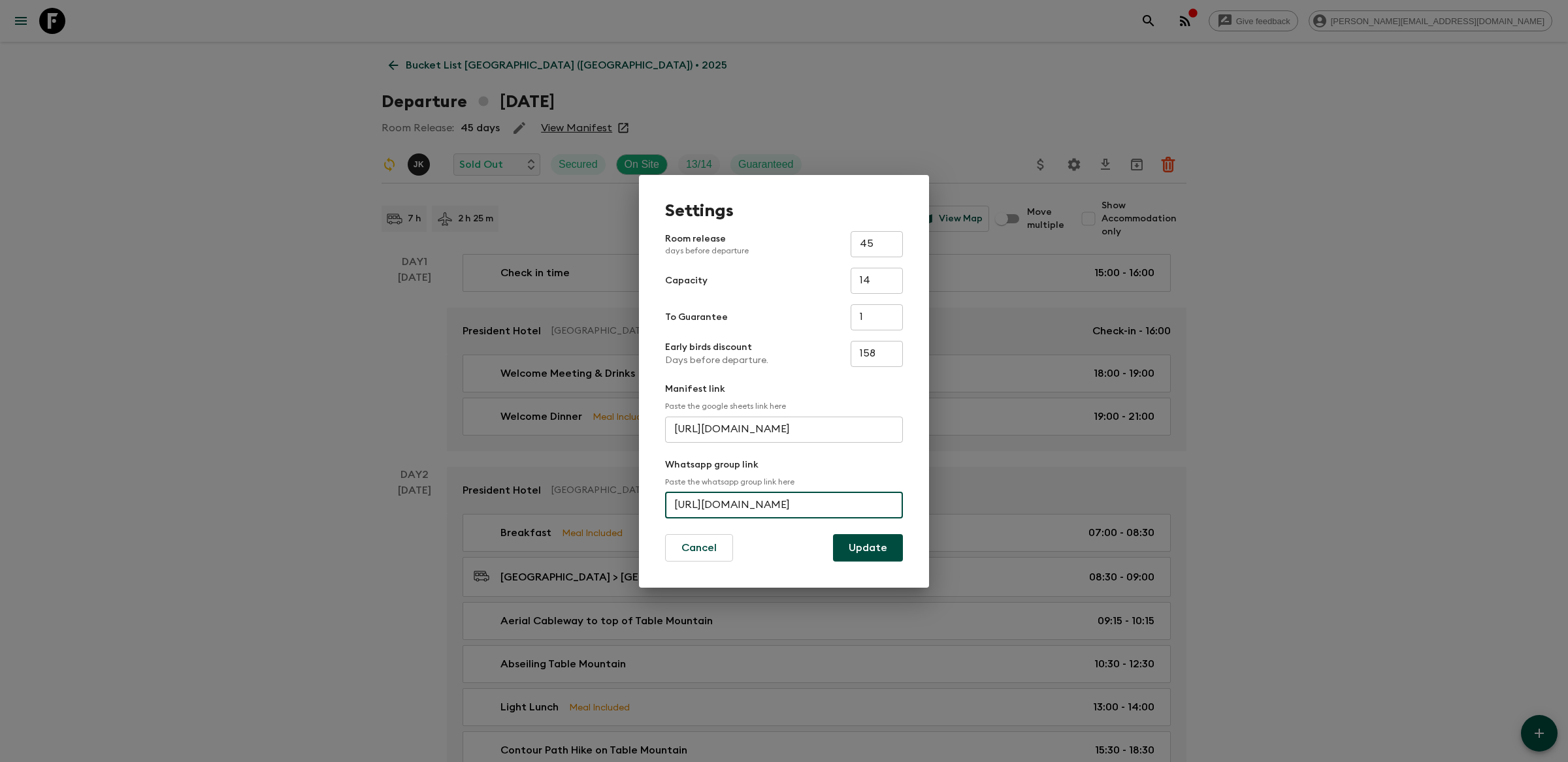
type input "[URL][DOMAIN_NAME]"
click at [854, 547] on button "Update" at bounding box center [868, 547] width 70 height 27
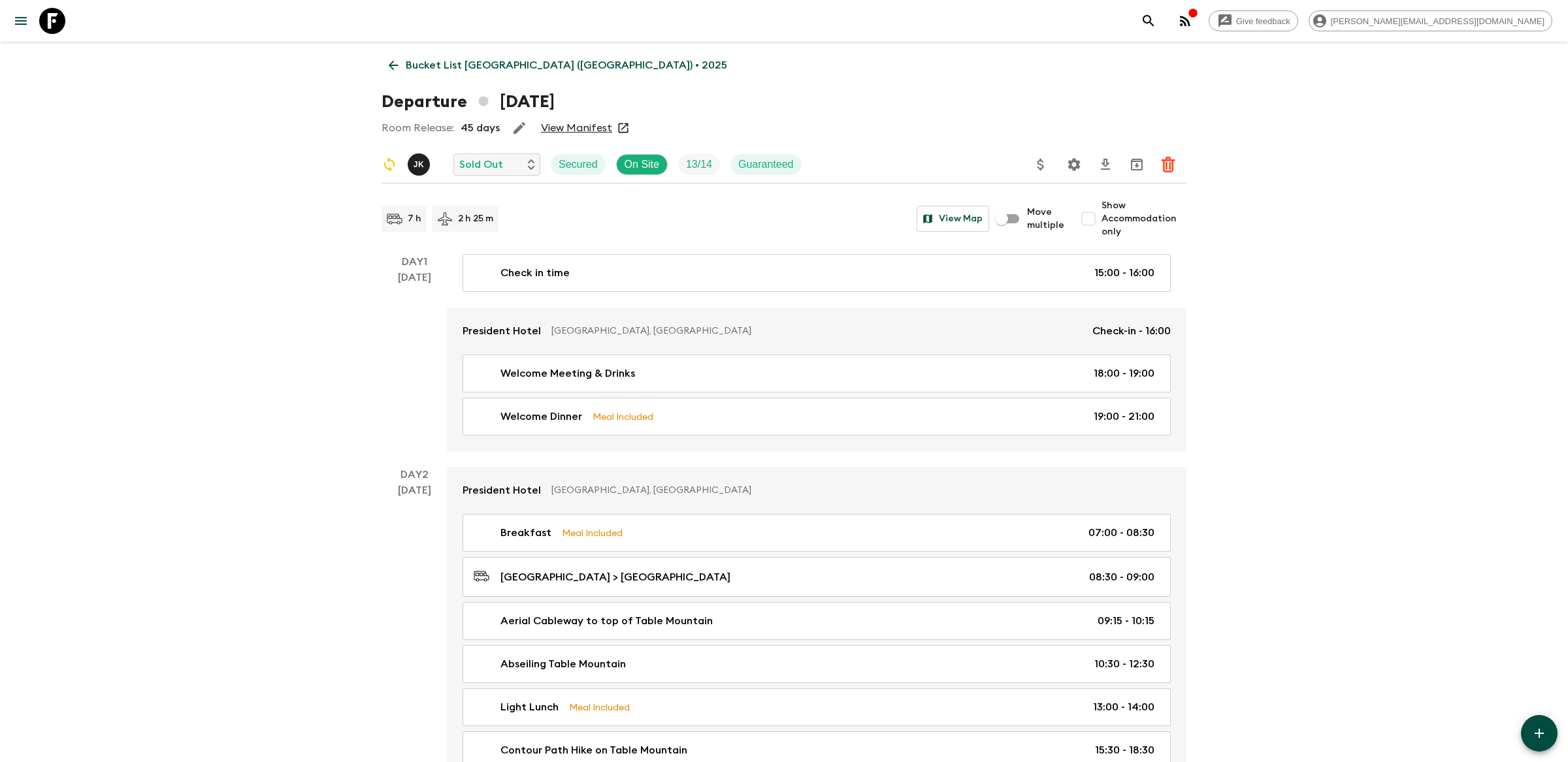
click at [1157, 17] on icon "search adventures" at bounding box center [1148, 21] width 15 height 15
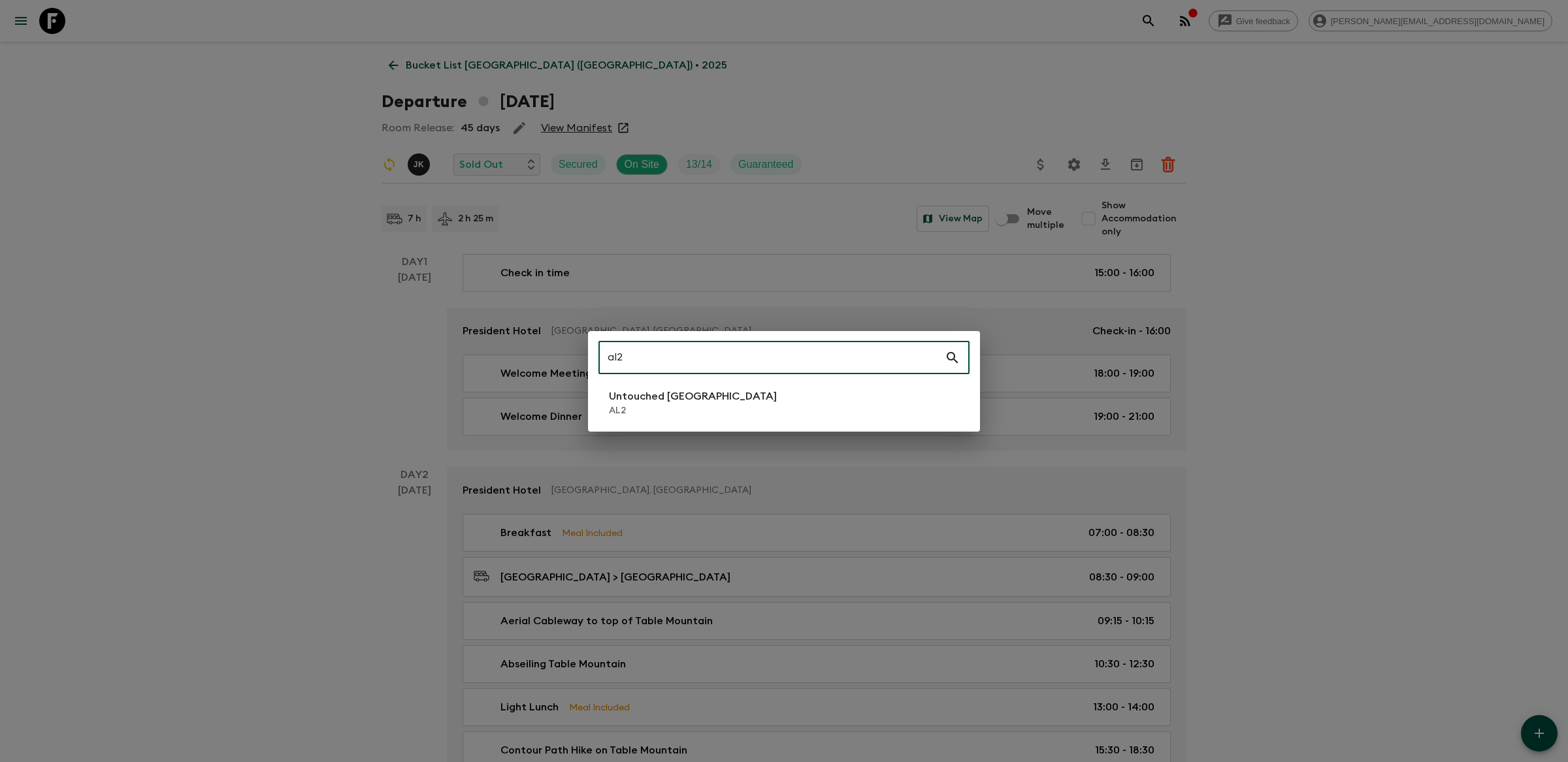
type input "al2"
click at [669, 398] on p "Untouched [GEOGRAPHIC_DATA]" at bounding box center [693, 396] width 168 height 15
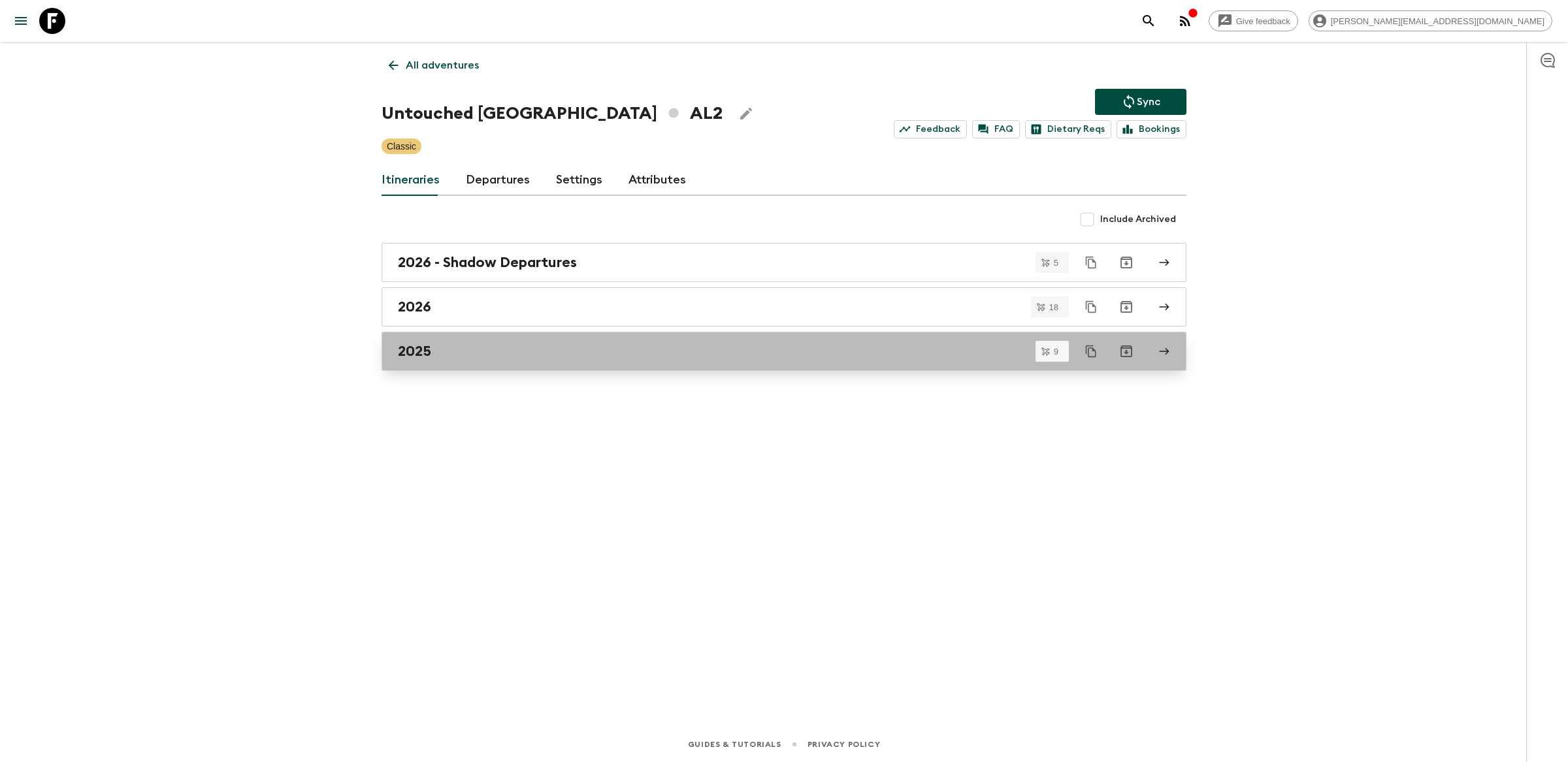
click at [616, 338] on link "2025" at bounding box center [784, 351] width 805 height 39
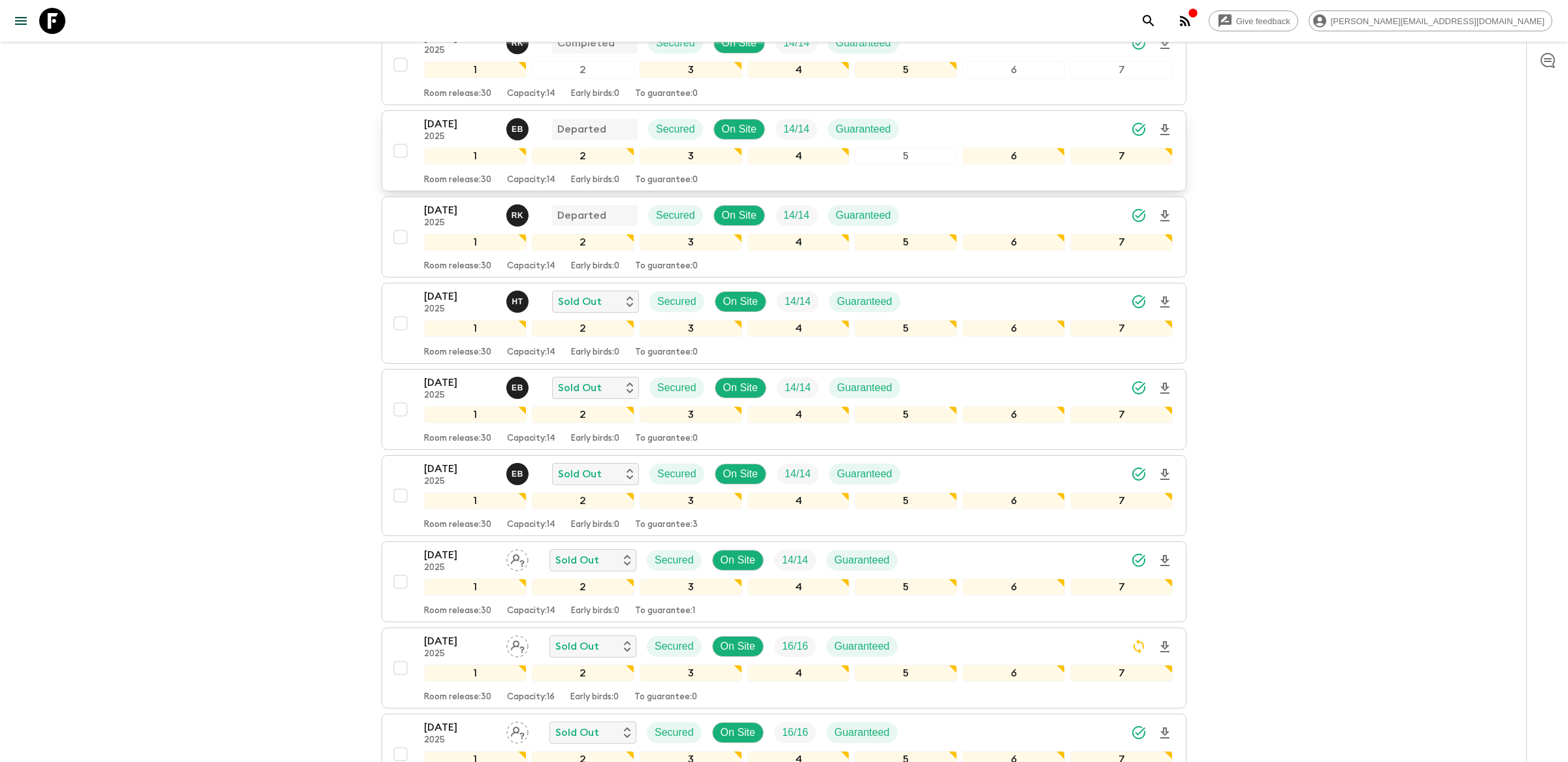
scroll to position [388, 0]
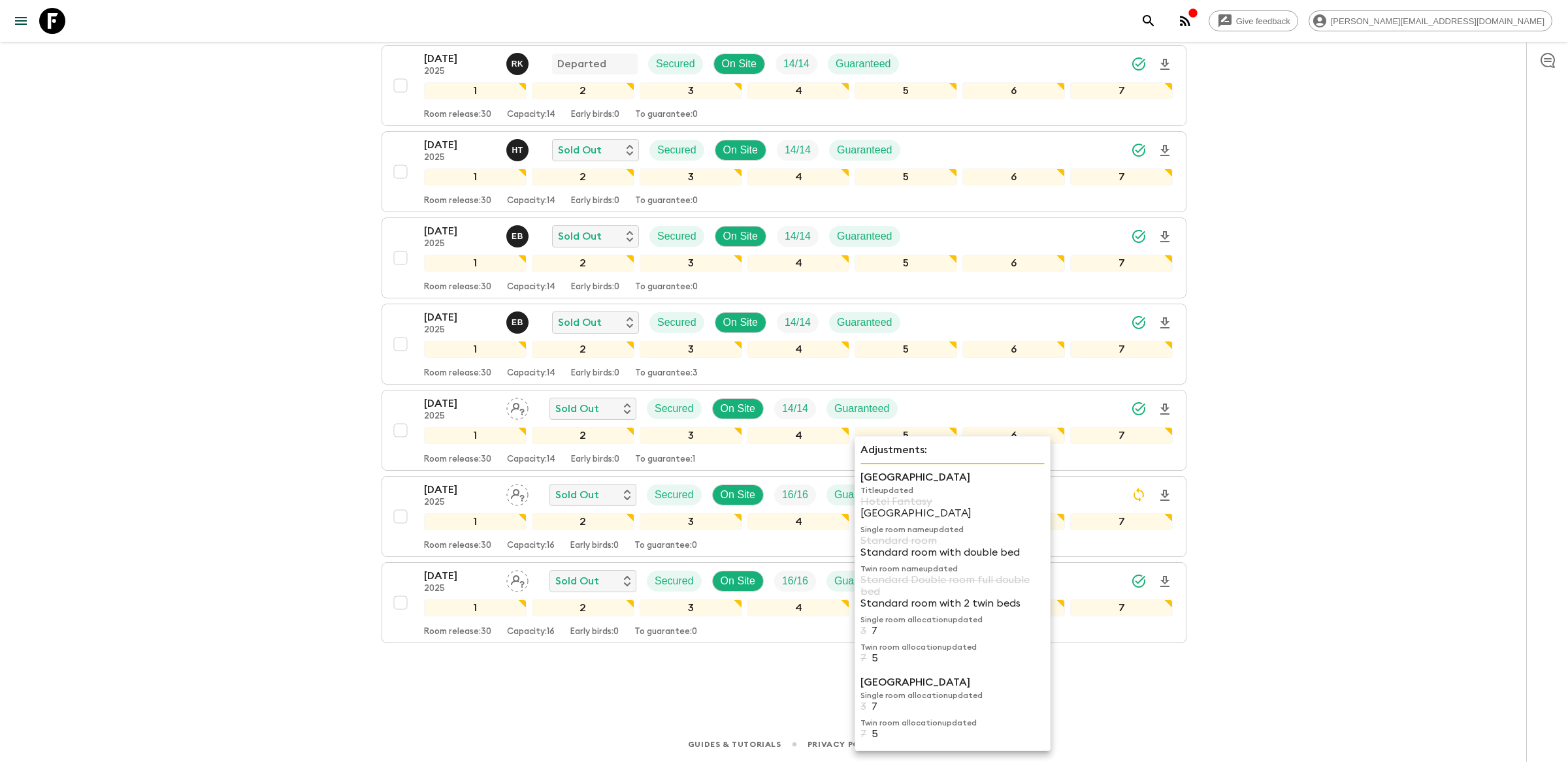
click at [986, 498] on p "Hotel Fantasy" at bounding box center [953, 502] width 185 height 12
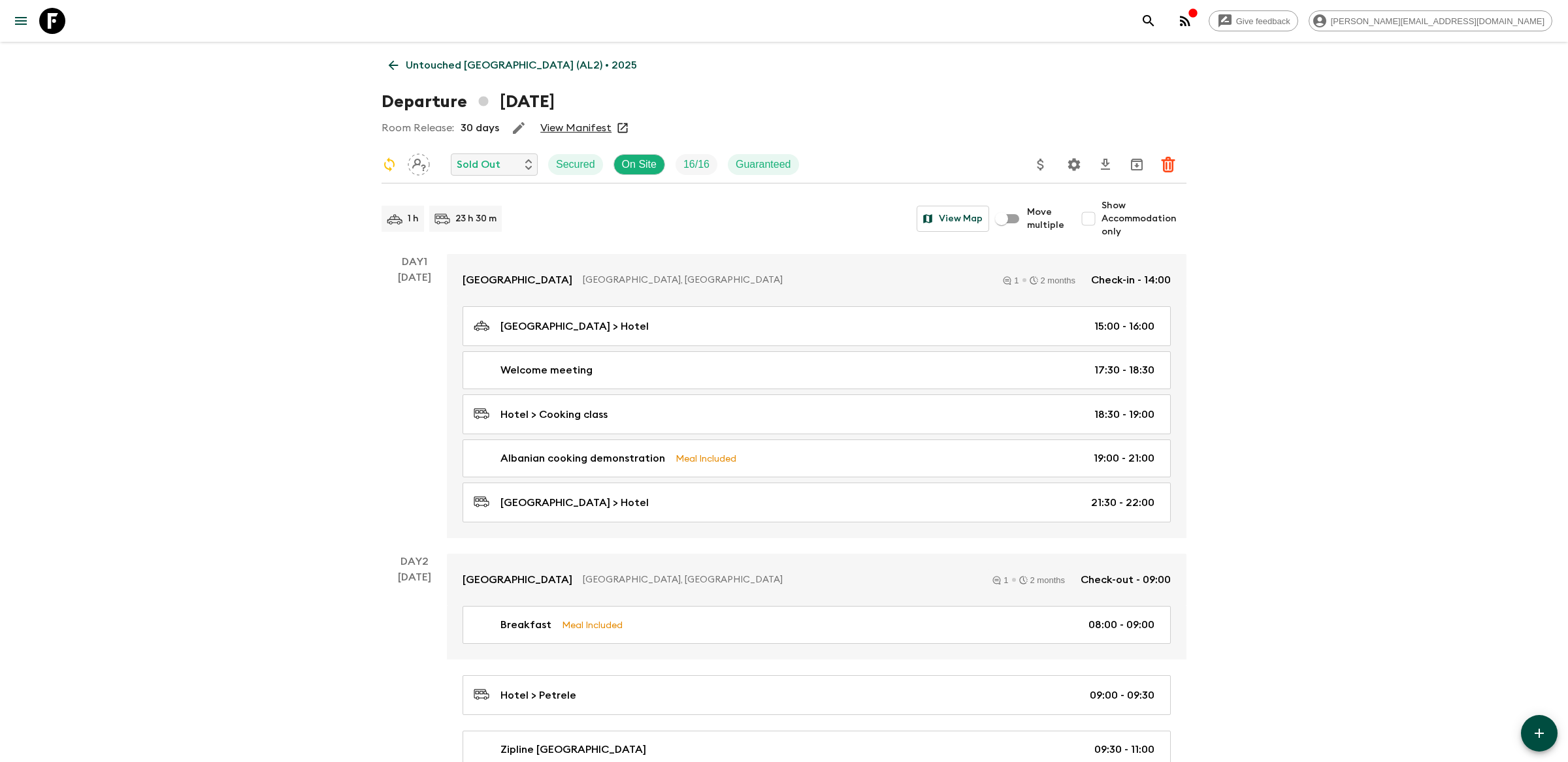
click at [1076, 157] on icon "Settings" at bounding box center [1074, 164] width 15 height 15
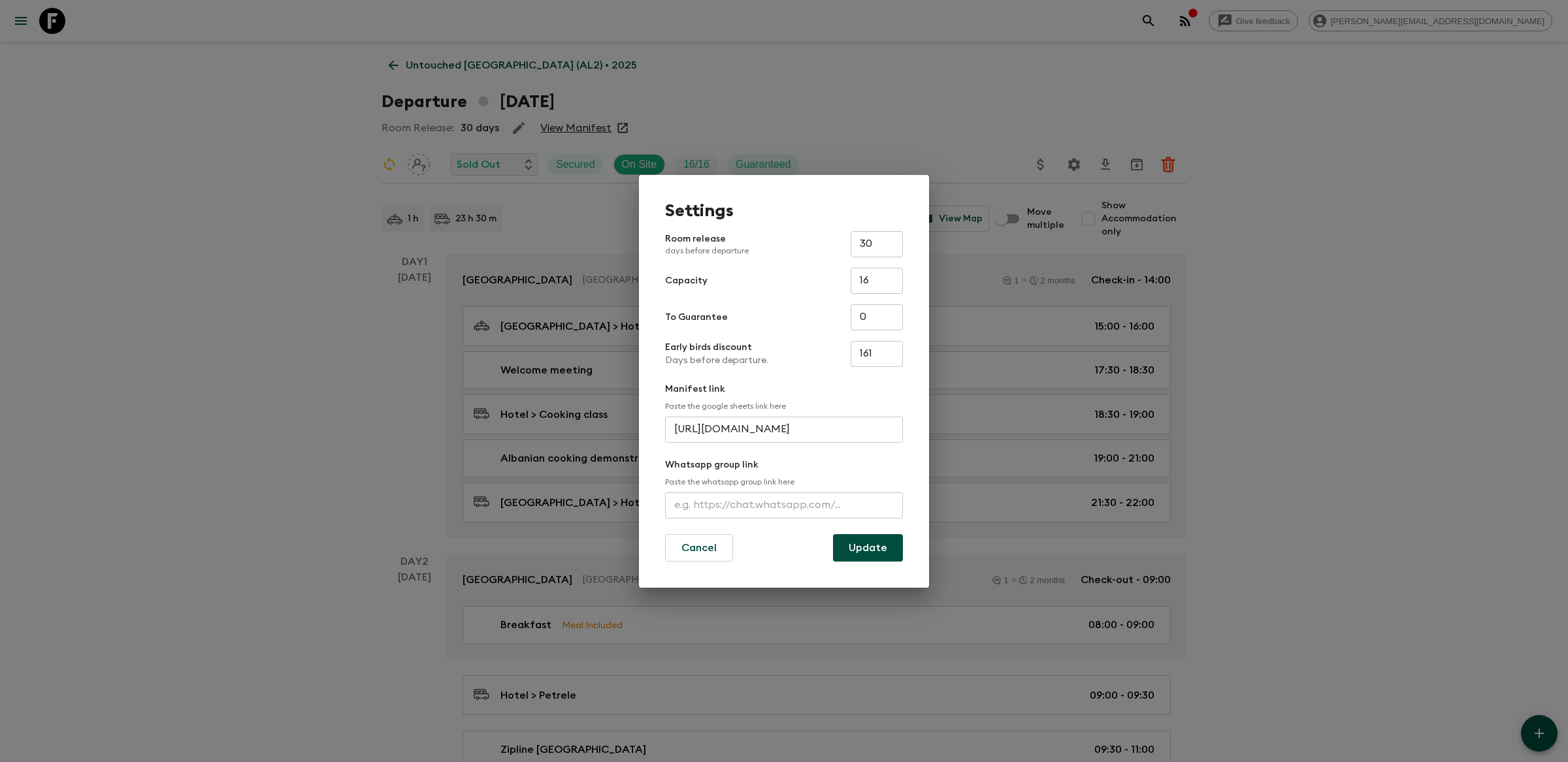
click at [789, 497] on input "text" at bounding box center [784, 505] width 238 height 26
paste input "[URL][DOMAIN_NAME]"
type input "[URL][DOMAIN_NAME]"
click at [862, 551] on button "Update" at bounding box center [868, 547] width 70 height 27
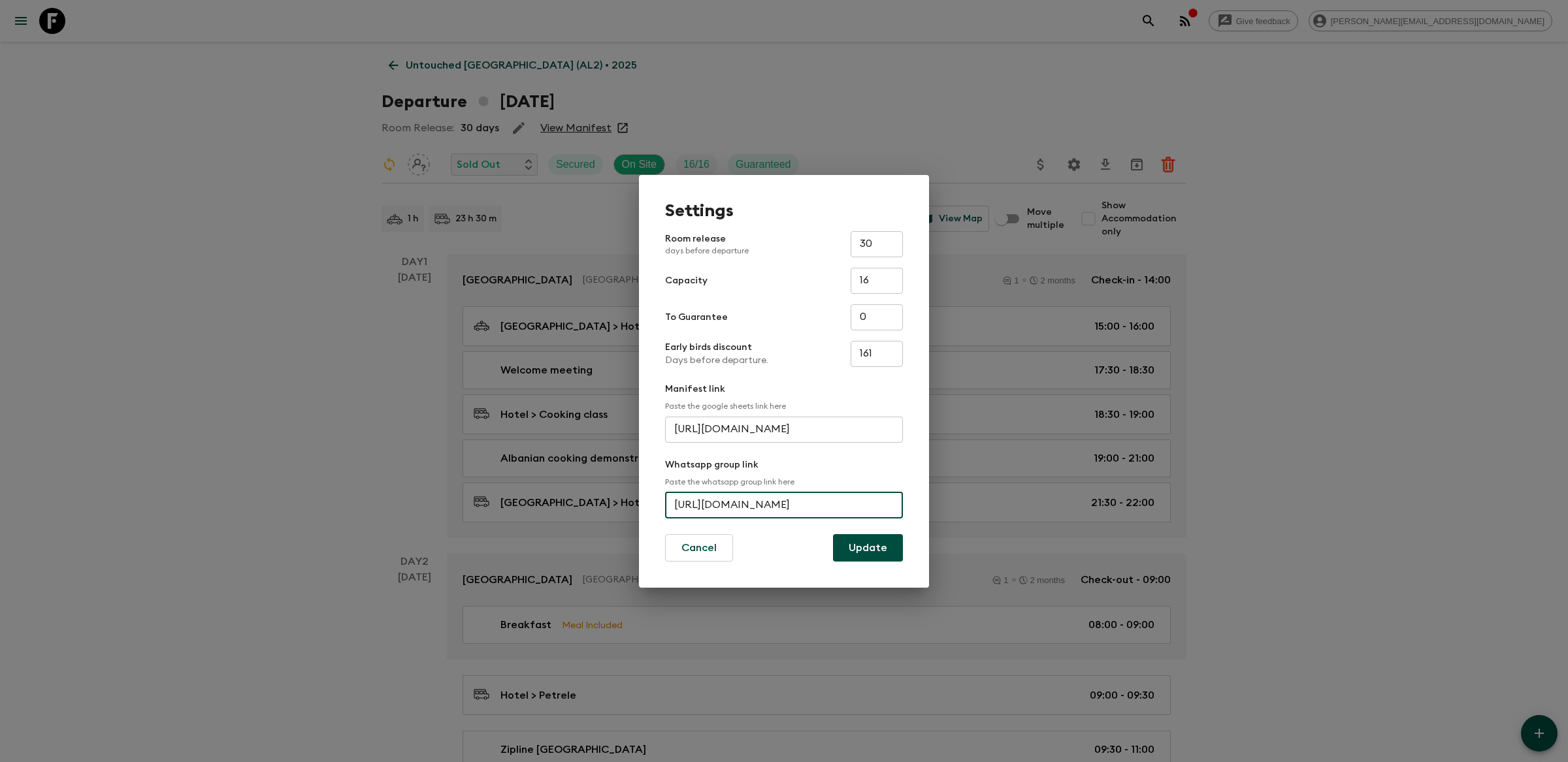
scroll to position [0, 0]
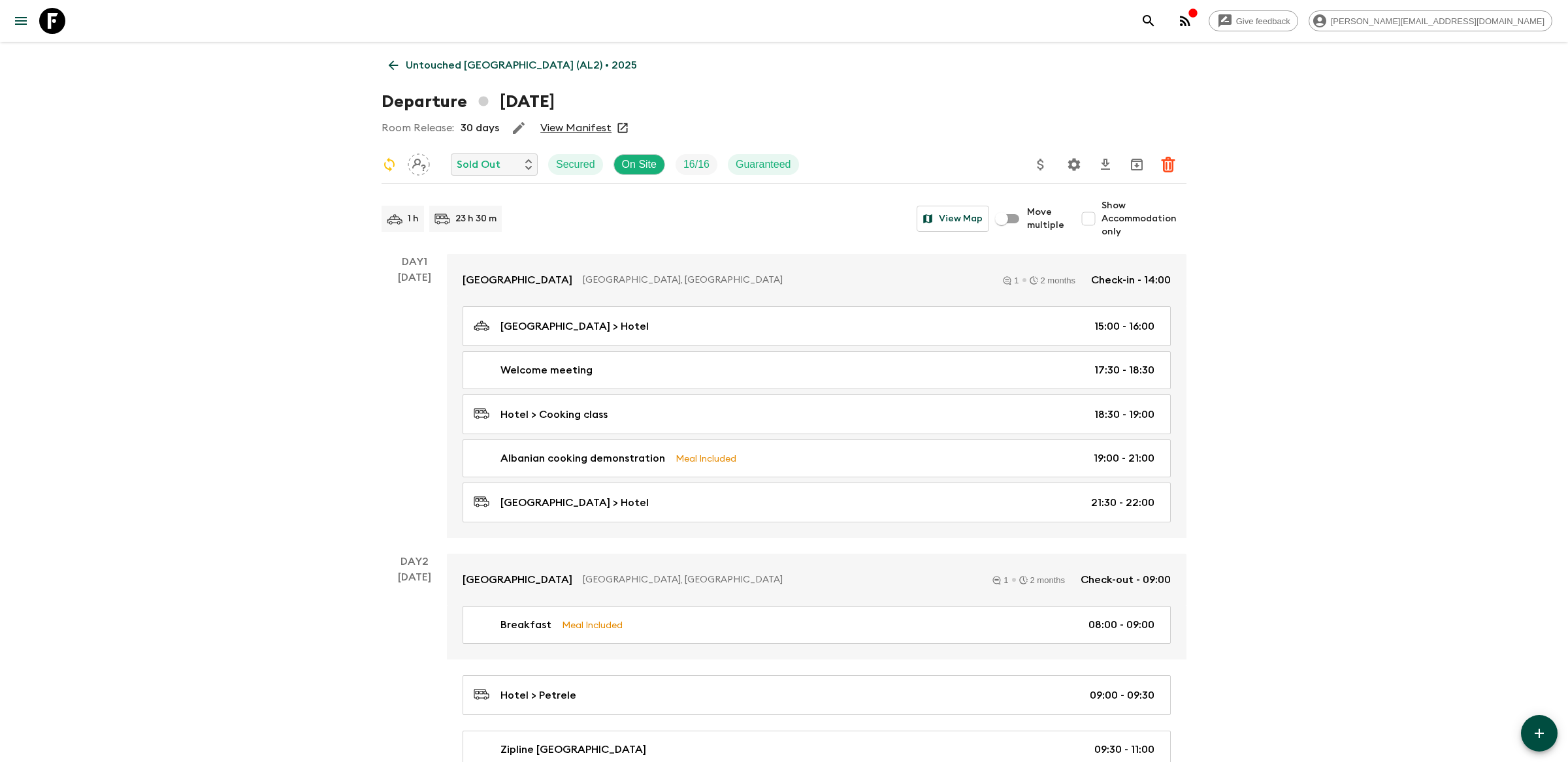
click at [1157, 17] on icon "search adventures" at bounding box center [1148, 21] width 15 height 15
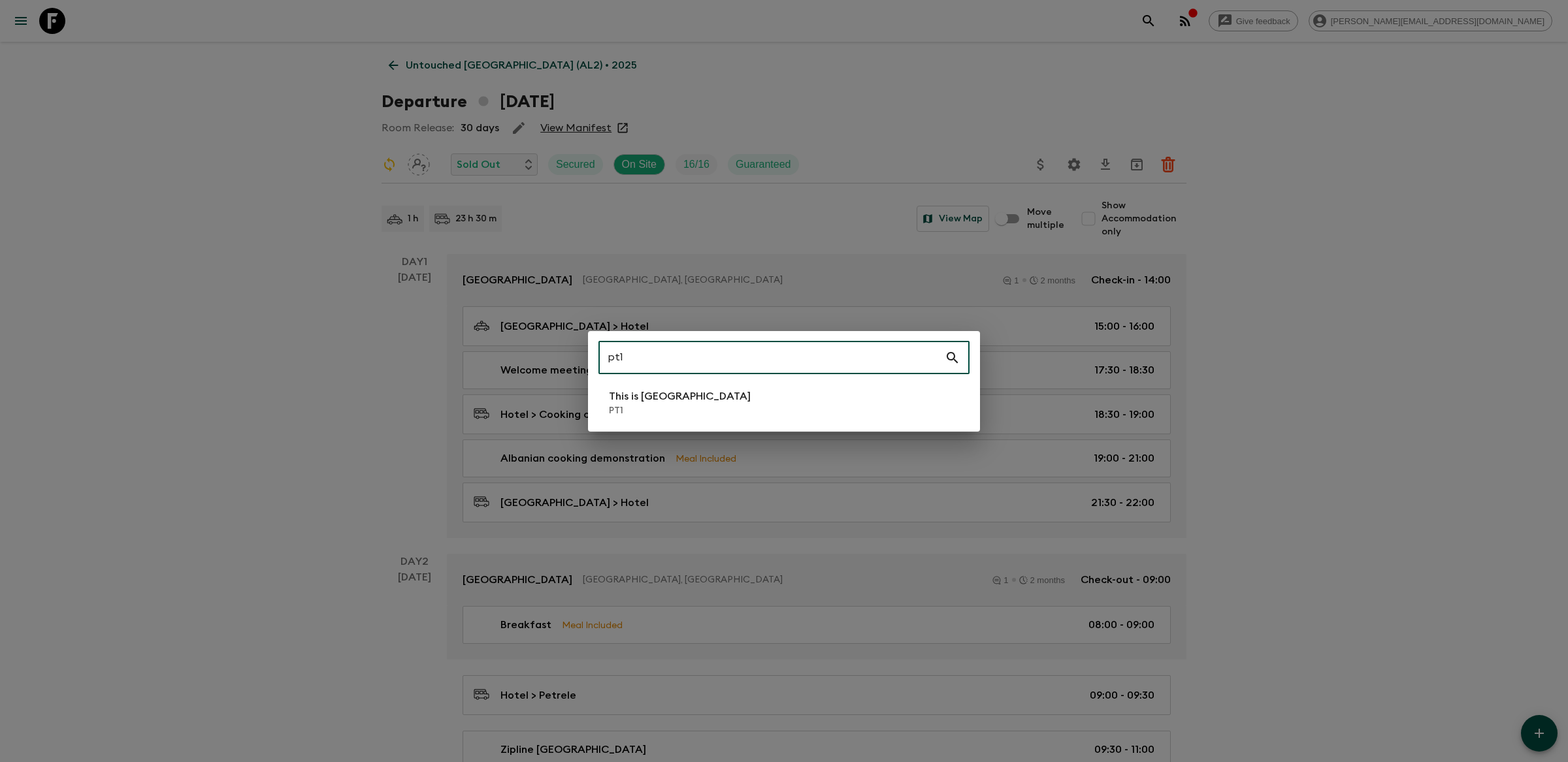
type input "pt1"
click at [675, 410] on p "PT1" at bounding box center [680, 411] width 142 height 13
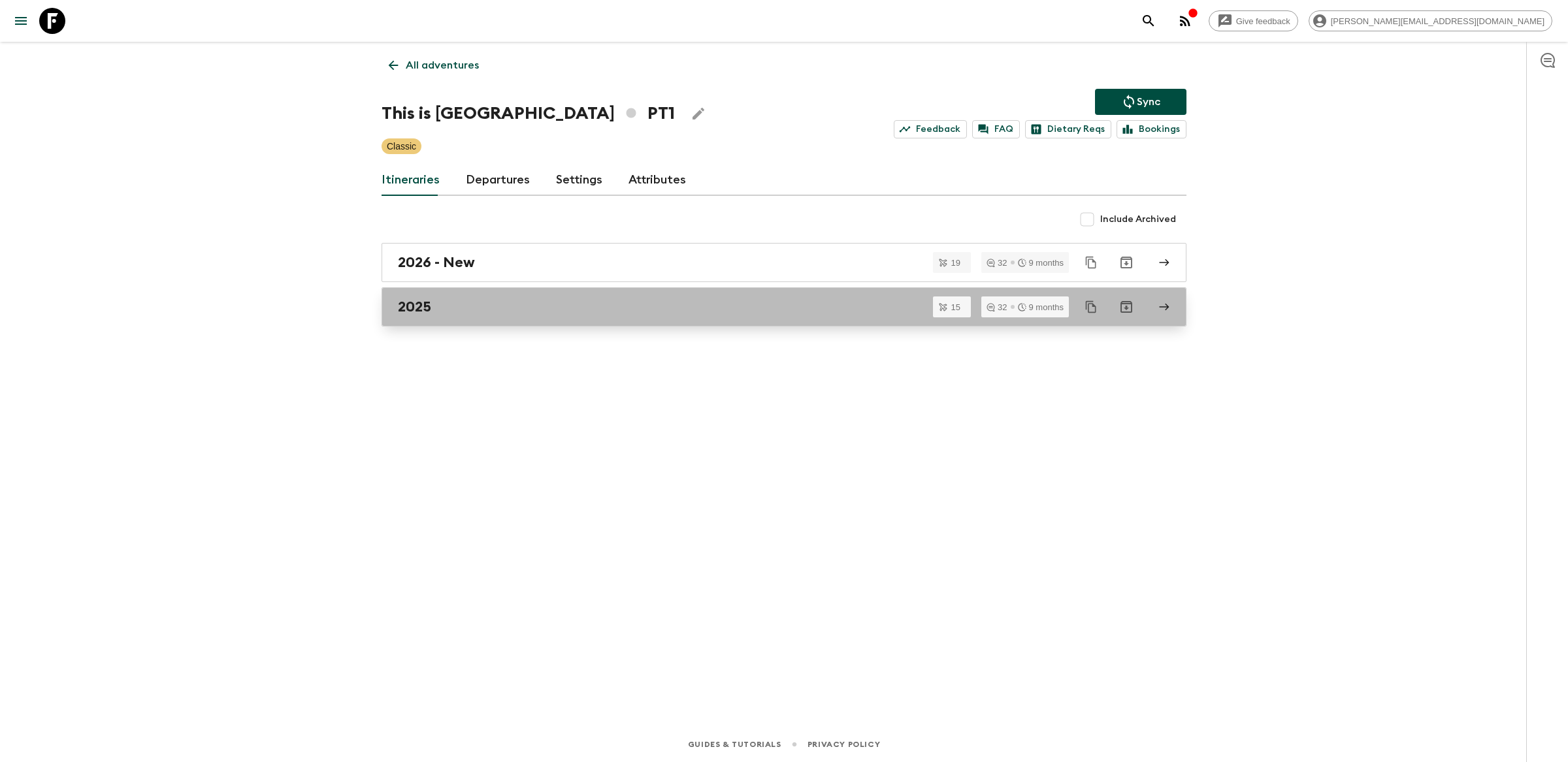
click at [721, 309] on div "2025" at bounding box center [772, 307] width 748 height 17
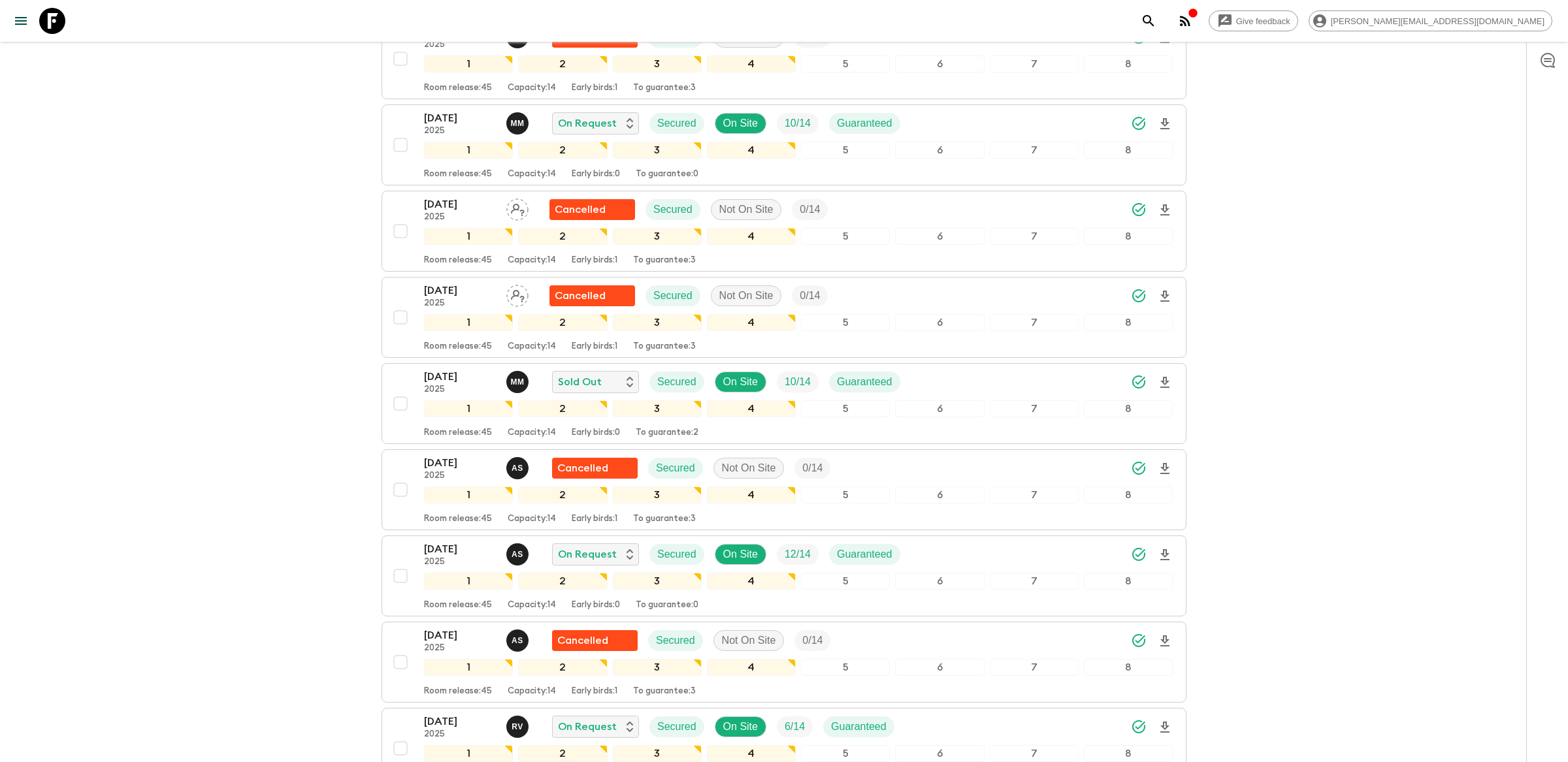
scroll to position [753, 0]
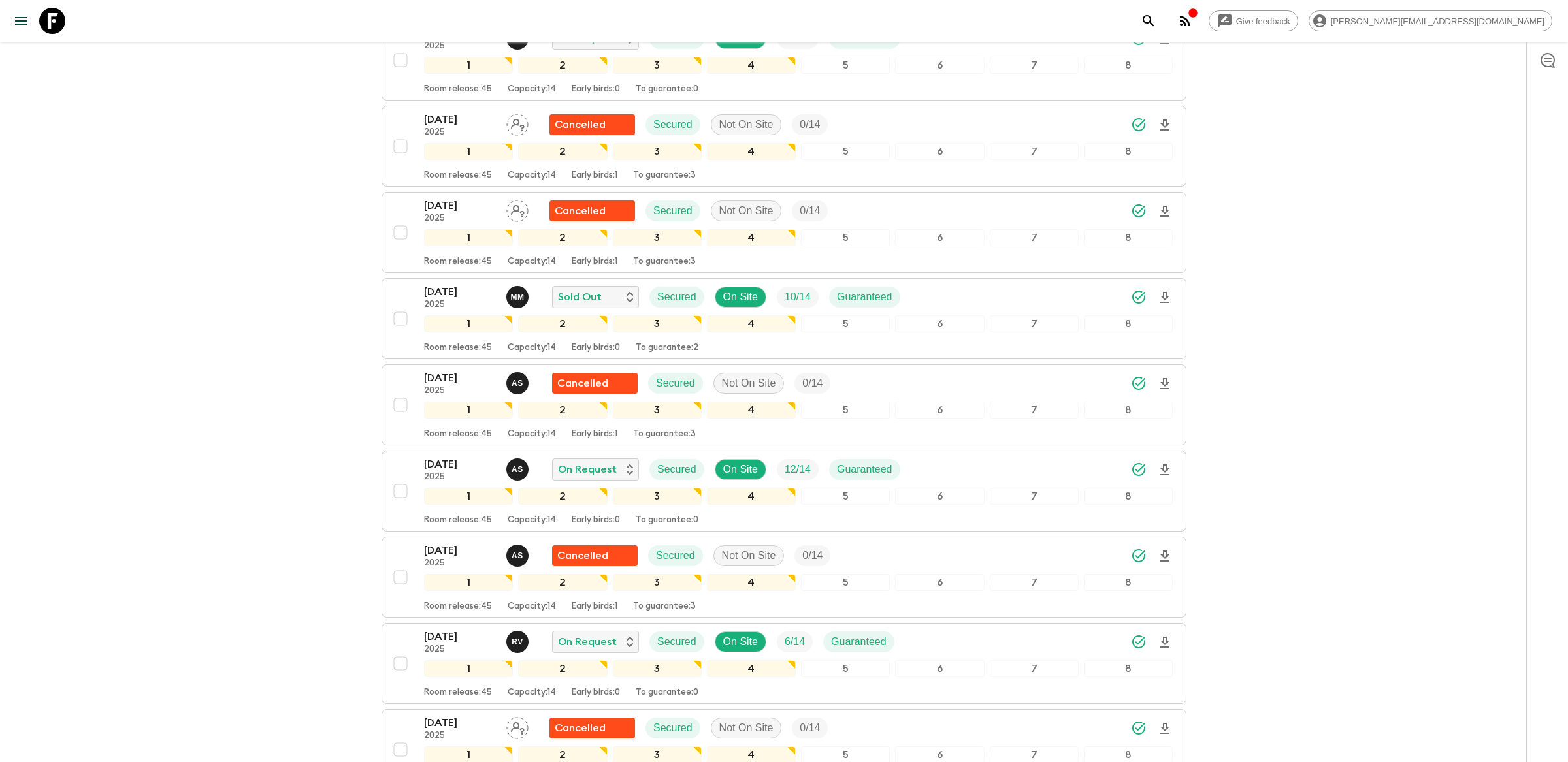
click at [1260, 28] on div "Give feedback [PERSON_NAME][EMAIL_ADDRESS][DOMAIN_NAME]" at bounding box center [1343, 21] width 417 height 26
click at [1157, 27] on icon "search adventures" at bounding box center [1148, 21] width 15 height 15
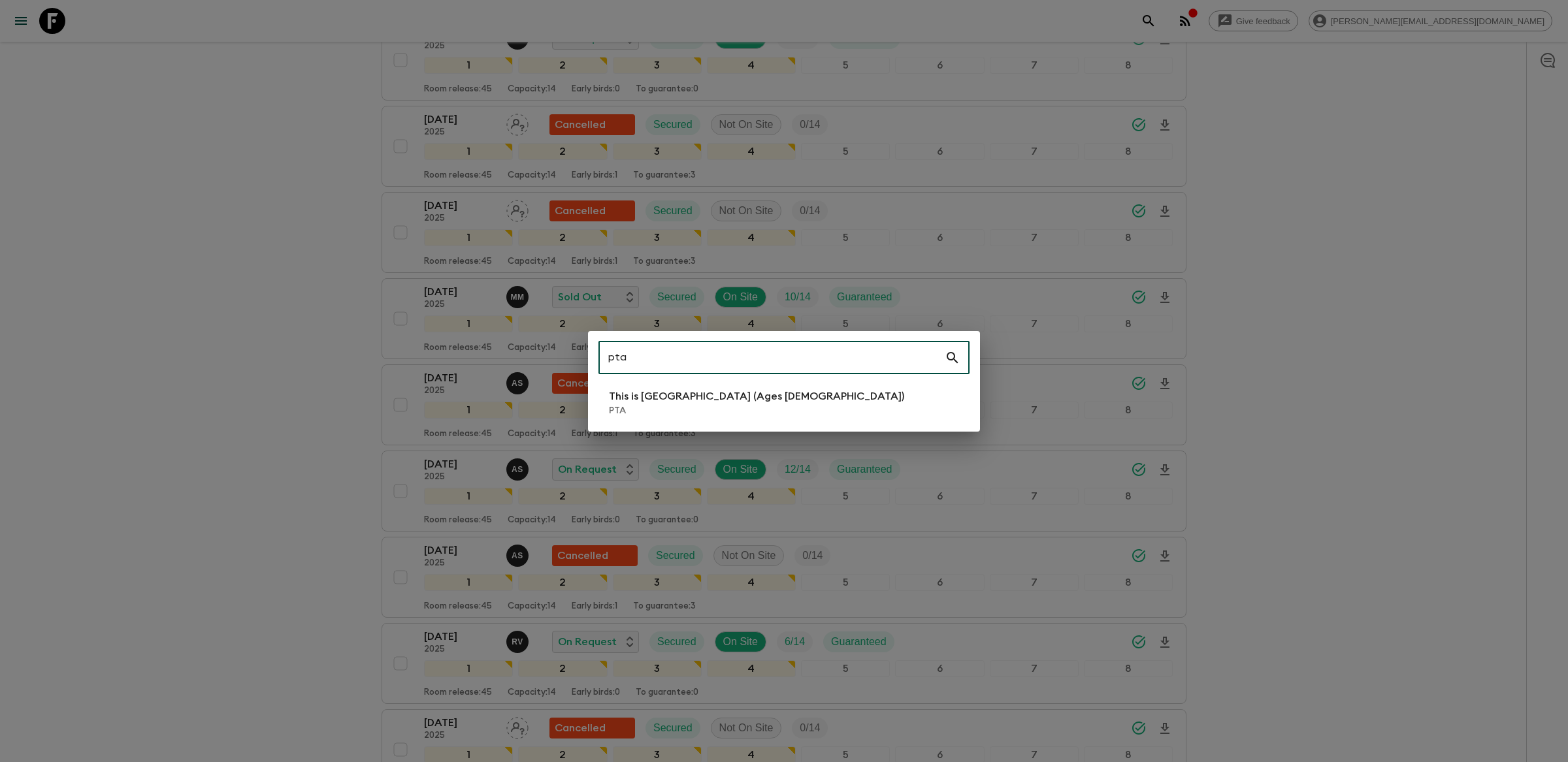
type input "pta"
click at [768, 405] on li "This is [GEOGRAPHIC_DATA] (Ages [DEMOGRAPHIC_DATA]) PTA" at bounding box center [784, 403] width 371 height 37
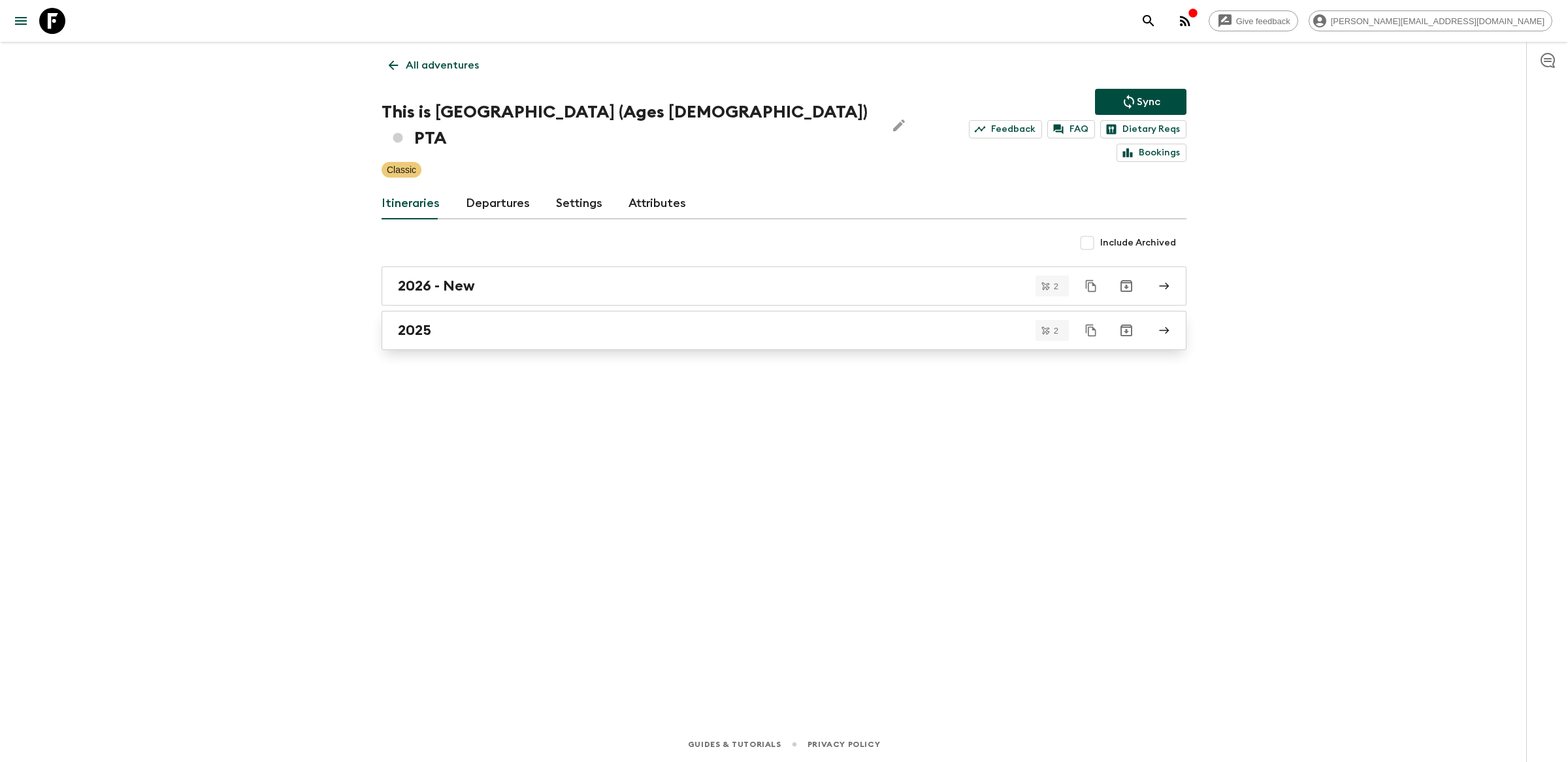
click at [585, 322] on div "2025" at bounding box center [772, 330] width 748 height 17
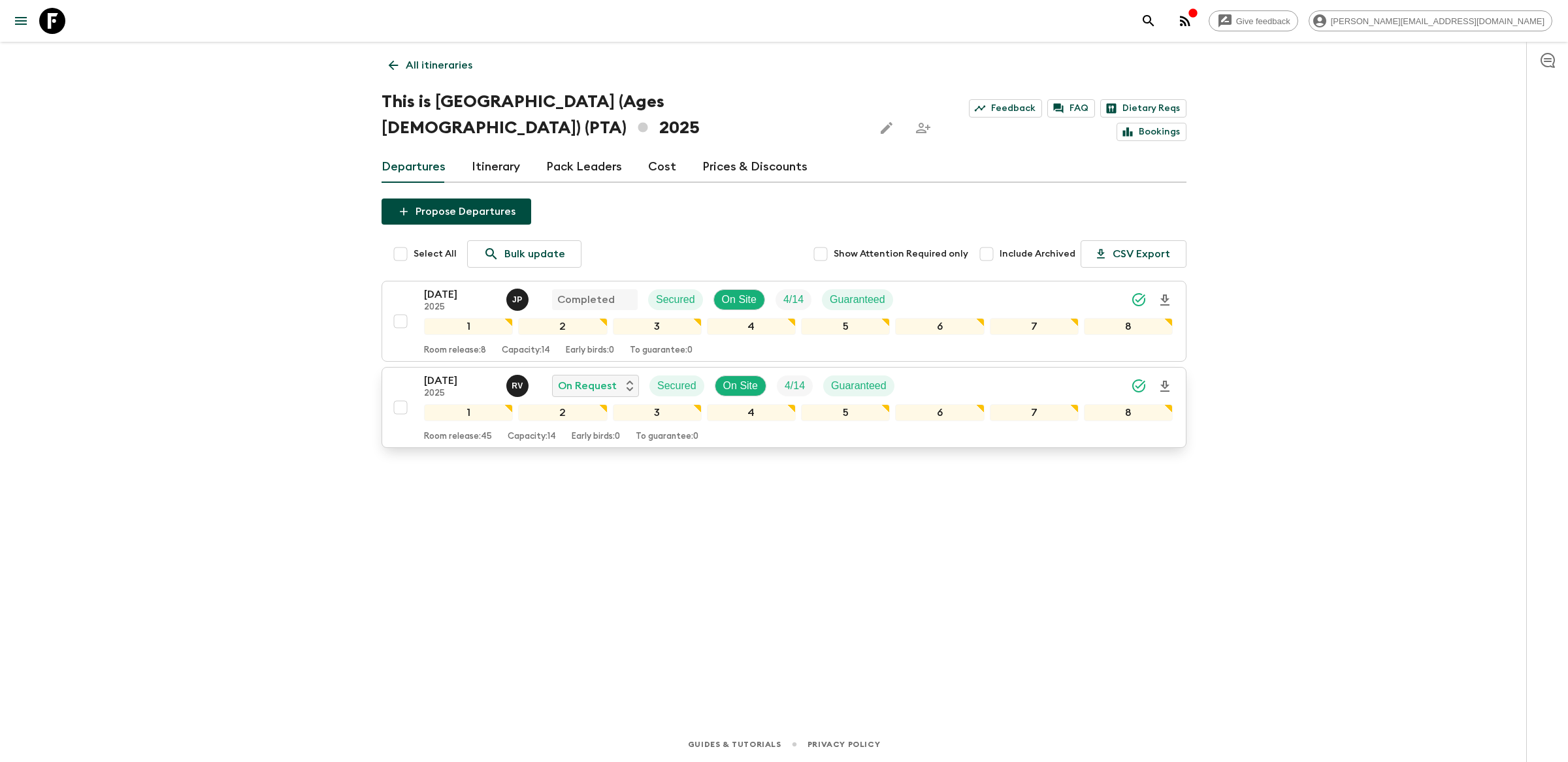
click at [945, 373] on div "[DATE] 2025 R V On Request Secured On Site 4 / 14 Guaranteed" at bounding box center [798, 386] width 749 height 26
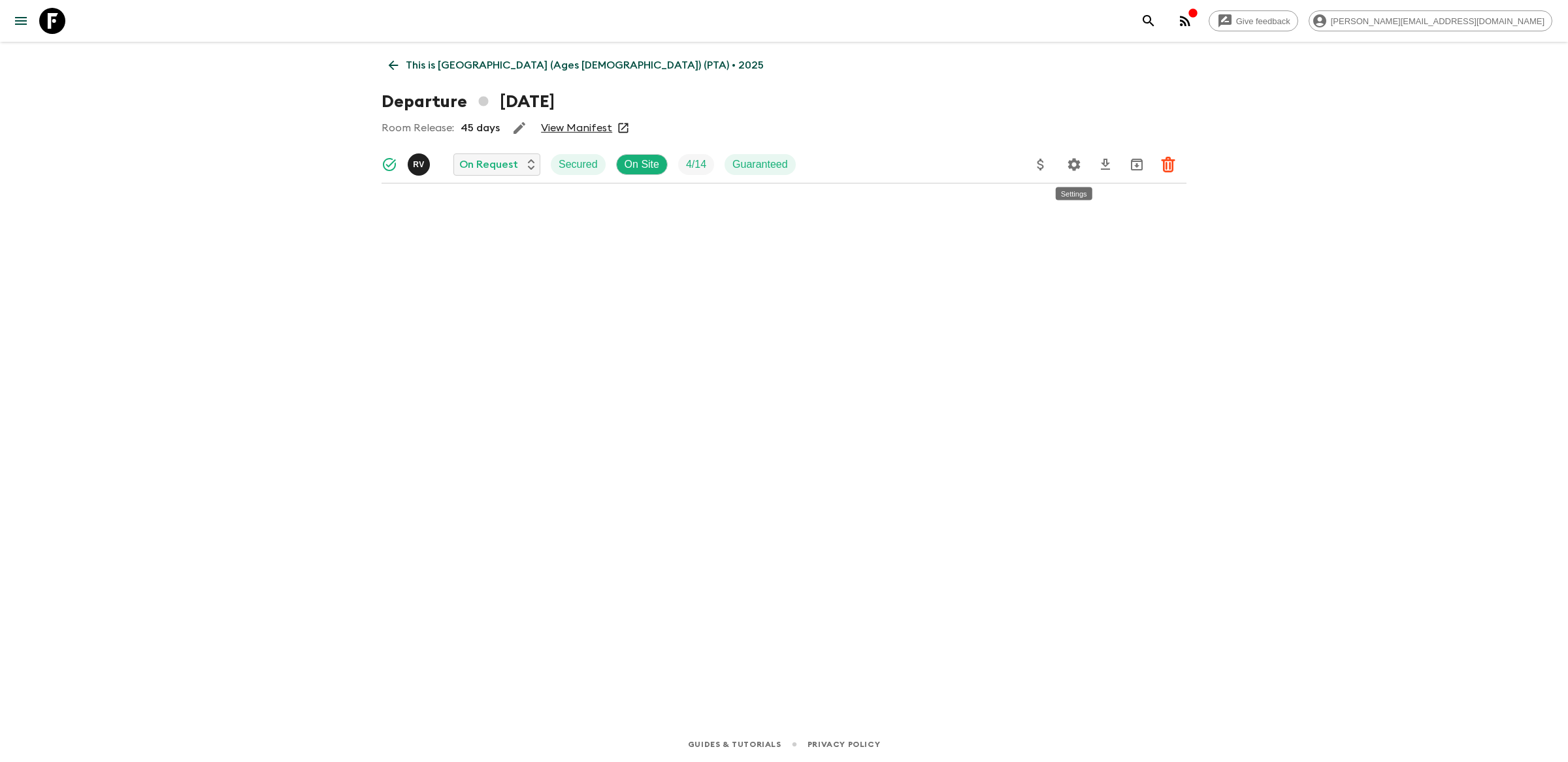
click at [1075, 165] on icon "Settings" at bounding box center [1074, 164] width 15 height 15
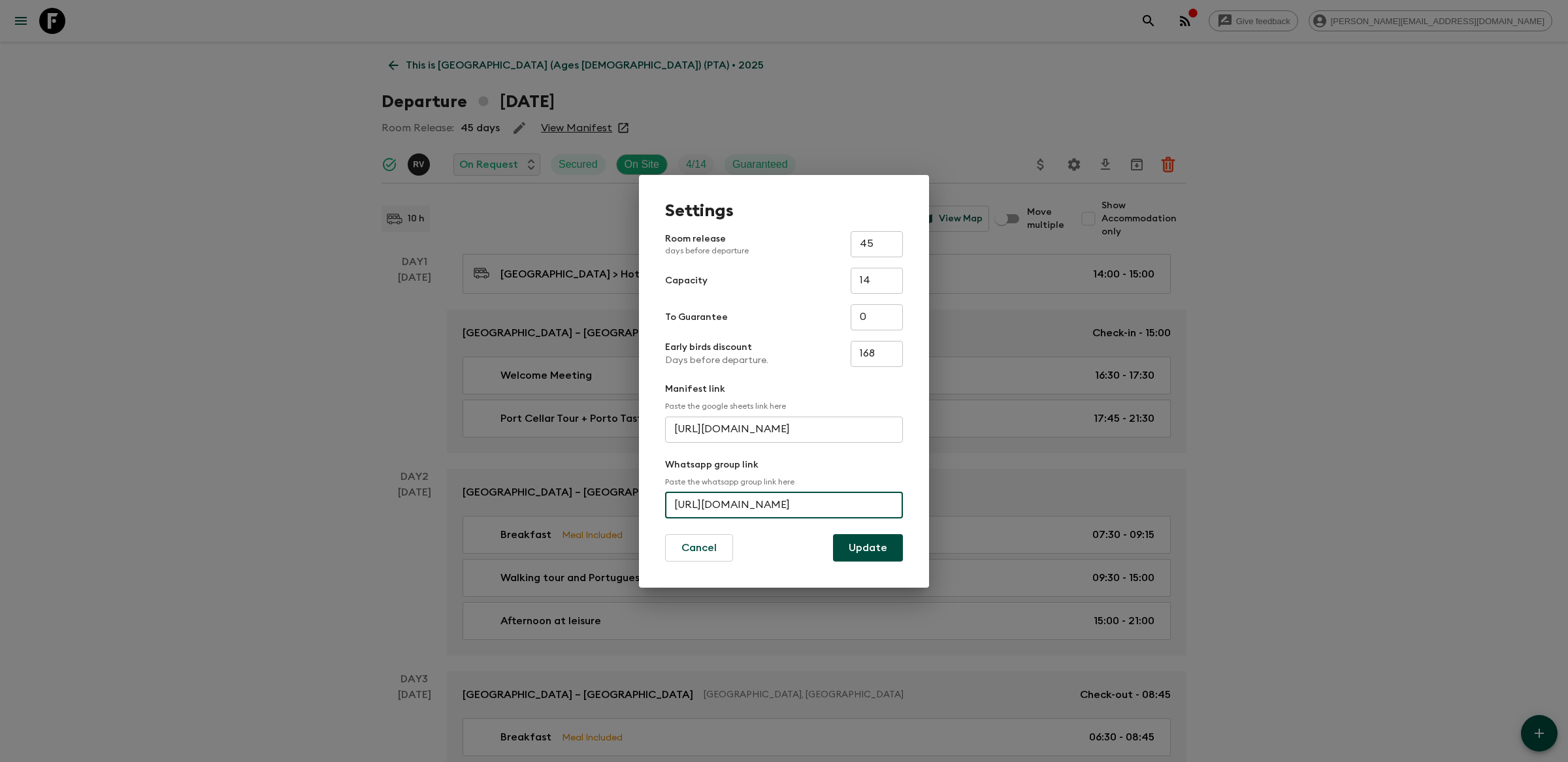
click at [777, 507] on input "[URL][DOMAIN_NAME]" at bounding box center [784, 505] width 238 height 26
